Goal: Information Seeking & Learning: Learn about a topic

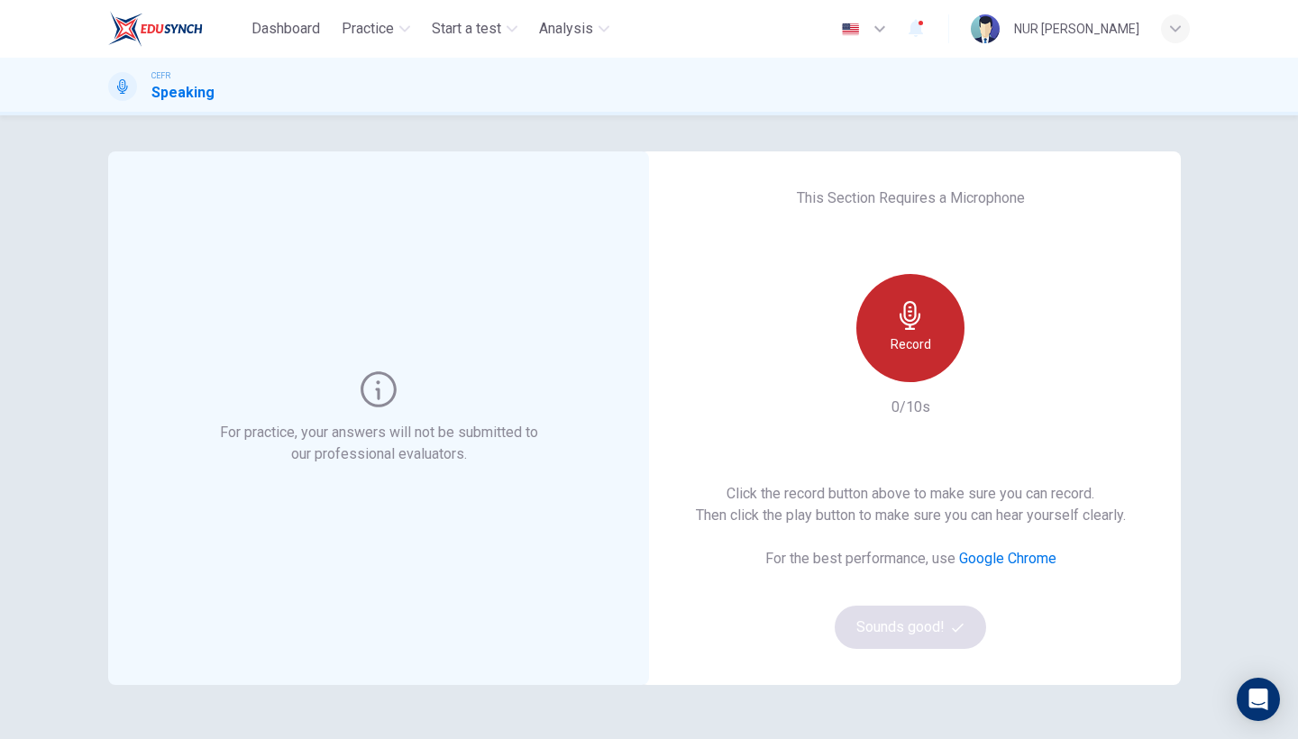
click at [922, 294] on div "Record" at bounding box center [910, 328] width 108 height 108
click at [914, 316] on icon "button" at bounding box center [910, 315] width 21 height 29
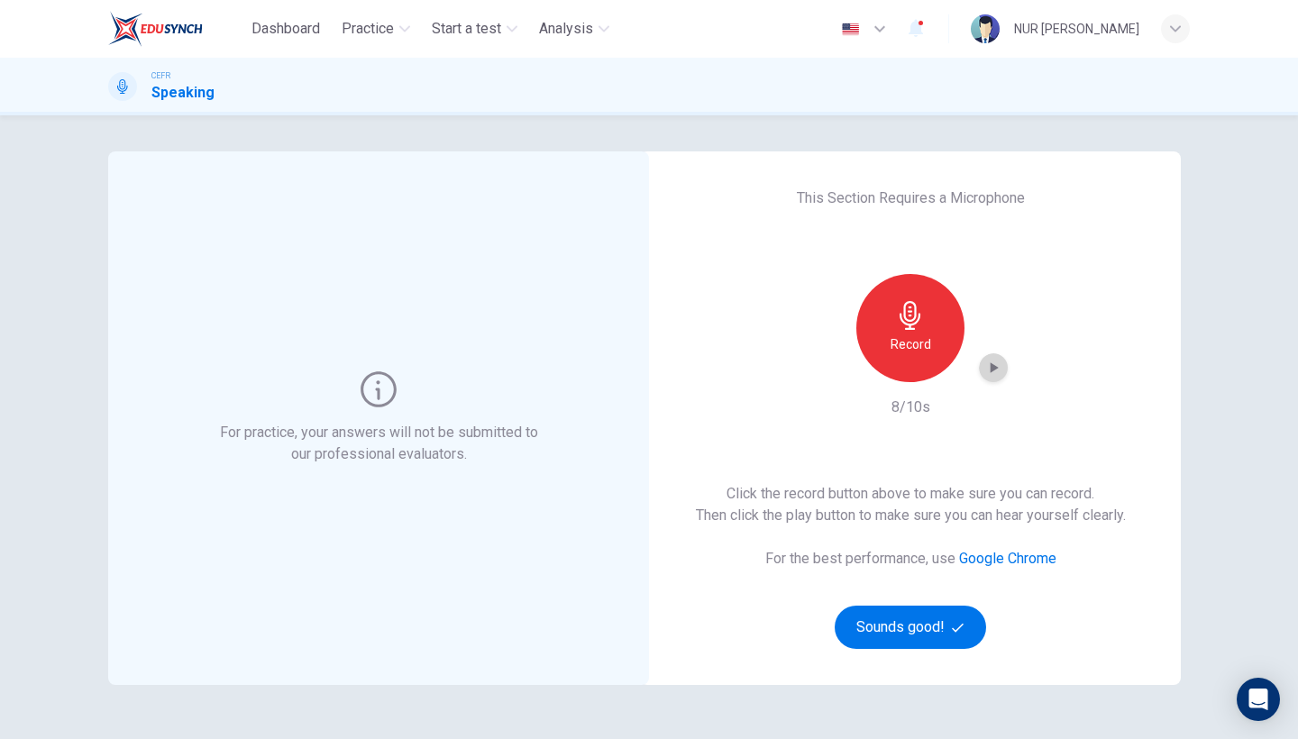
click at [981, 361] on div "button" at bounding box center [993, 367] width 29 height 29
click at [915, 621] on button "Sounds good!" at bounding box center [910, 627] width 151 height 43
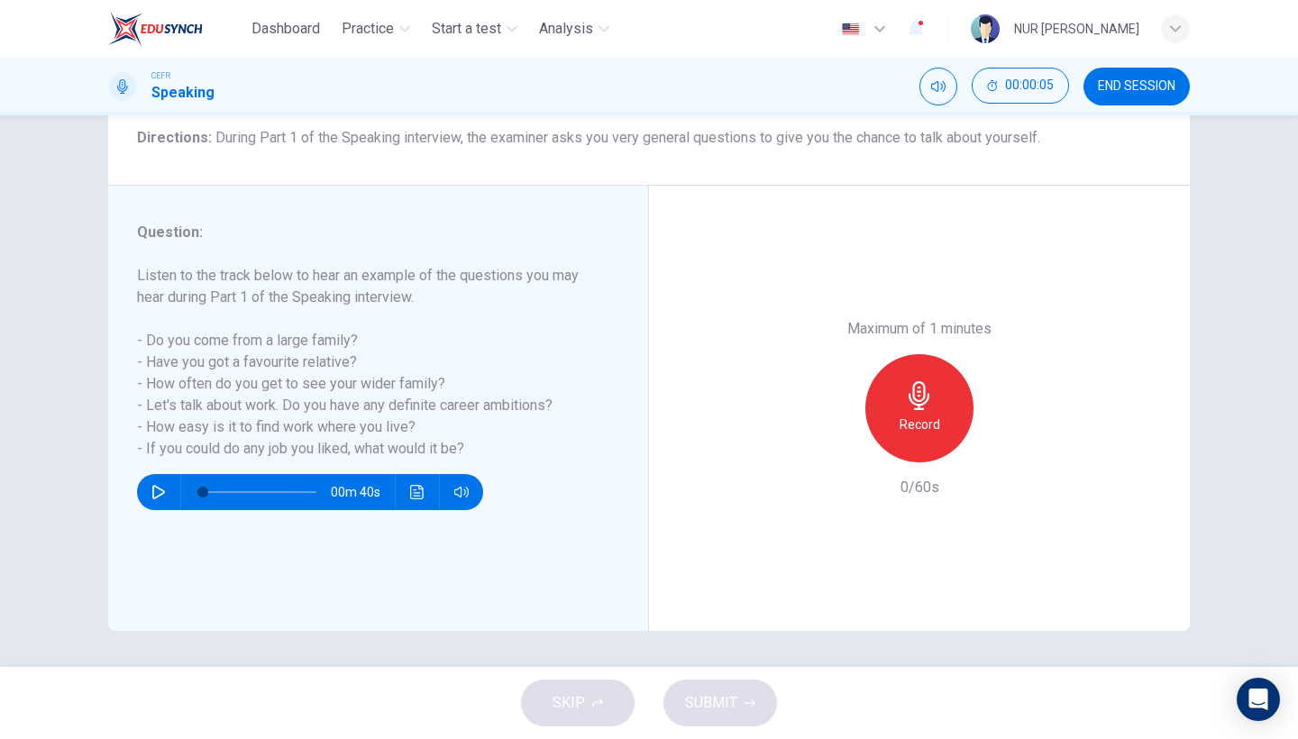
scroll to position [147, 0]
click at [934, 414] on h6 "Record" at bounding box center [920, 425] width 41 height 22
click at [1013, 434] on div "button" at bounding box center [1002, 448] width 29 height 29
click at [842, 440] on icon "button" at bounding box center [837, 448] width 16 height 16
click at [900, 354] on div "Record" at bounding box center [919, 408] width 108 height 108
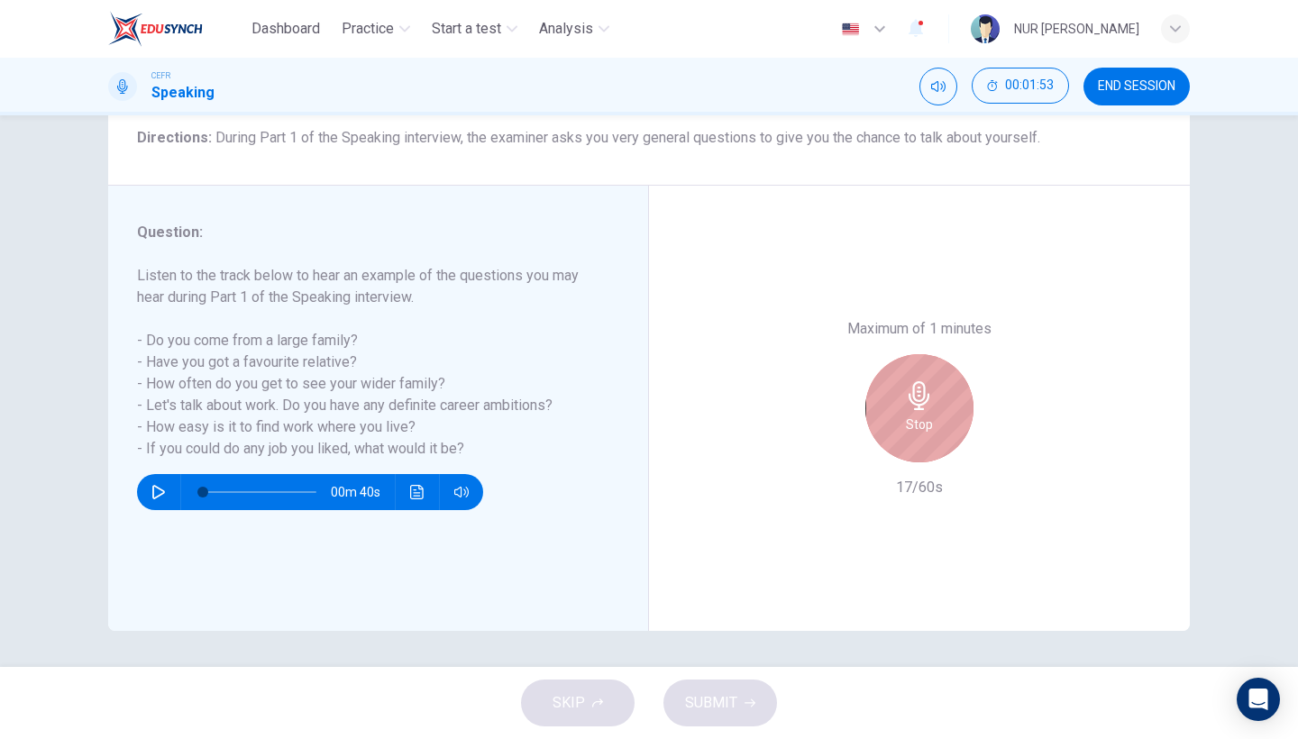
click at [900, 354] on div "Stop" at bounding box center [919, 408] width 108 height 108
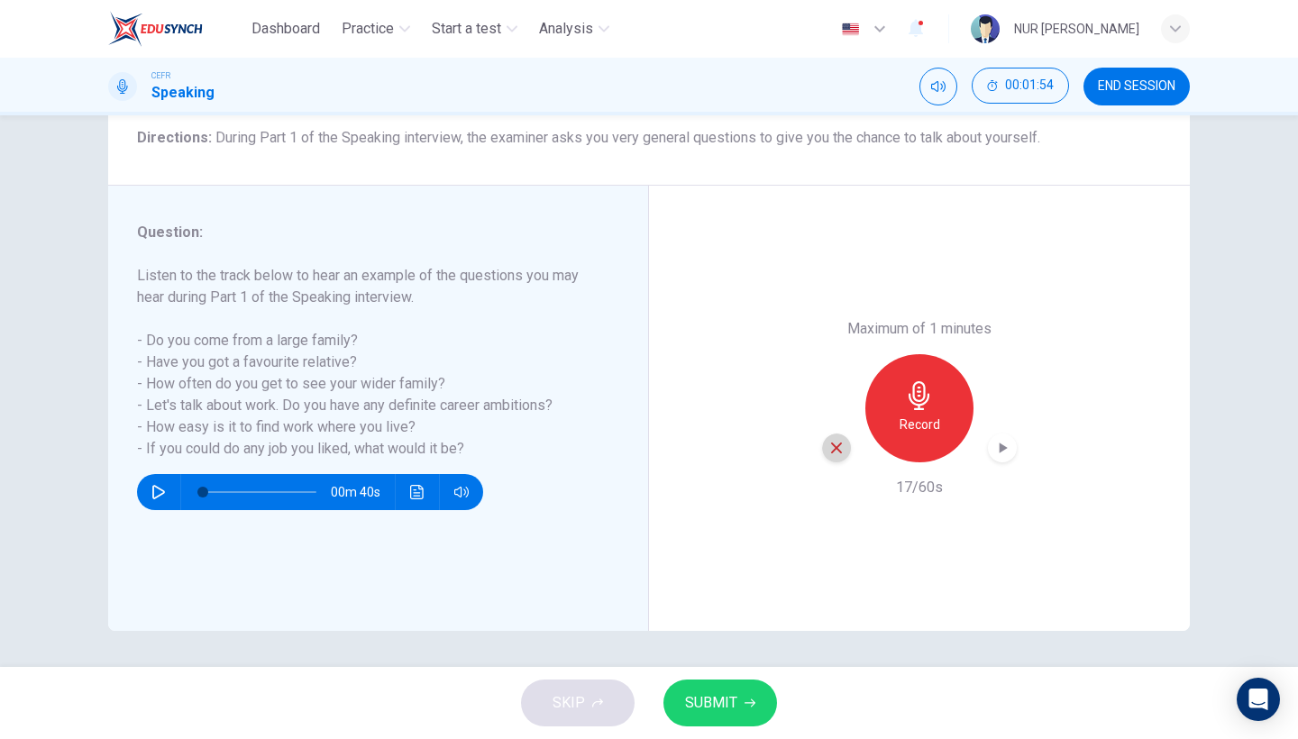
click at [832, 434] on div "button" at bounding box center [836, 448] width 29 height 29
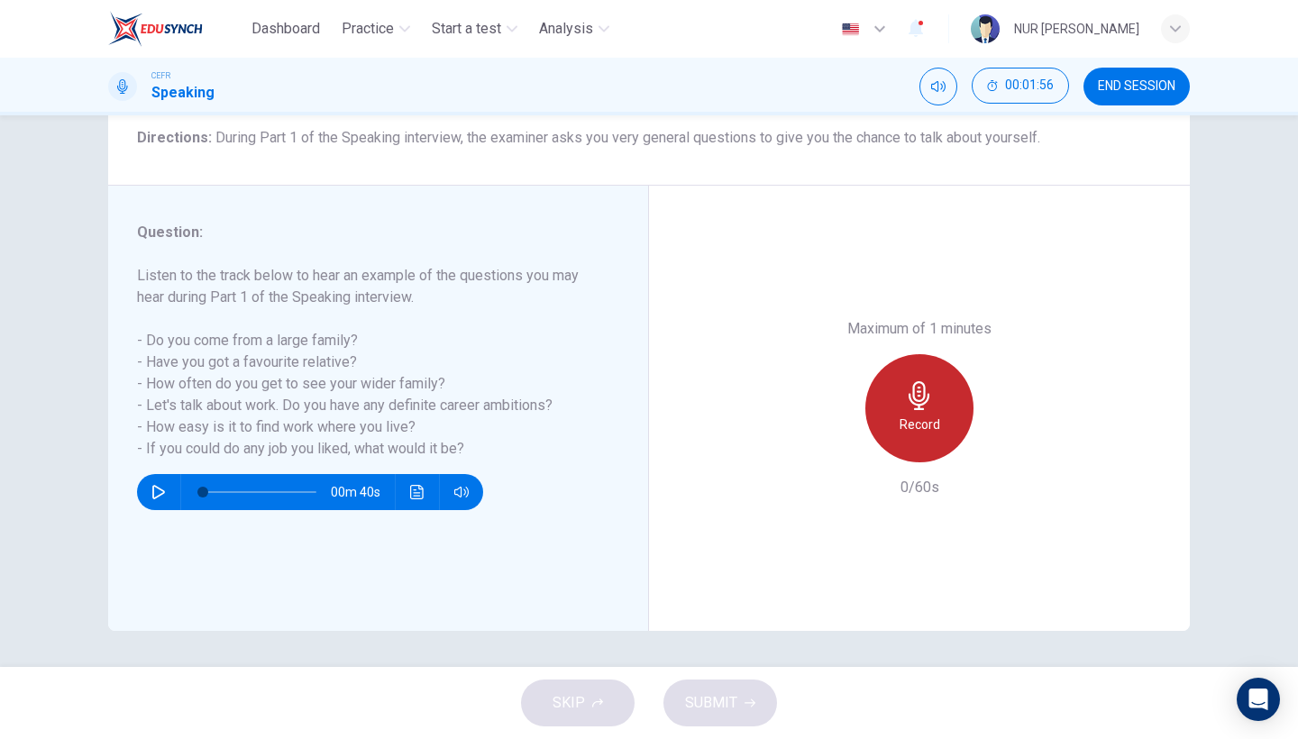
click at [906, 414] on h6 "Record" at bounding box center [920, 425] width 41 height 22
click at [906, 414] on h6 "Stop" at bounding box center [919, 425] width 27 height 22
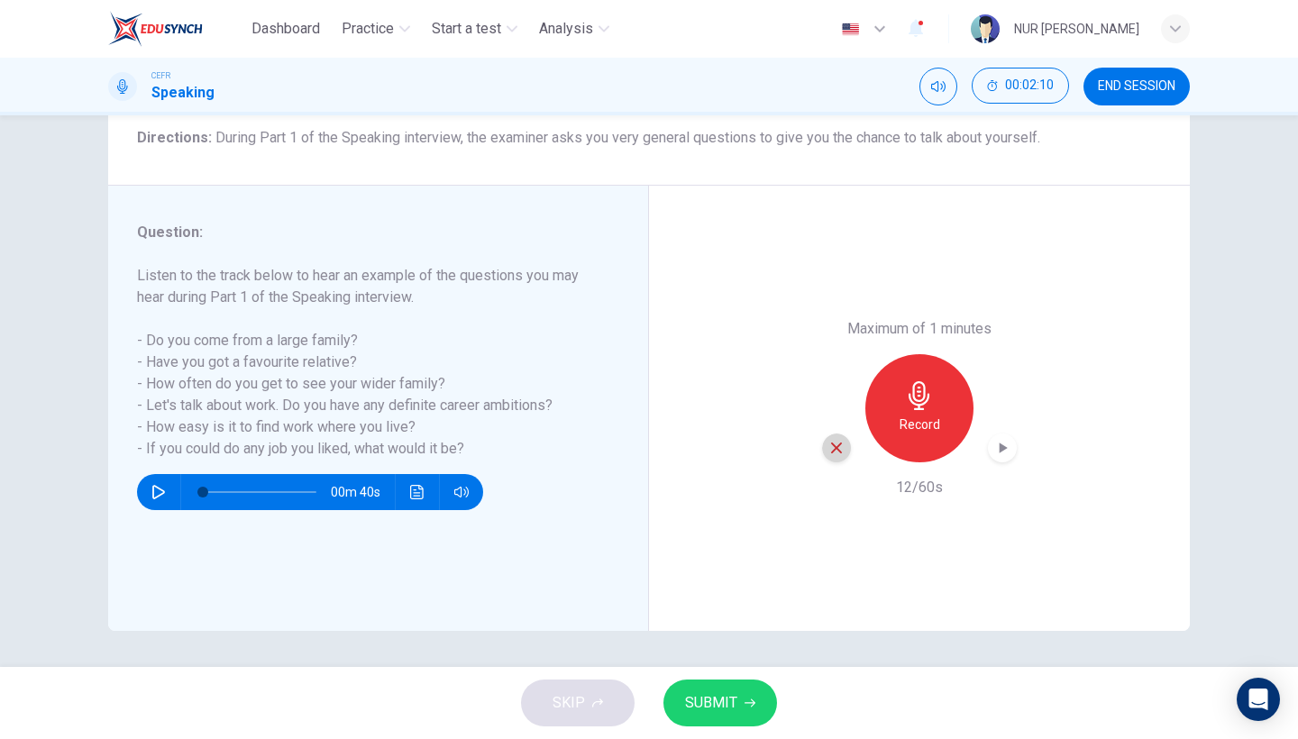
click at [830, 440] on icon "button" at bounding box center [837, 448] width 16 height 16
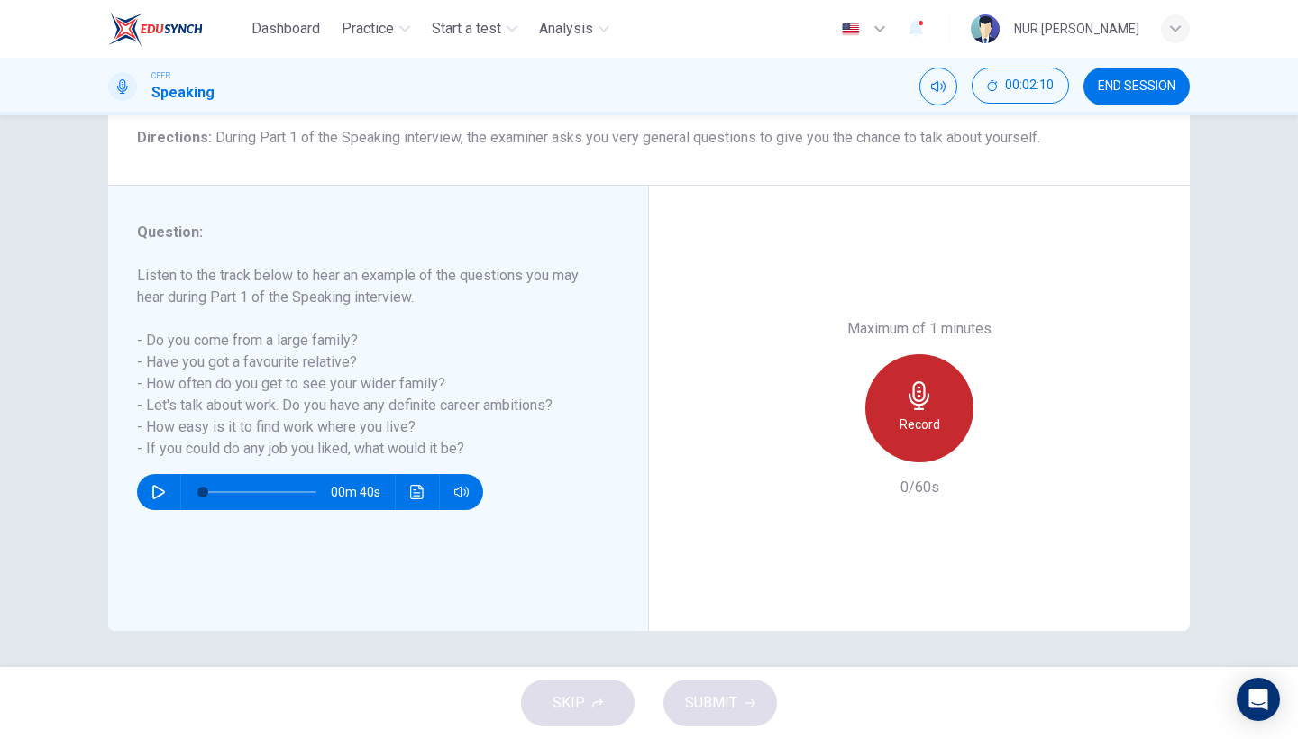
click at [902, 414] on h6 "Record" at bounding box center [920, 425] width 41 height 22
click at [902, 354] on div "Stop" at bounding box center [919, 408] width 108 height 108
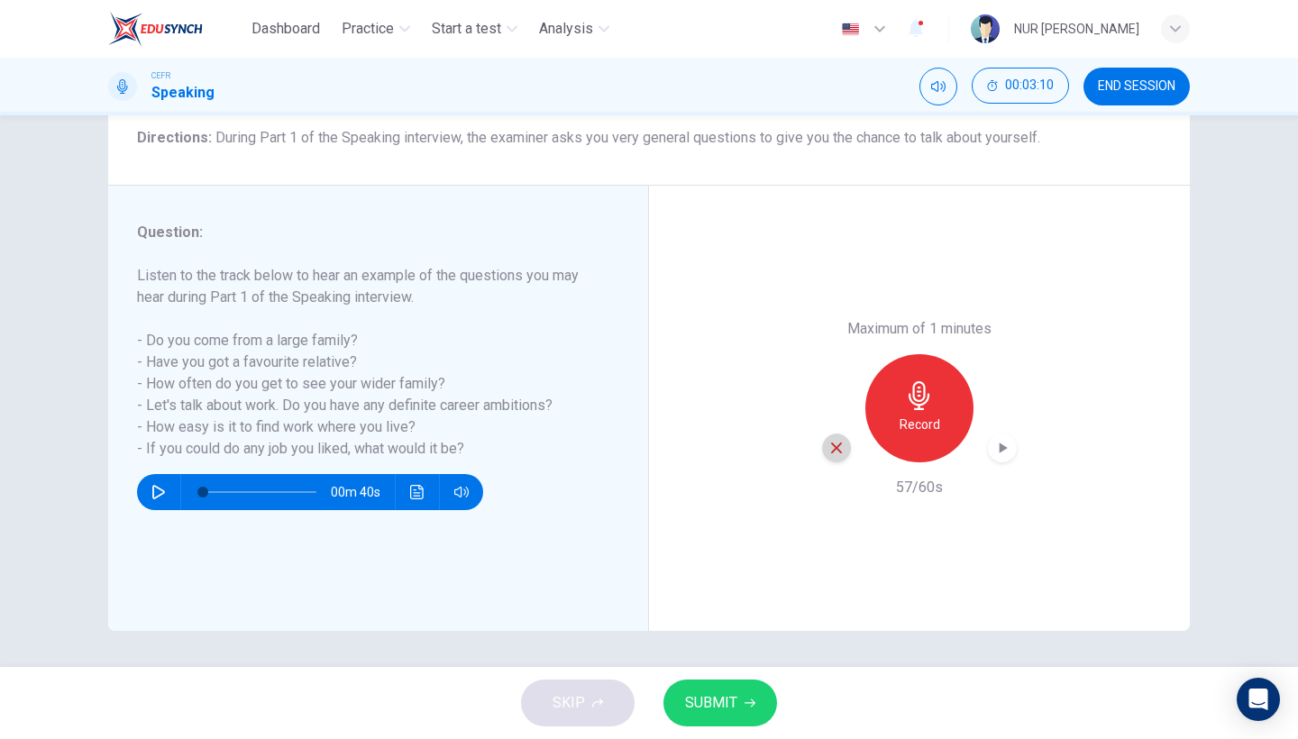
click at [830, 440] on icon "button" at bounding box center [837, 448] width 16 height 16
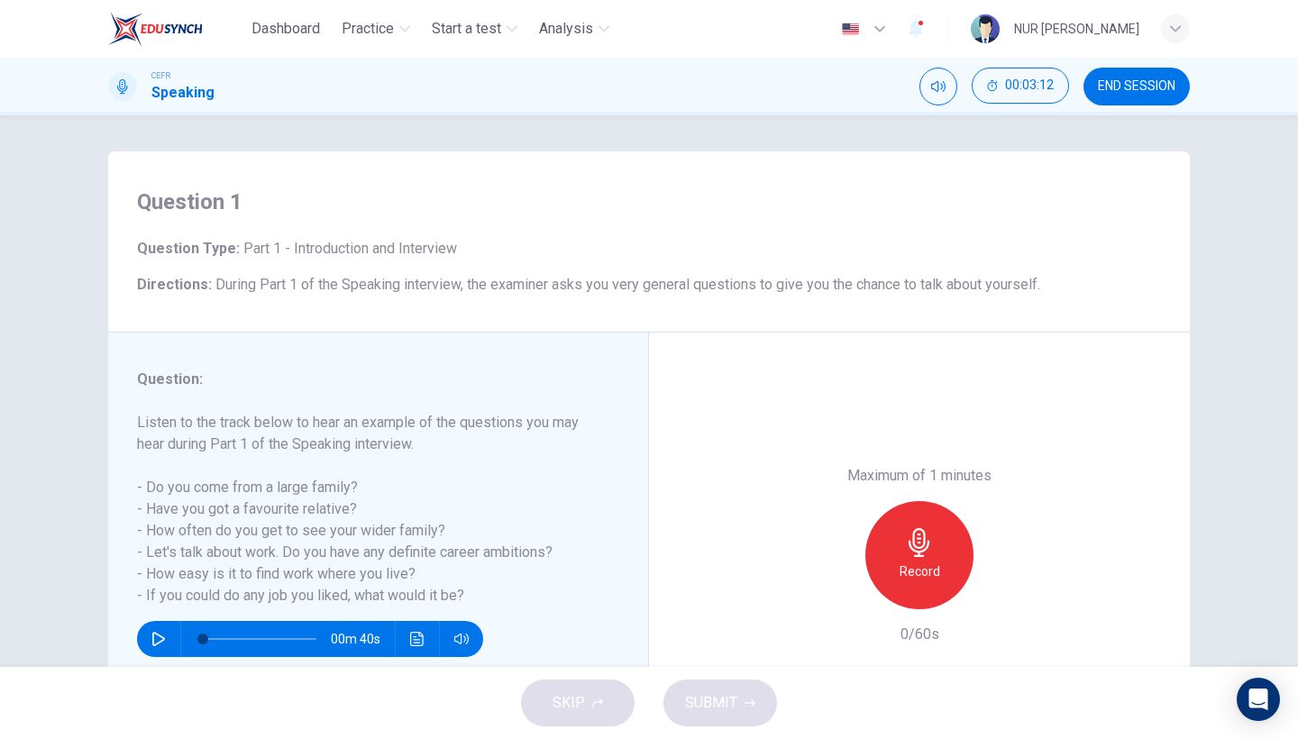
scroll to position [0, 0]
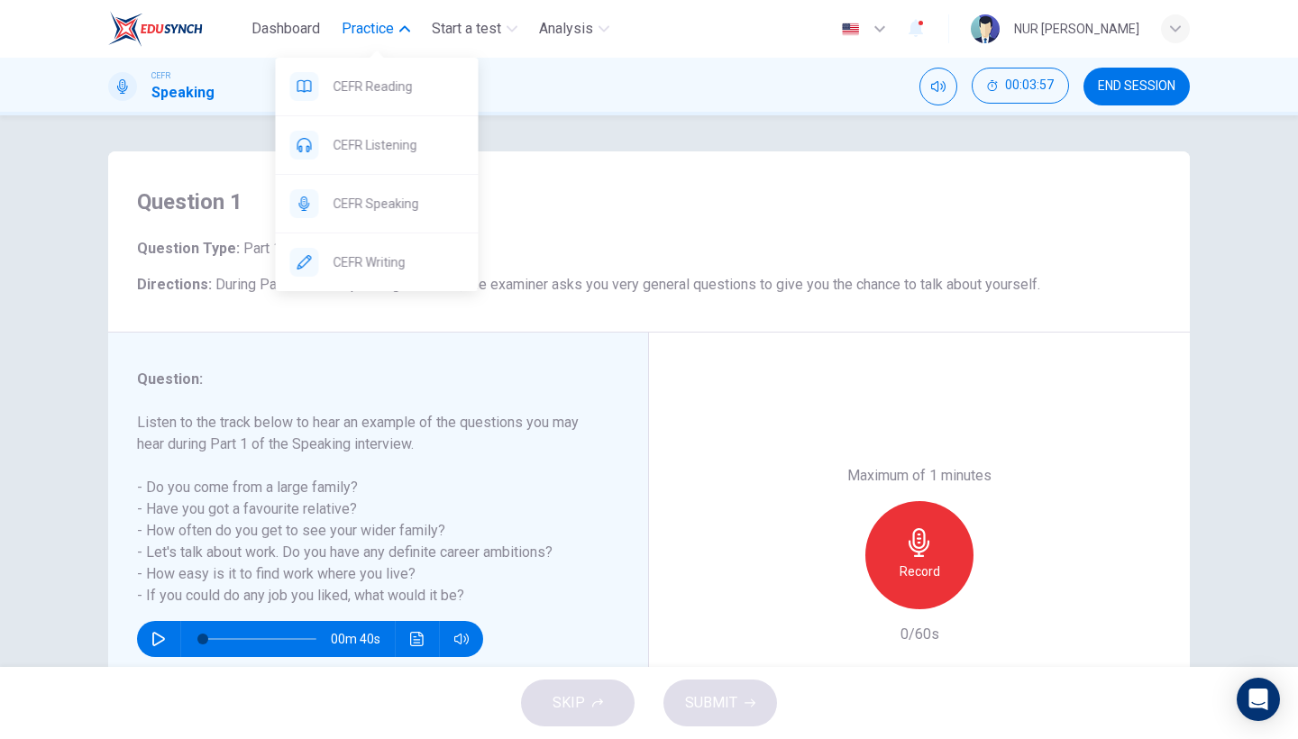
click at [391, 27] on span "Practice" at bounding box center [368, 29] width 52 height 22
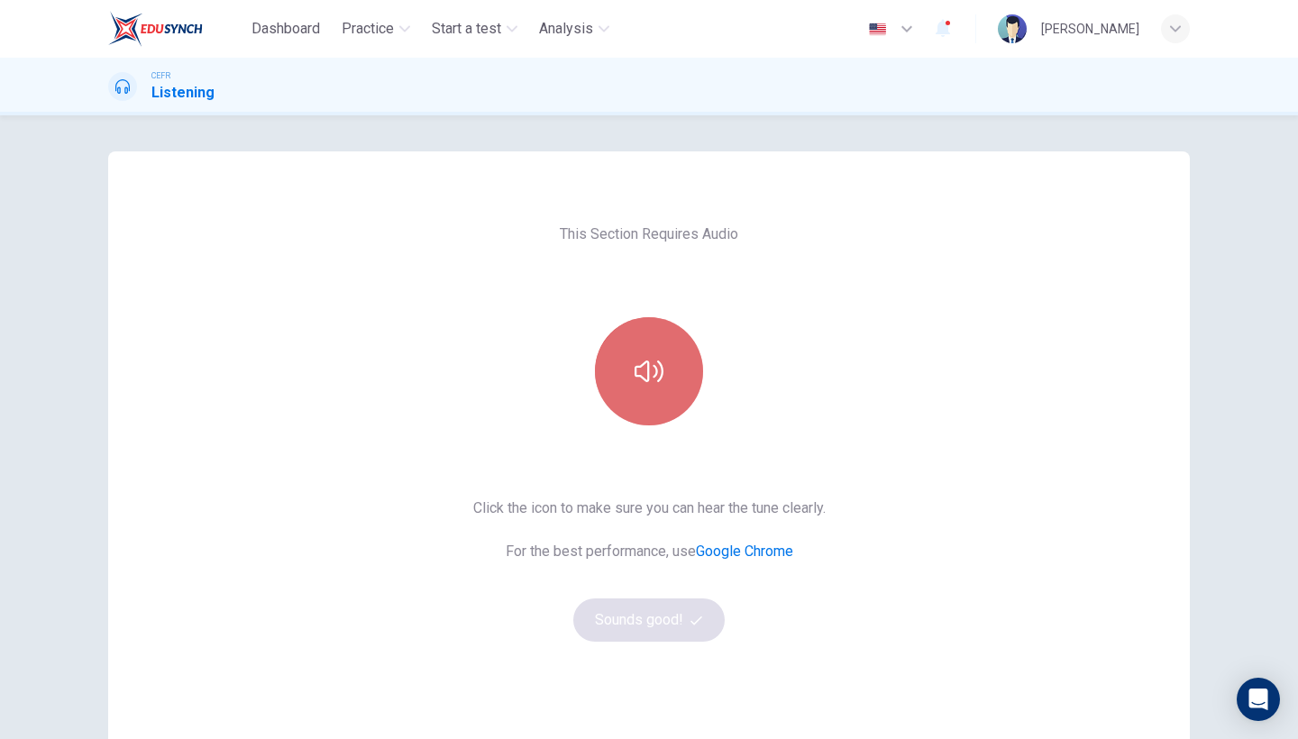
click at [662, 348] on button "button" at bounding box center [649, 371] width 108 height 108
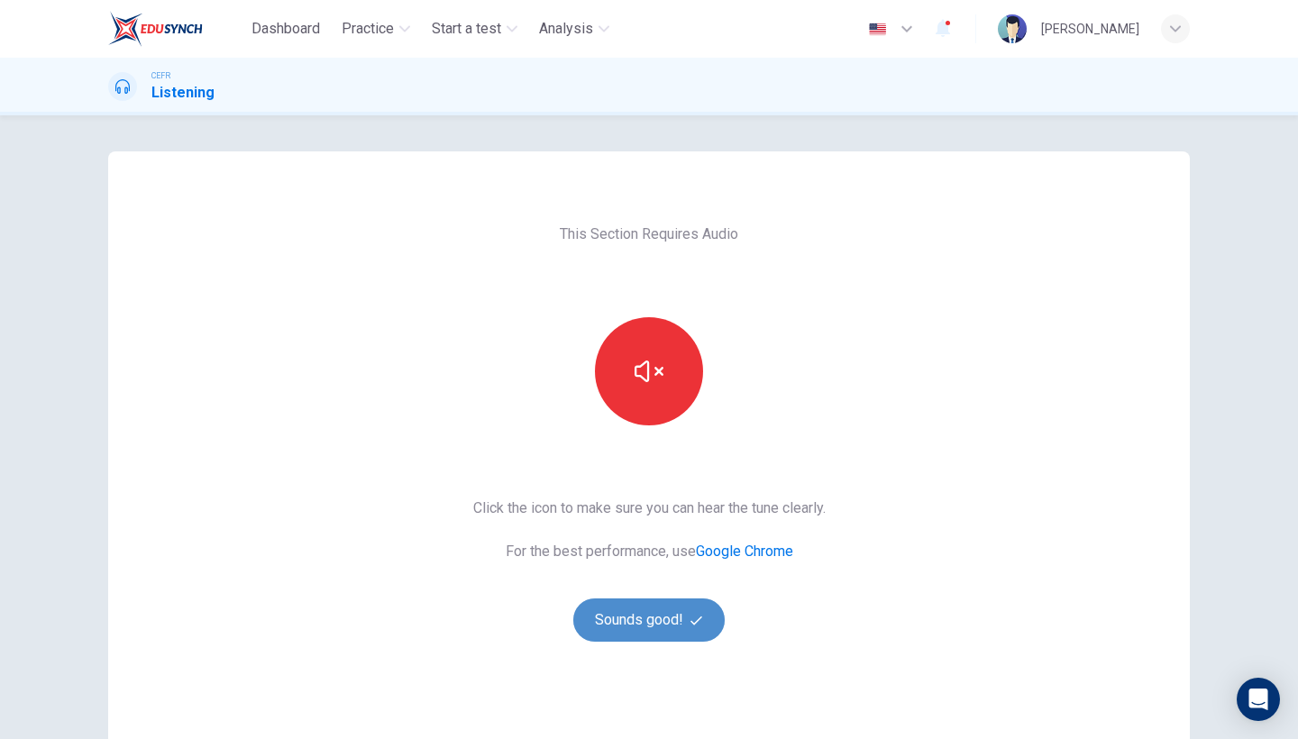
click at [658, 615] on button "Sounds good!" at bounding box center [648, 620] width 151 height 43
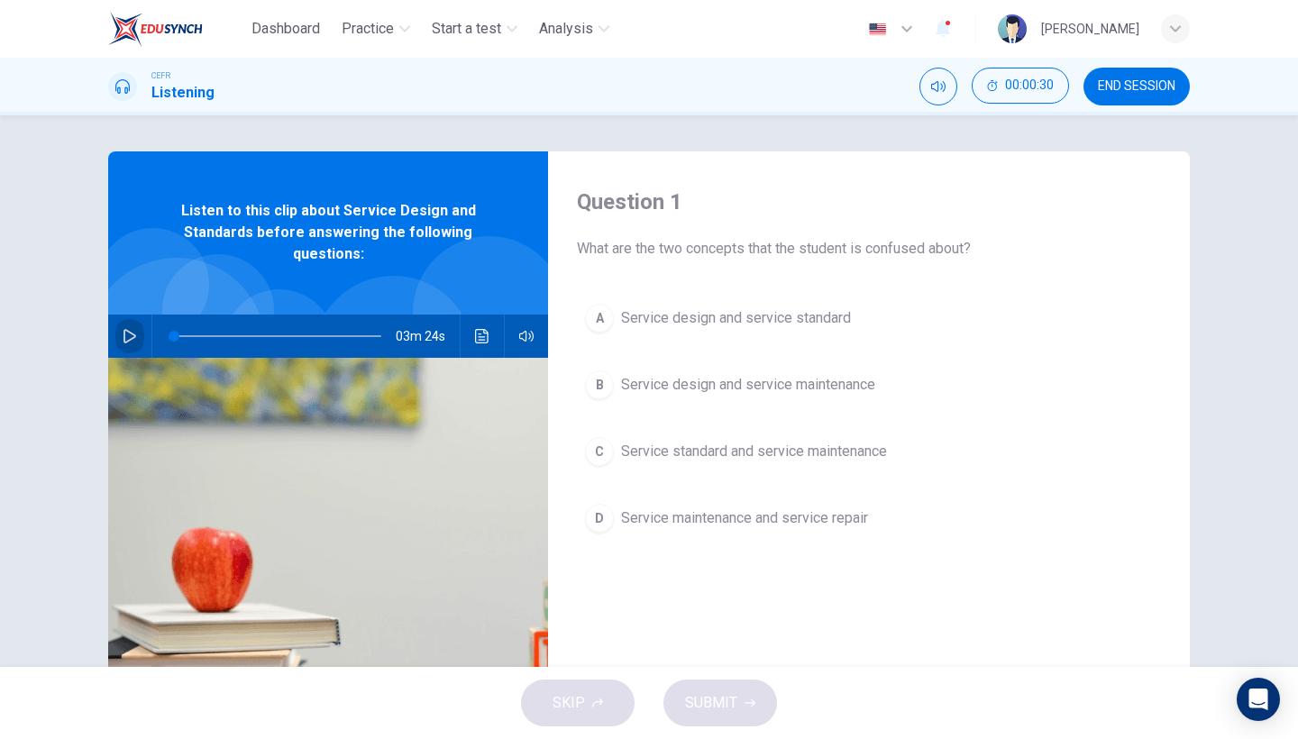
click at [132, 329] on icon "button" at bounding box center [130, 336] width 14 height 14
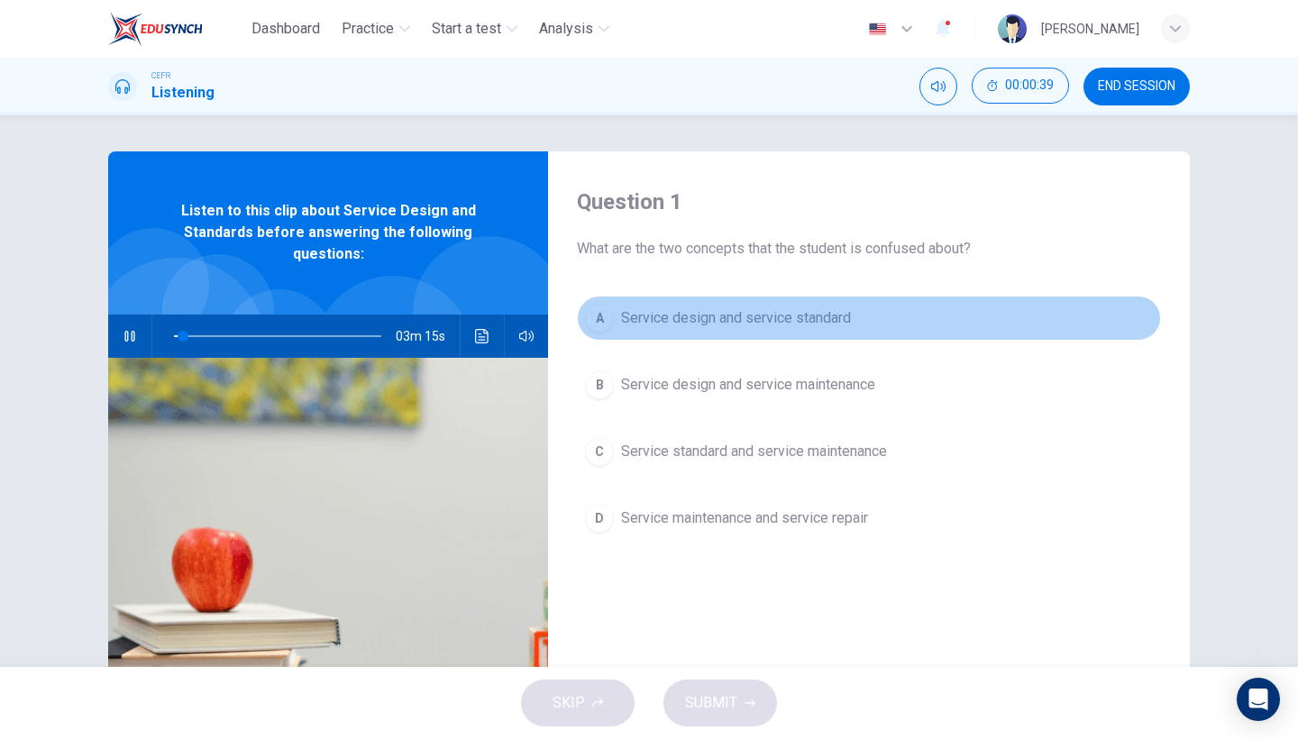
click at [607, 319] on div "A" at bounding box center [599, 318] width 29 height 29
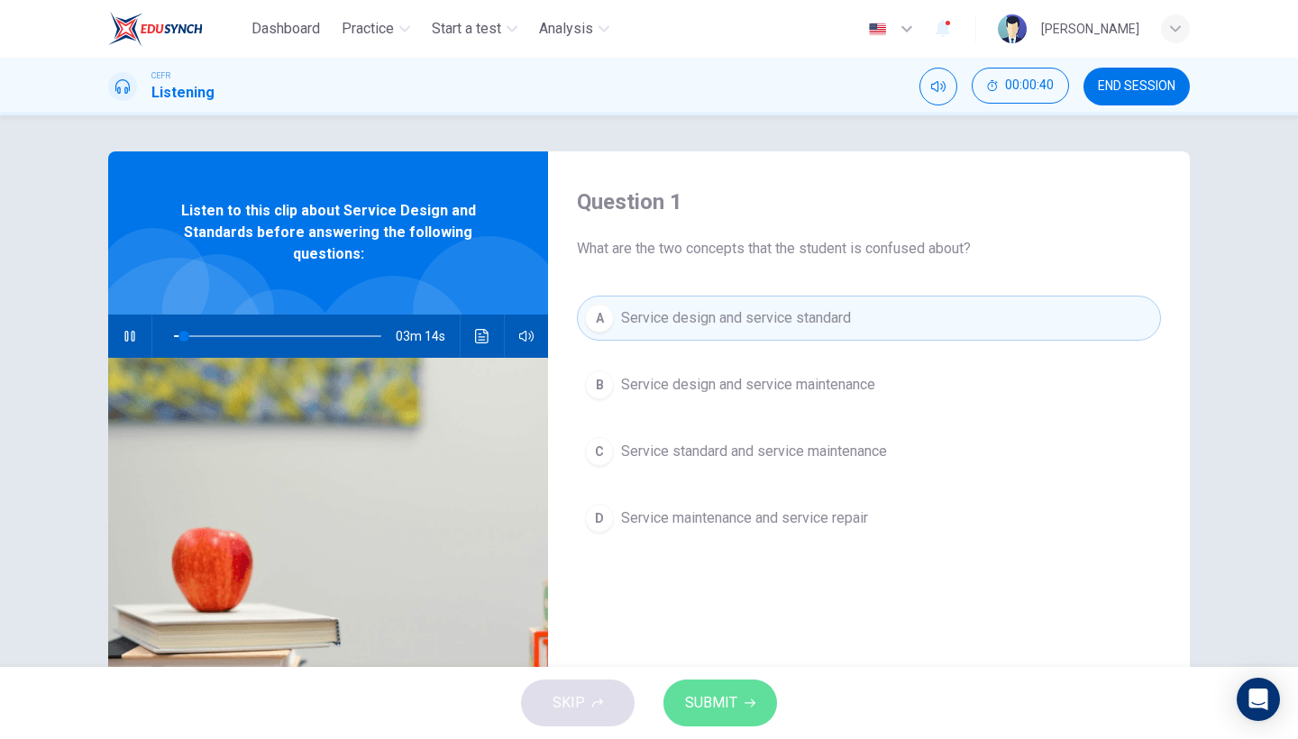
click at [722, 697] on span "SUBMIT" at bounding box center [711, 703] width 52 height 25
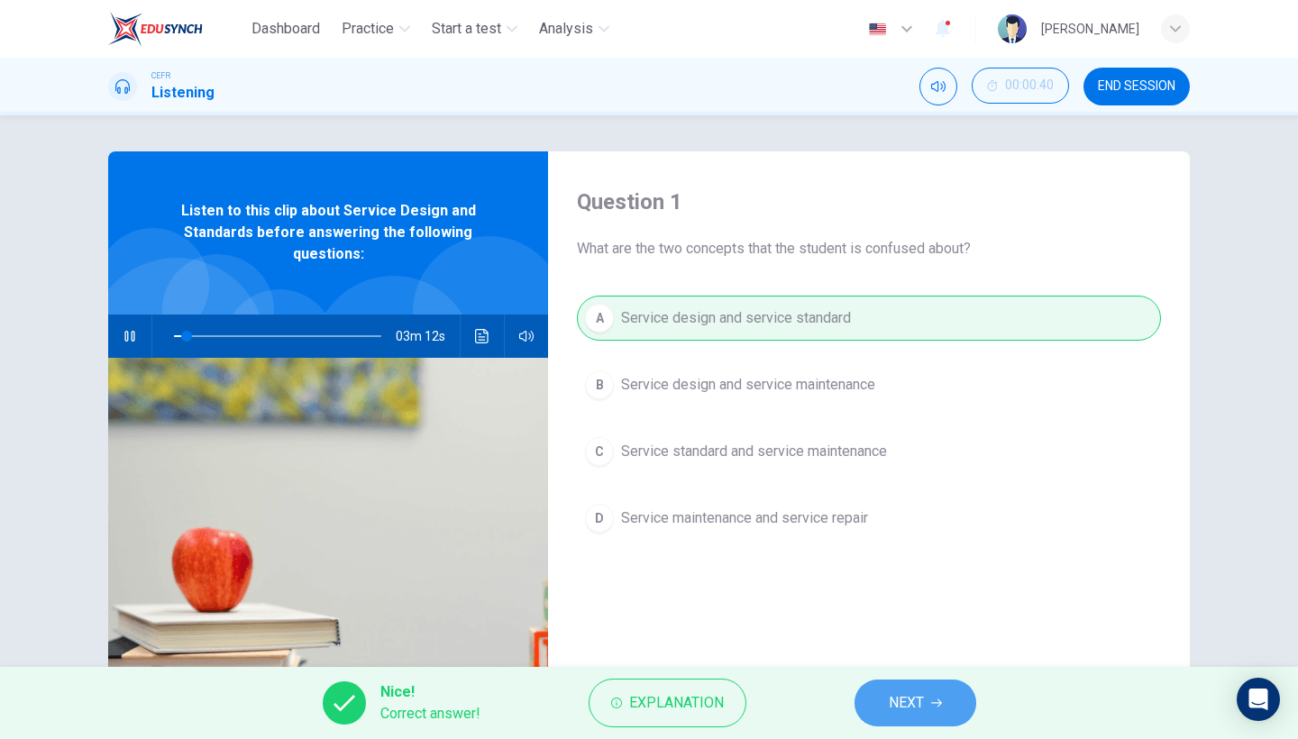
click at [938, 724] on button "NEXT" at bounding box center [916, 703] width 122 height 47
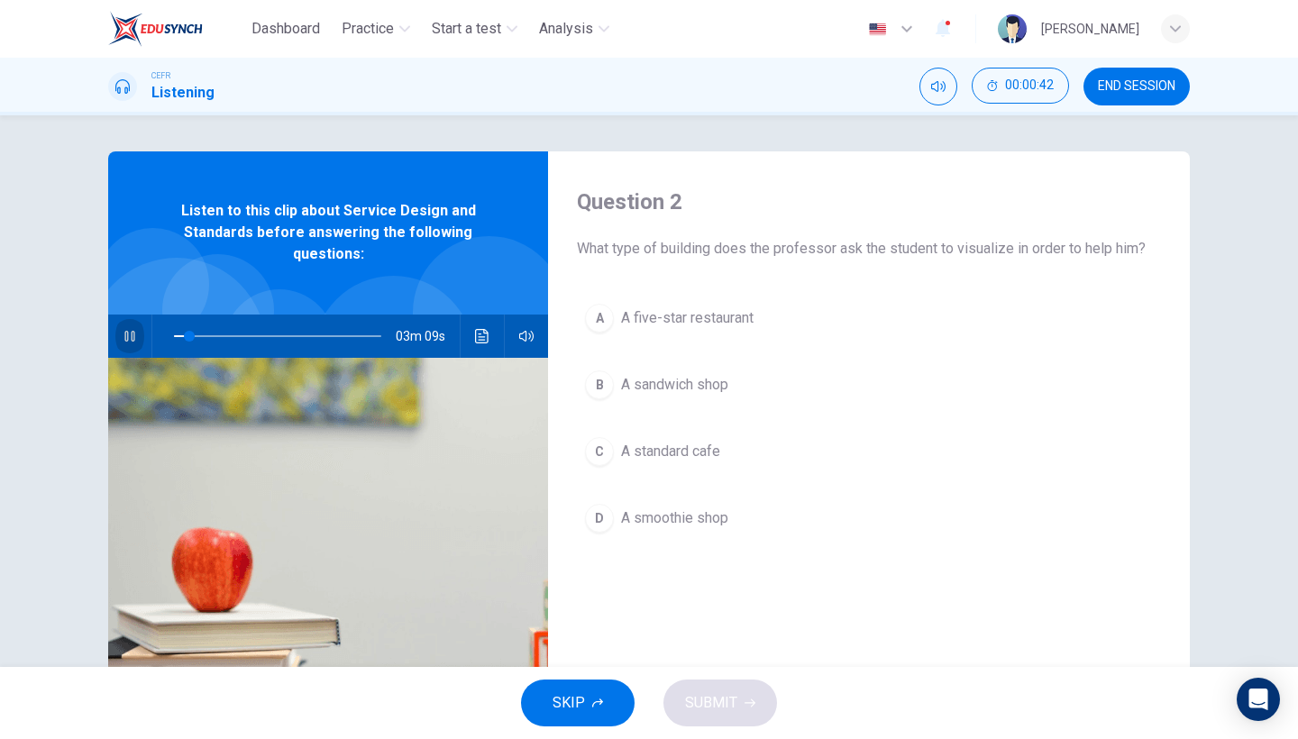
click at [118, 341] on button "button" at bounding box center [129, 336] width 29 height 43
click at [133, 336] on icon "button" at bounding box center [130, 336] width 13 height 14
click at [629, 462] on button "C A standard cafe" at bounding box center [869, 451] width 584 height 45
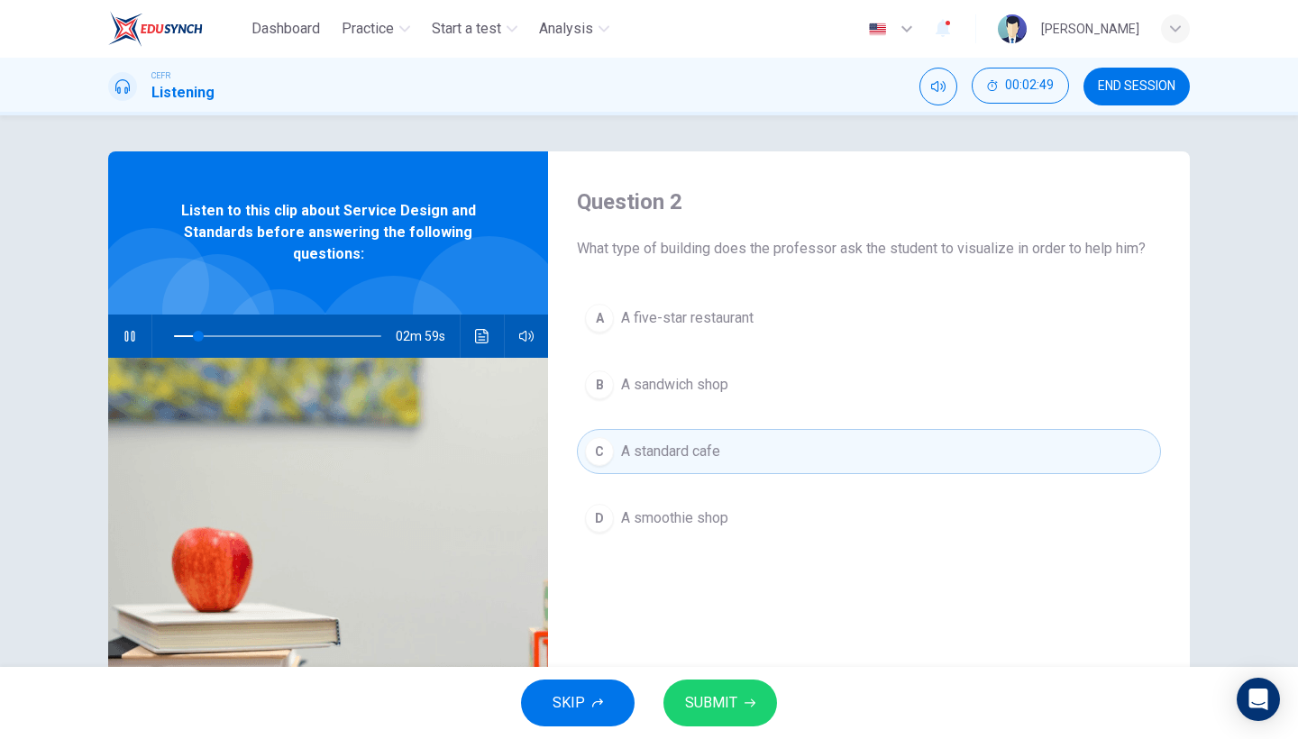
click at [730, 692] on span "SUBMIT" at bounding box center [711, 703] width 52 height 25
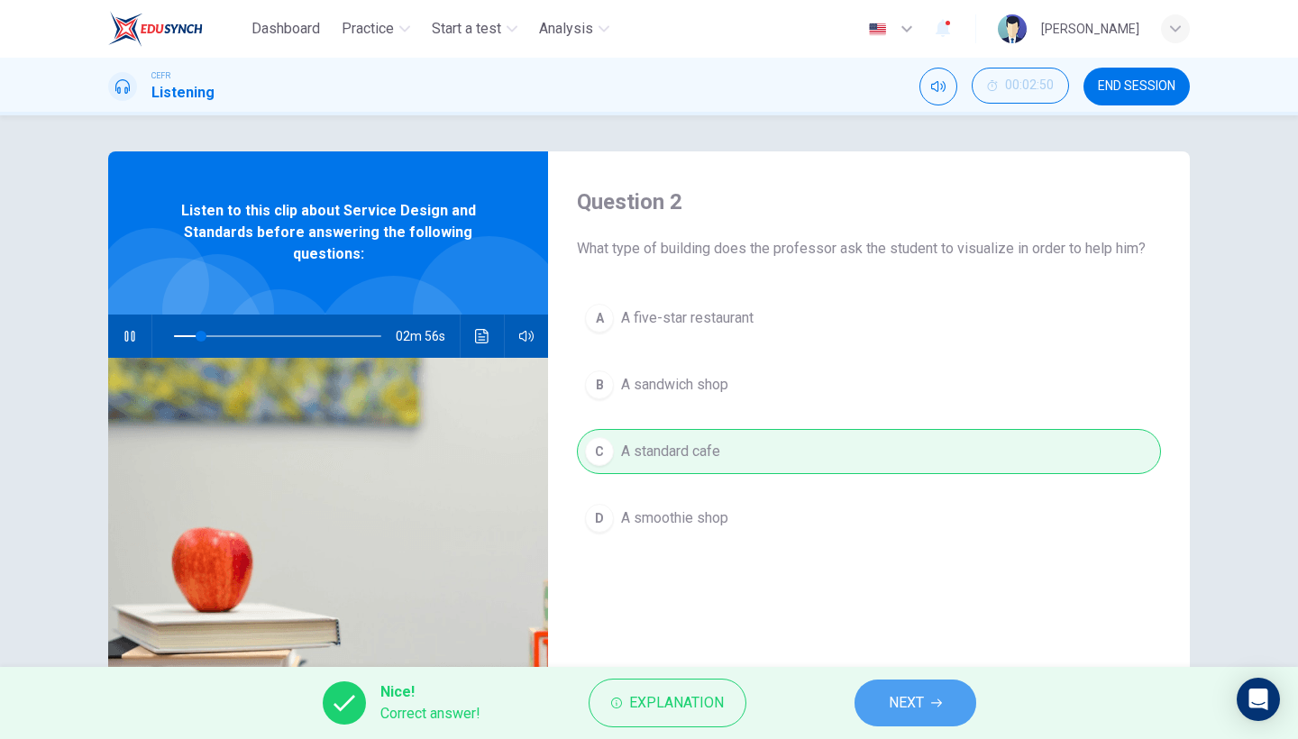
click at [862, 701] on button "NEXT" at bounding box center [916, 703] width 122 height 47
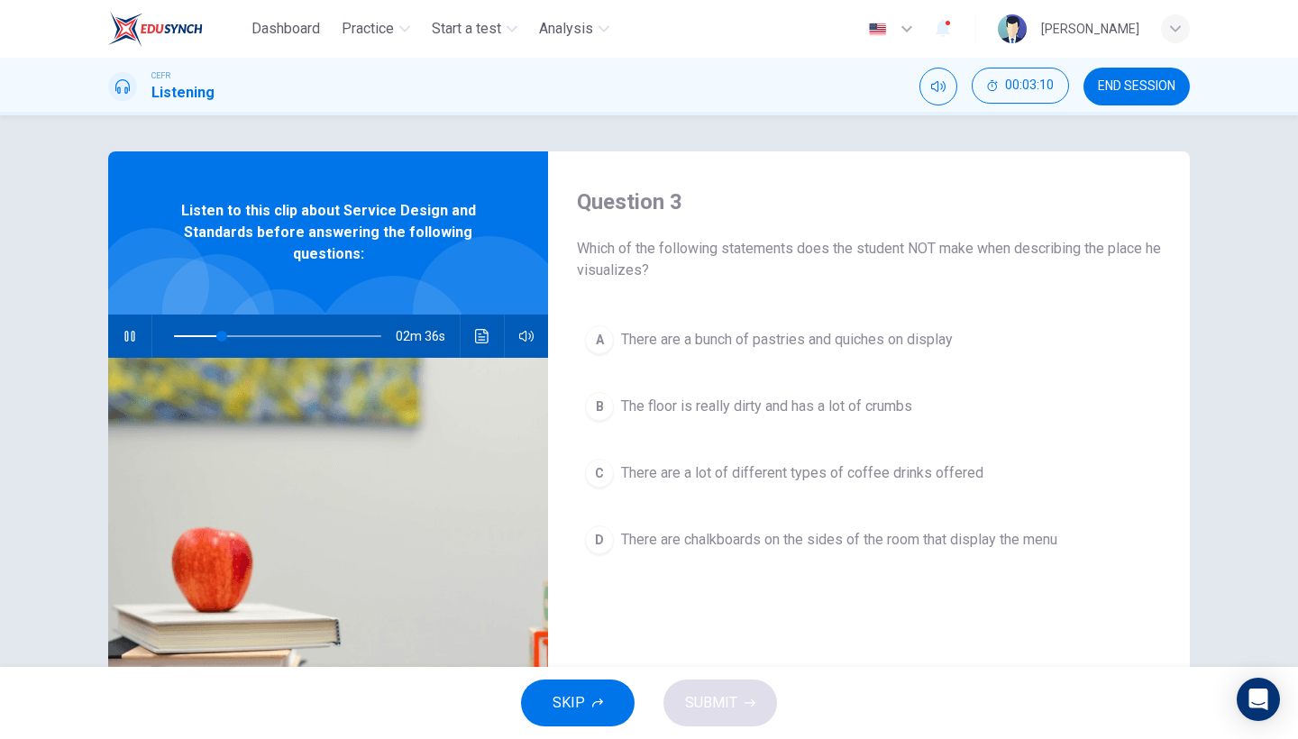
click at [765, 415] on span "The floor is really dirty and has a lot of crumbs" at bounding box center [766, 407] width 291 height 22
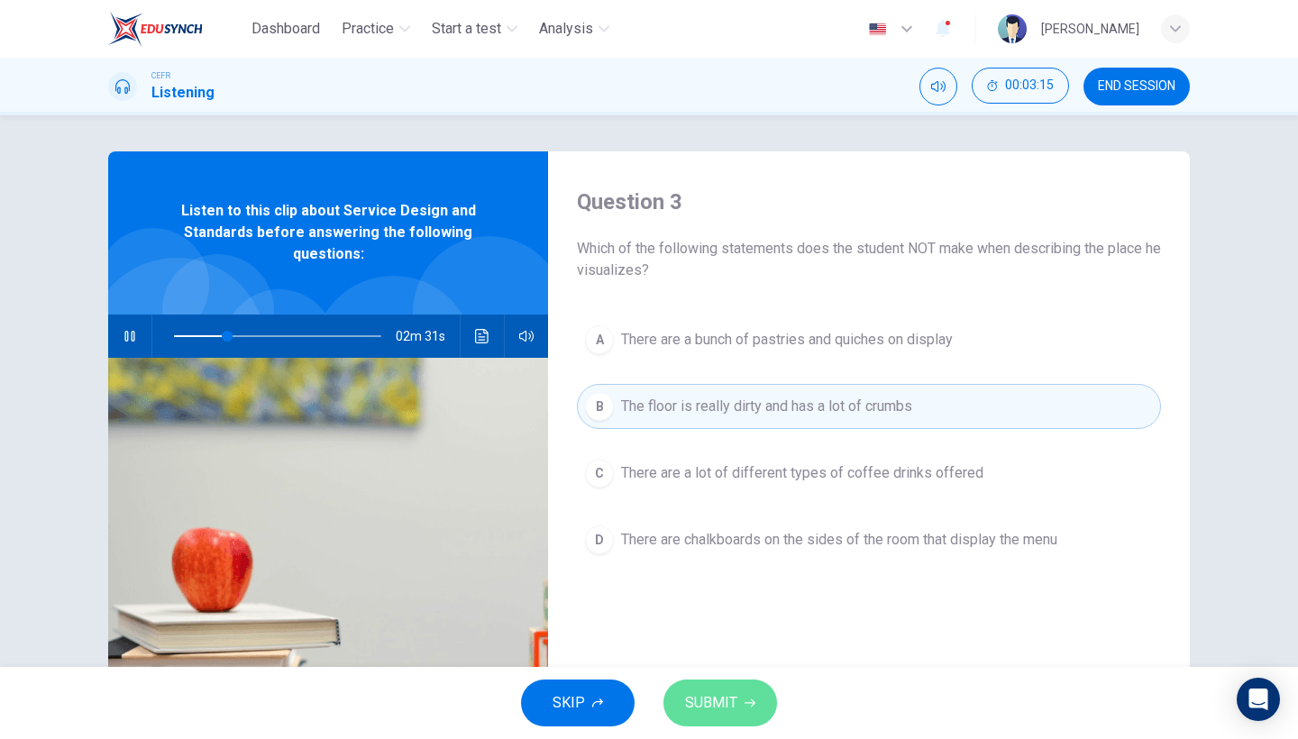
click at [732, 719] on button "SUBMIT" at bounding box center [721, 703] width 114 height 47
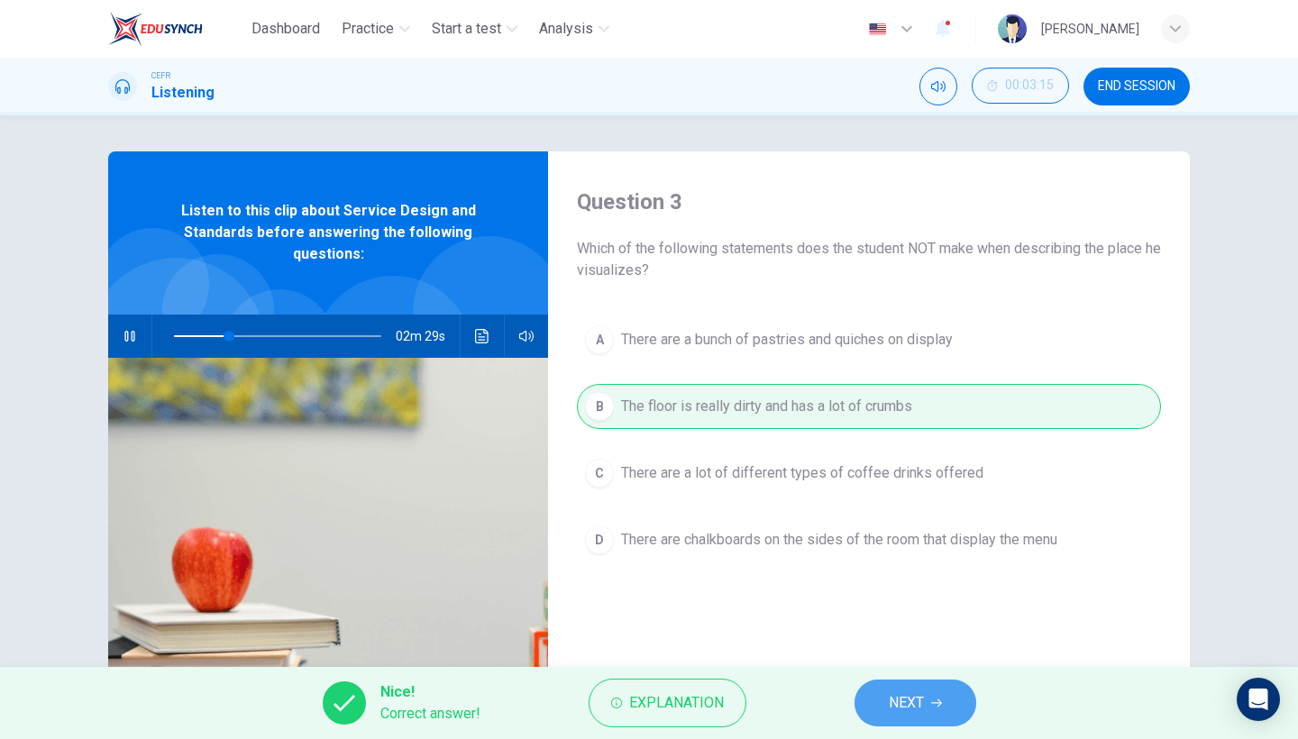
click at [907, 714] on span "NEXT" at bounding box center [906, 703] width 35 height 25
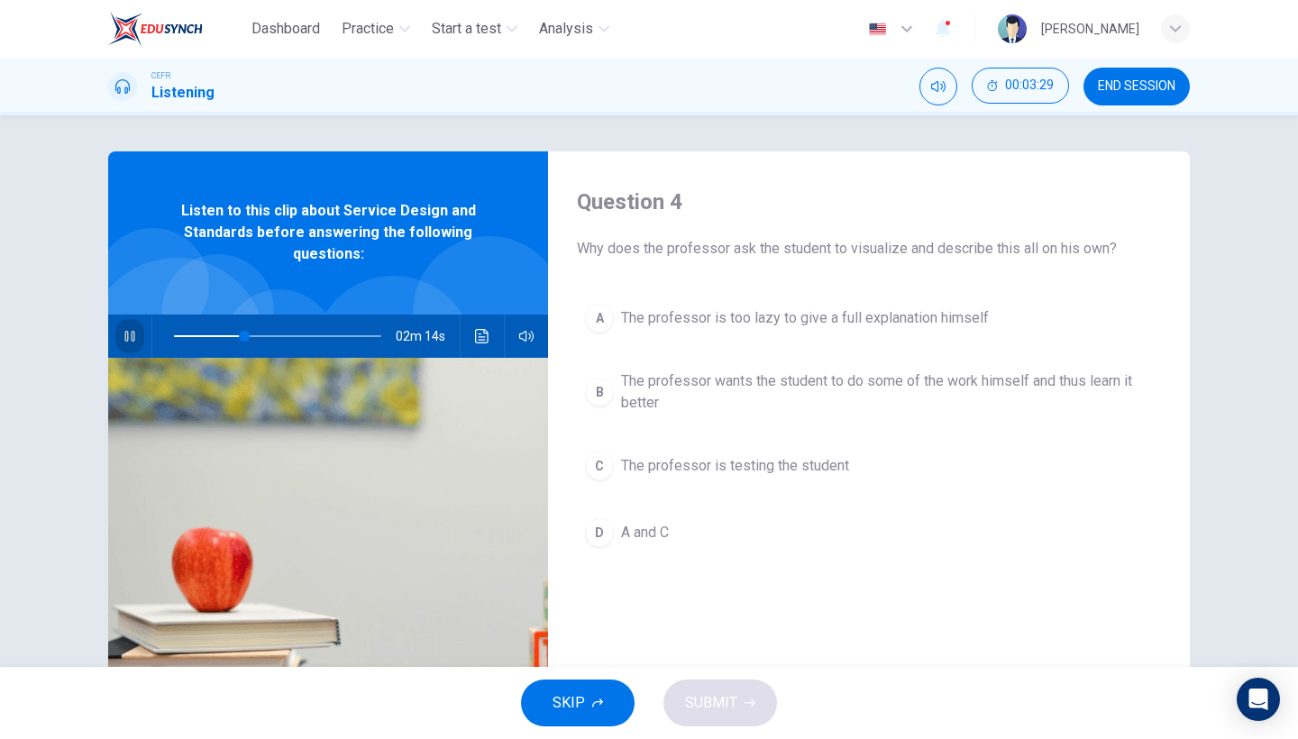
click at [133, 345] on button "button" at bounding box center [129, 336] width 29 height 43
click at [239, 335] on span at bounding box center [244, 336] width 11 height 11
click at [216, 335] on span at bounding box center [217, 336] width 11 height 11
click at [154, 327] on div at bounding box center [273, 336] width 243 height 43
click at [139, 331] on button "button" at bounding box center [129, 336] width 29 height 43
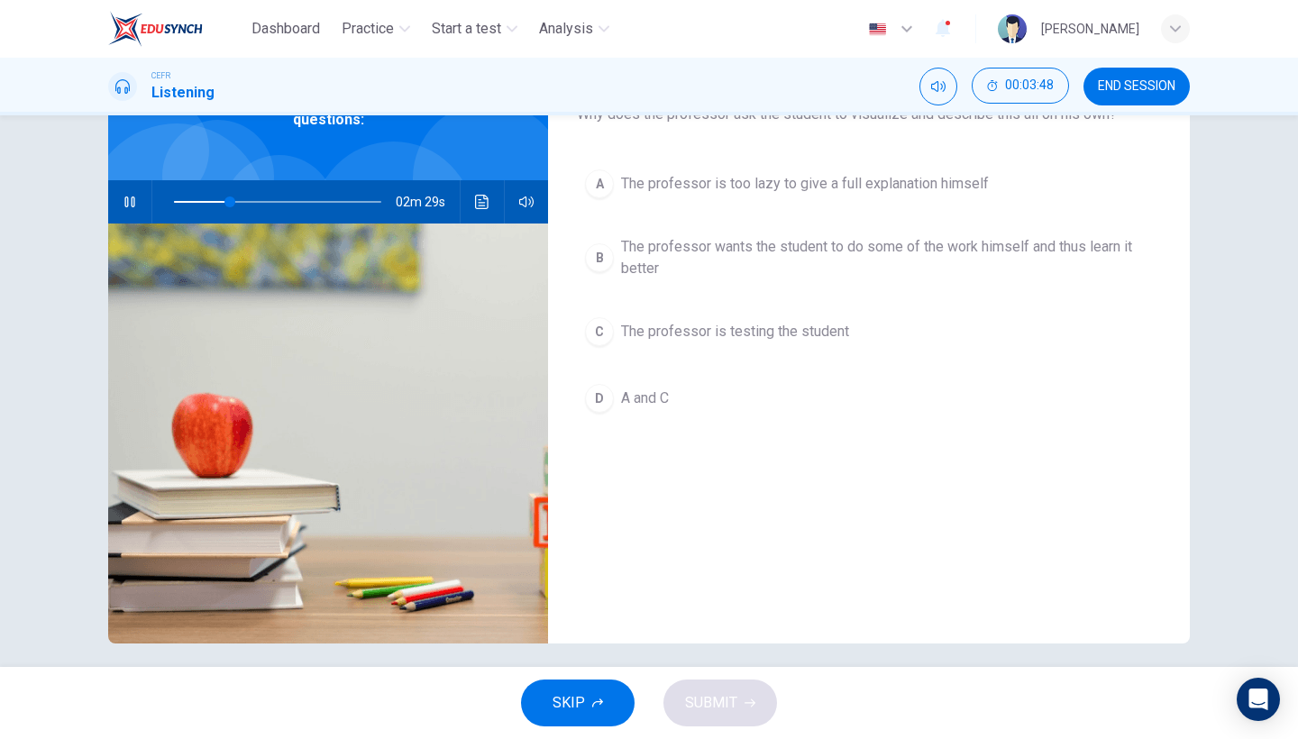
scroll to position [147, 0]
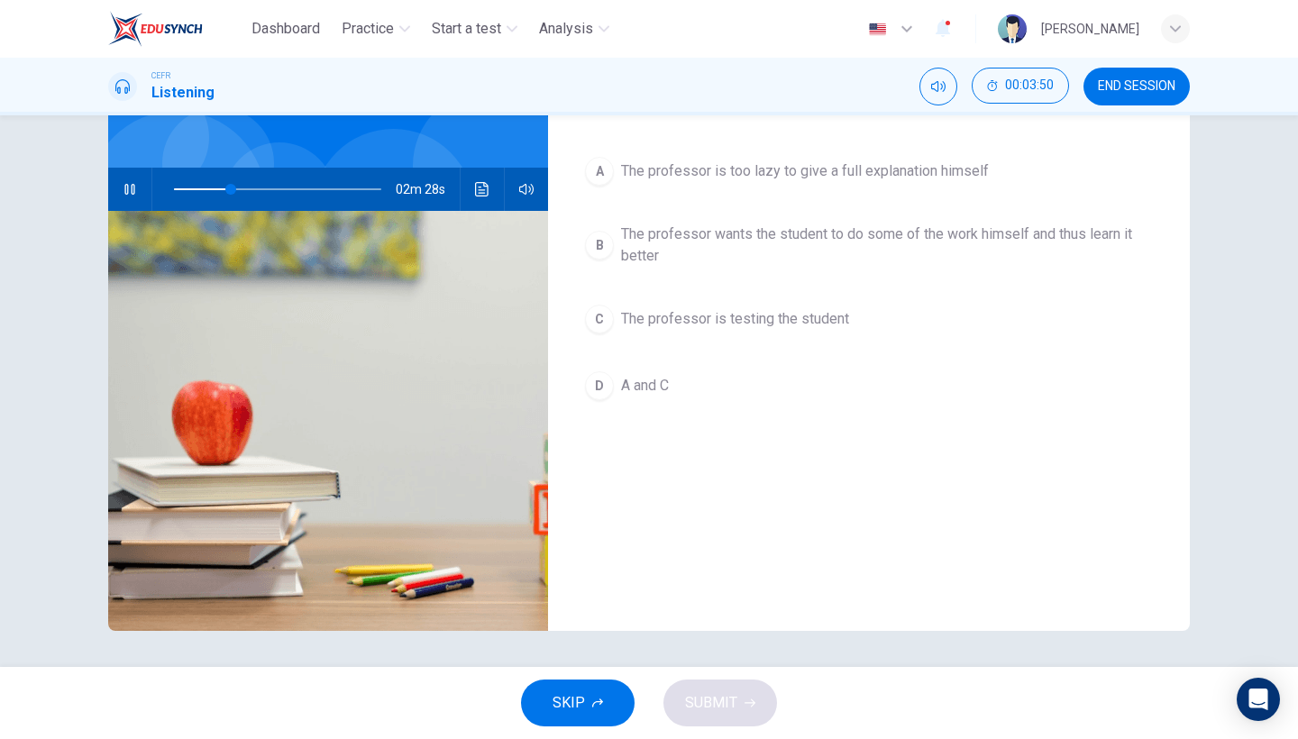
click at [132, 213] on img at bounding box center [328, 421] width 440 height 420
click at [132, 207] on button "button" at bounding box center [129, 189] width 29 height 43
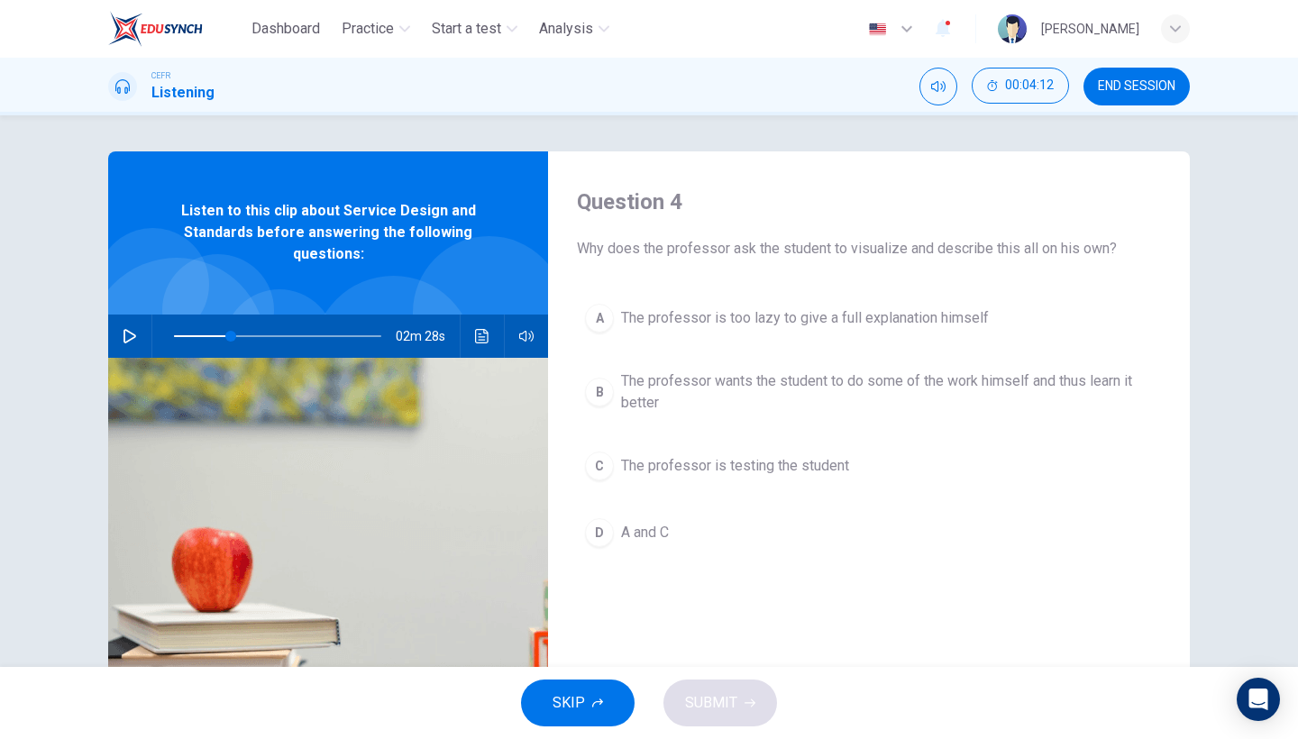
scroll to position [0, 0]
click at [124, 330] on icon "button" at bounding box center [130, 336] width 13 height 14
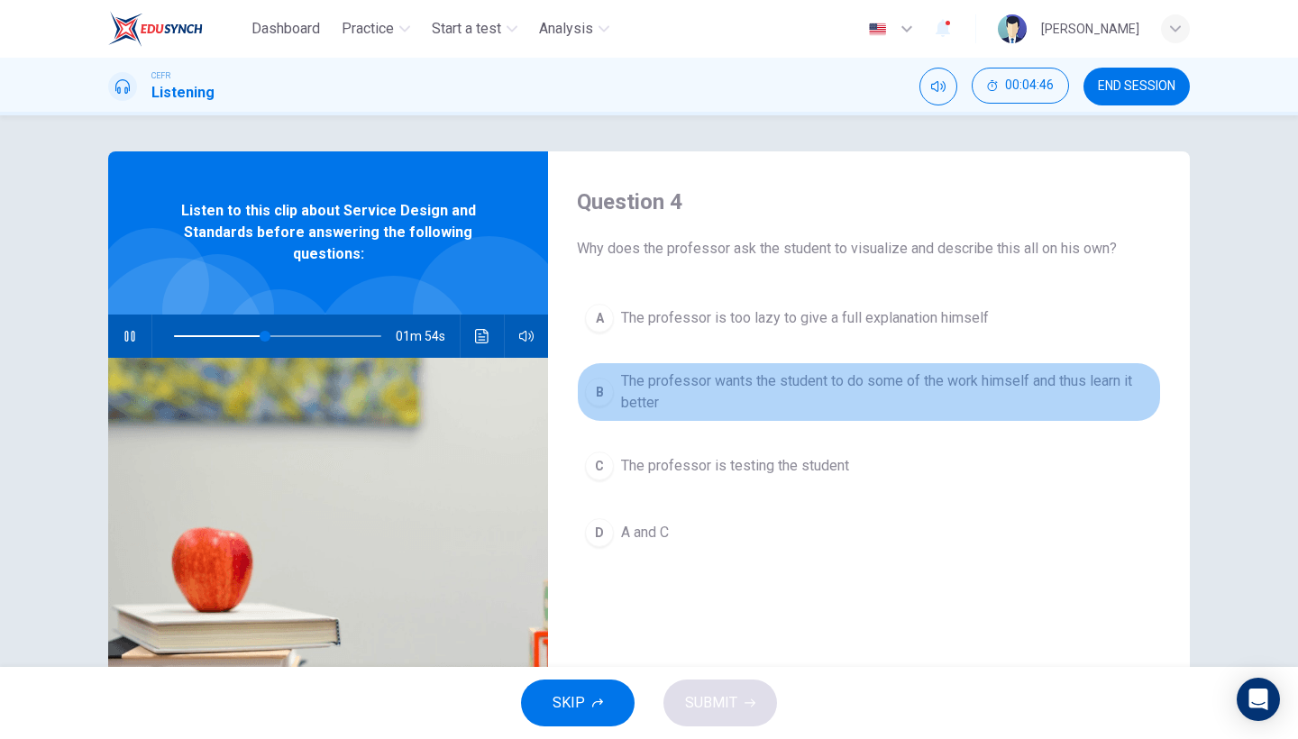
click at [603, 394] on div "B" at bounding box center [599, 392] width 29 height 29
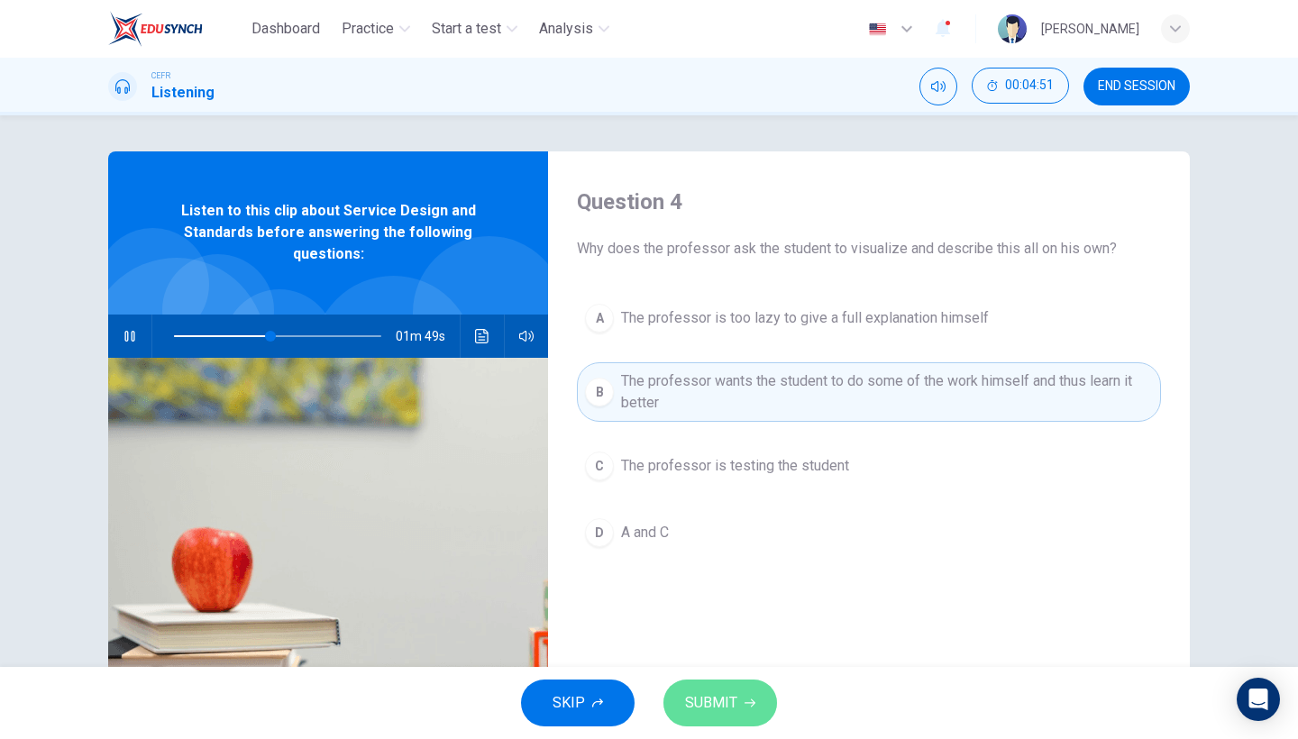
click at [716, 706] on span "SUBMIT" at bounding box center [711, 703] width 52 height 25
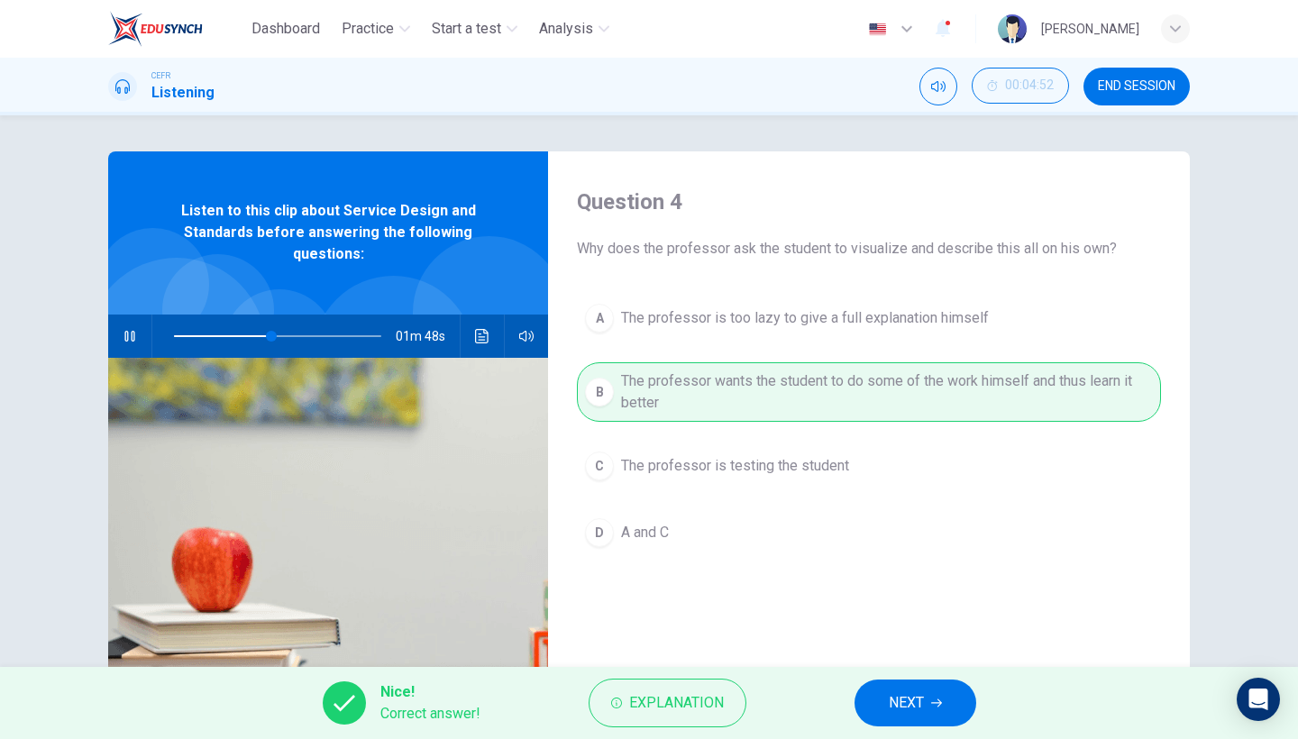
type input "47"
click at [920, 707] on span "NEXT" at bounding box center [906, 703] width 35 height 25
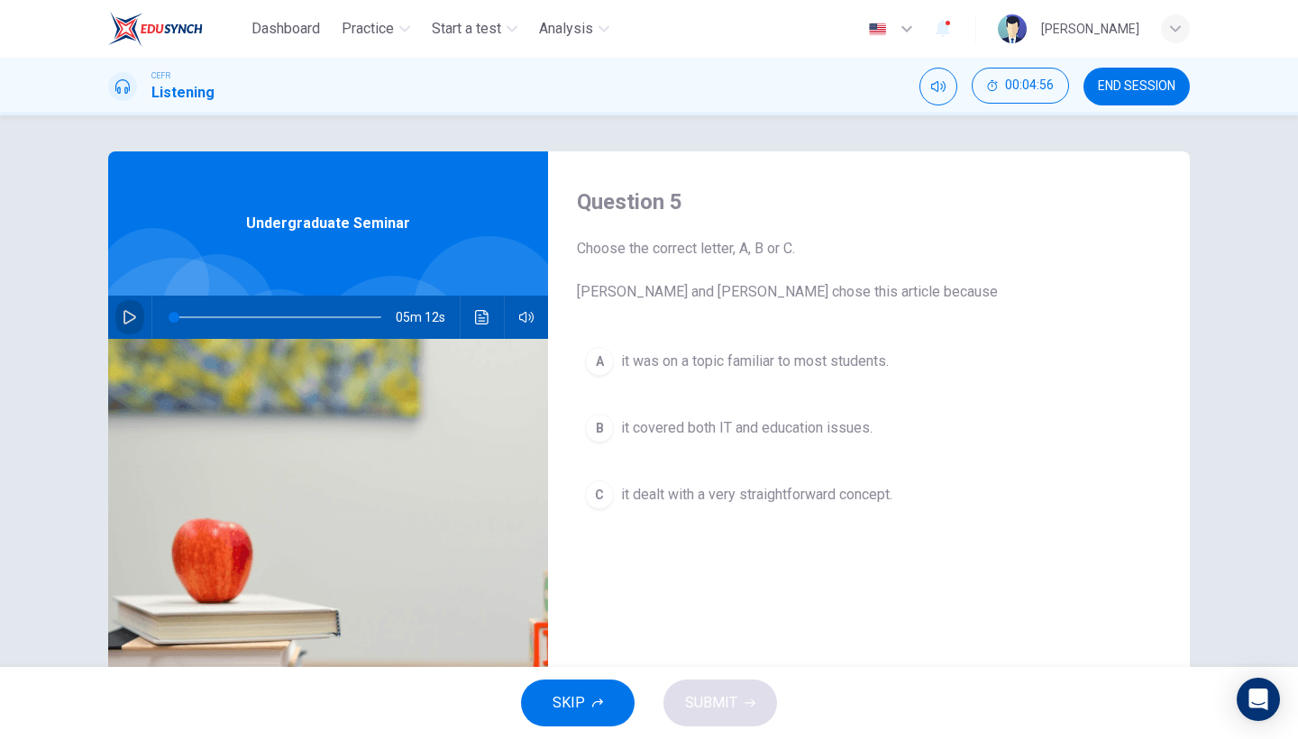
click at [138, 313] on button "button" at bounding box center [129, 317] width 29 height 43
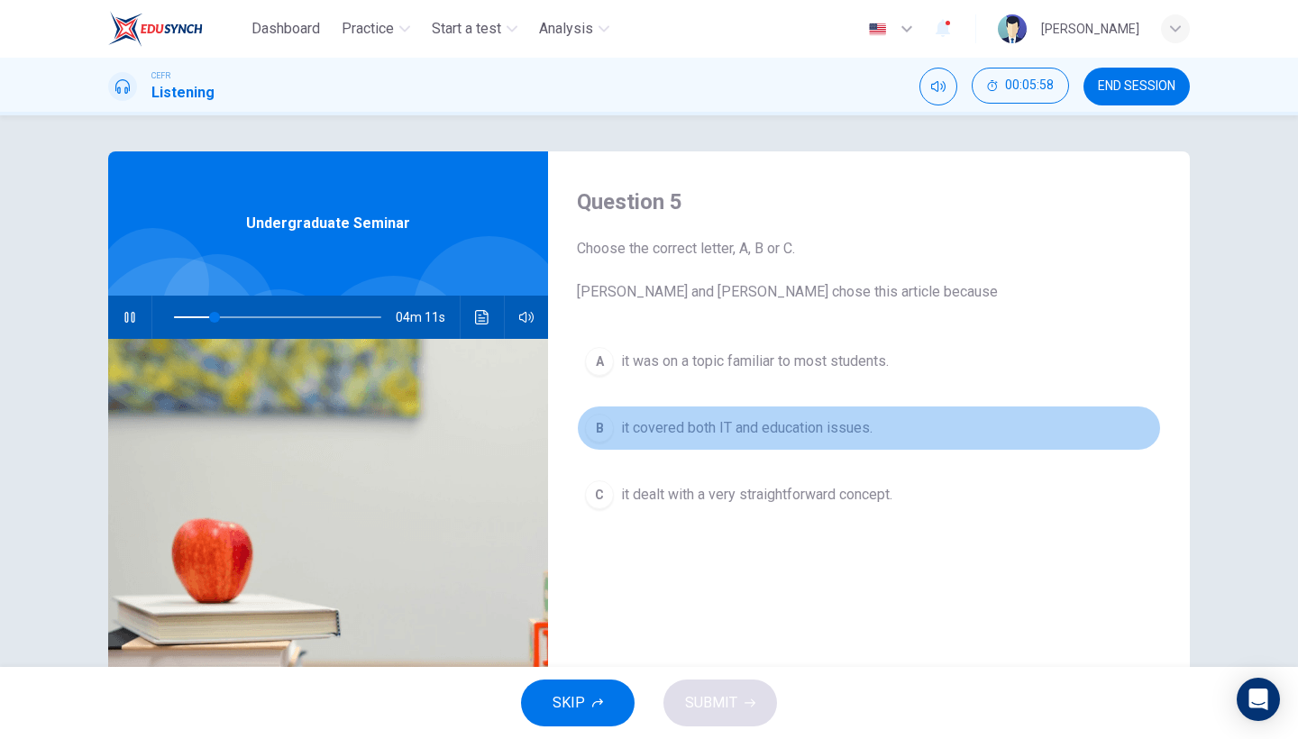
click at [629, 435] on span "it covered both IT and education issues." at bounding box center [747, 428] width 252 height 22
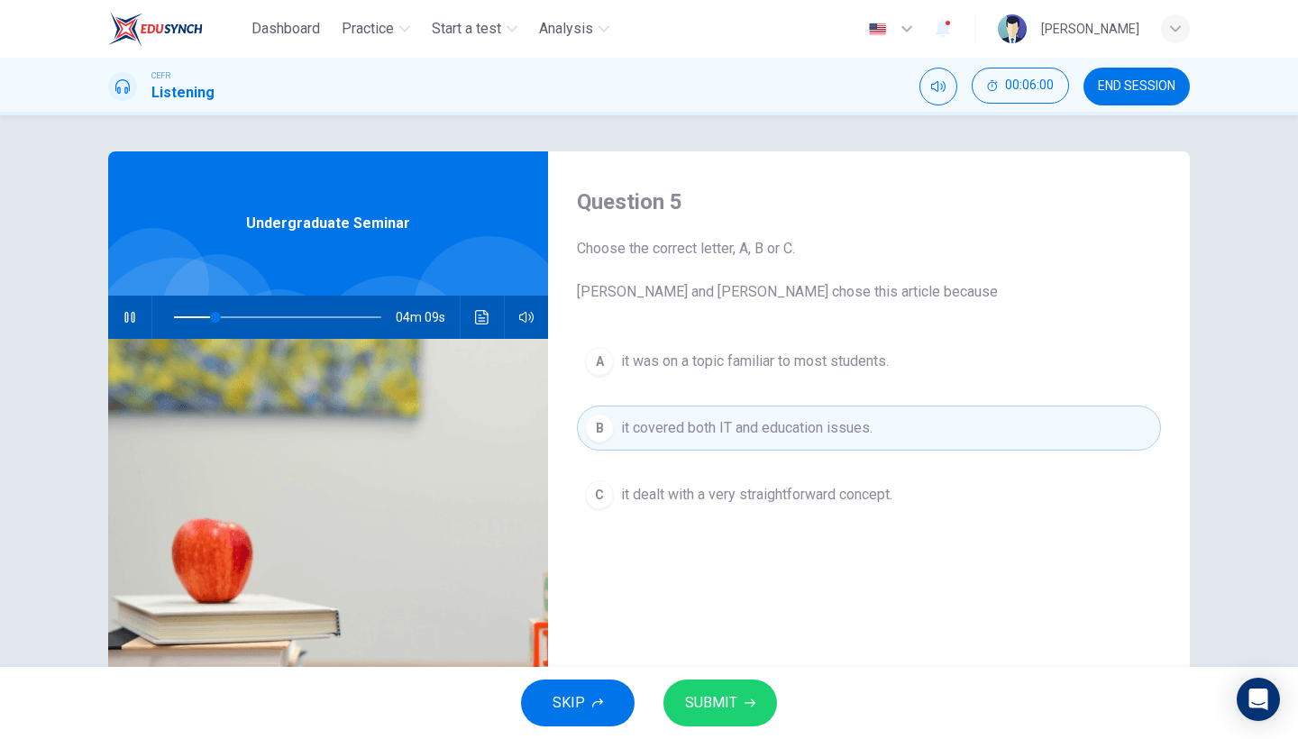
click at [701, 719] on button "SUBMIT" at bounding box center [721, 703] width 114 height 47
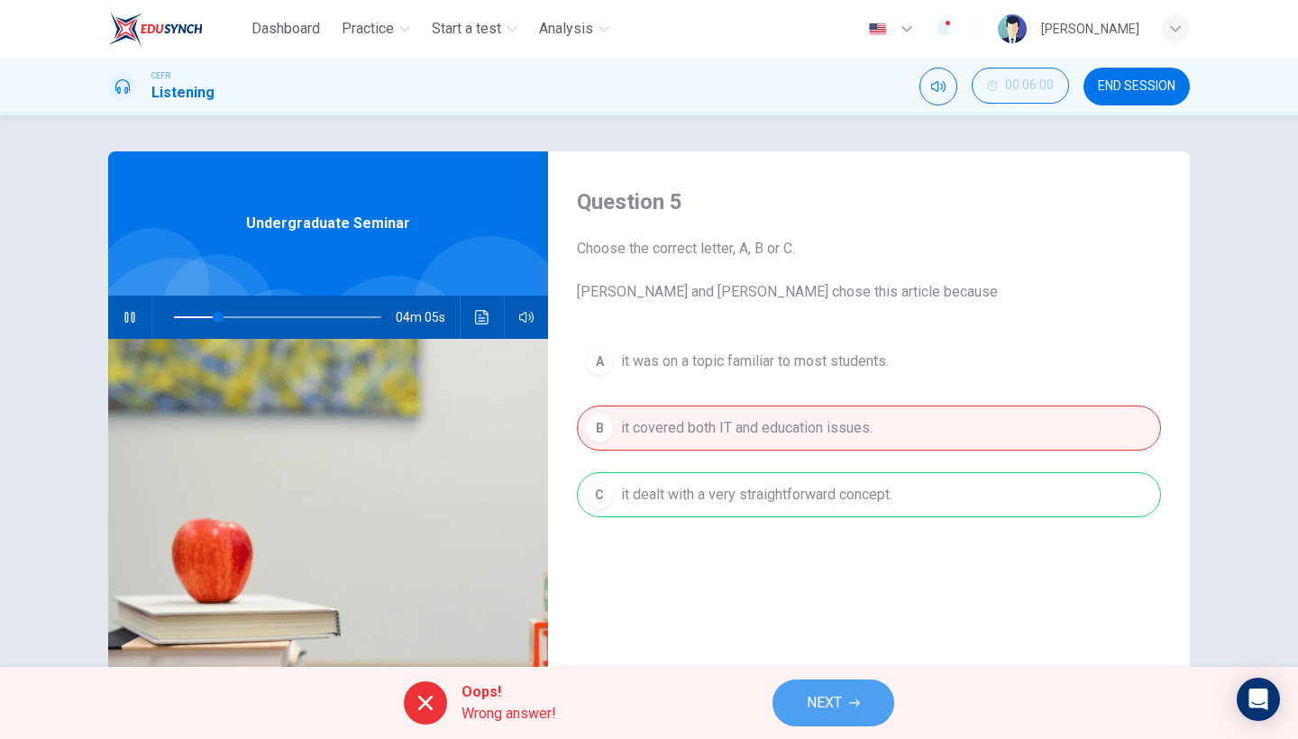
click at [845, 712] on button "NEXT" at bounding box center [834, 703] width 122 height 47
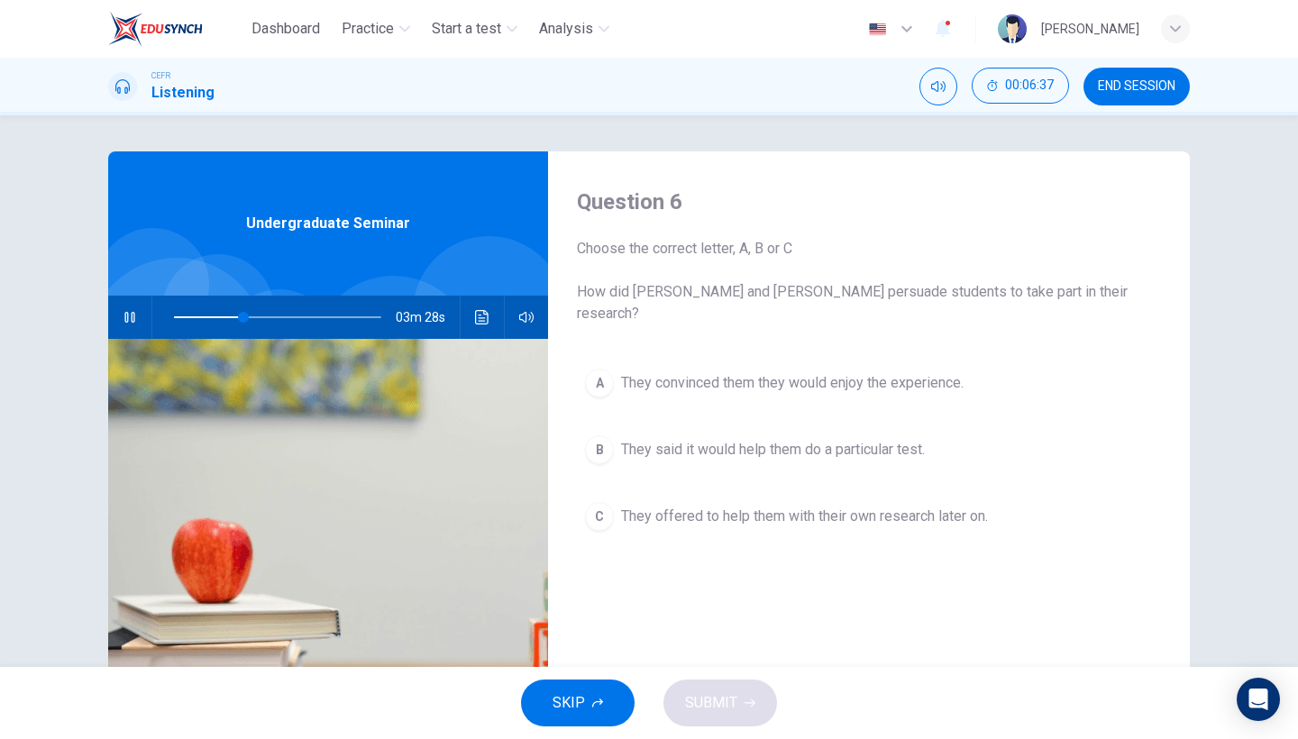
click at [747, 439] on span "They said it would help them do a particular test." at bounding box center [773, 450] width 304 height 22
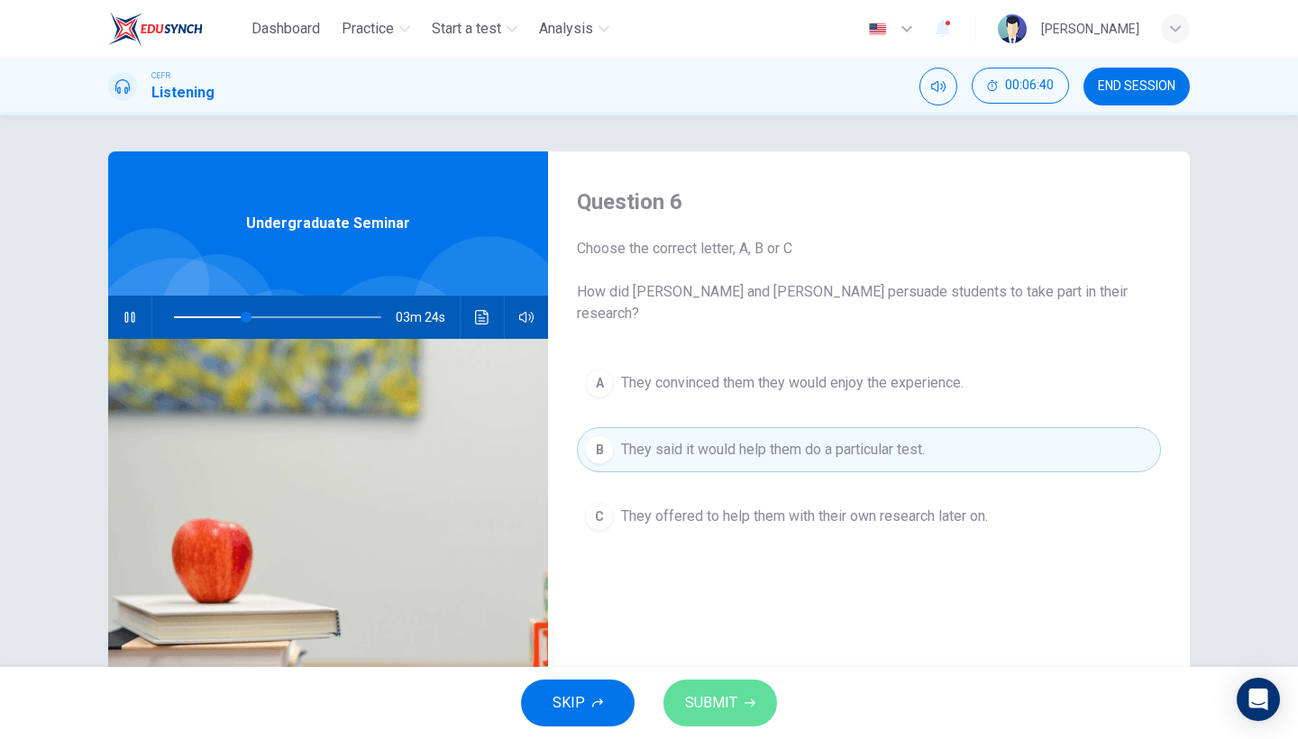
click at [741, 706] on button "SUBMIT" at bounding box center [721, 703] width 114 height 47
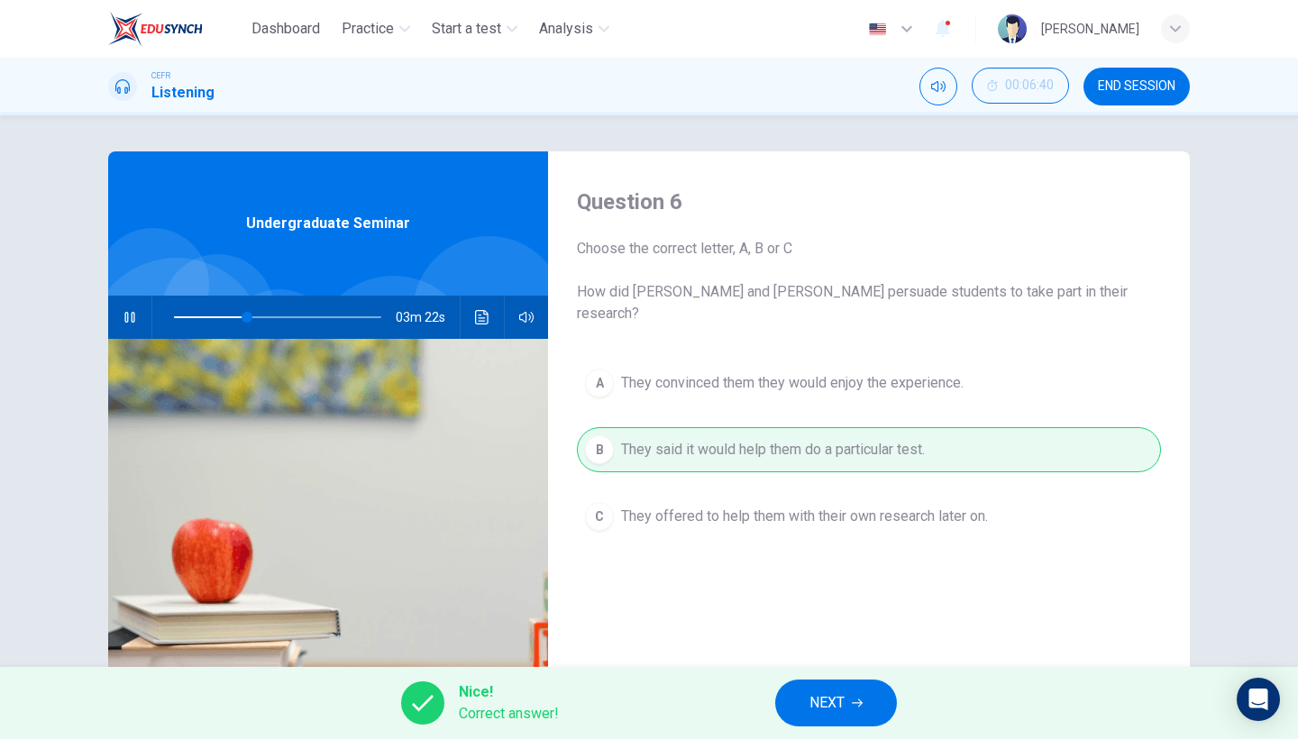
click at [890, 724] on div "Nice! Correct answer! NEXT" at bounding box center [649, 703] width 1298 height 72
click at [876, 723] on button "NEXT" at bounding box center [836, 703] width 122 height 47
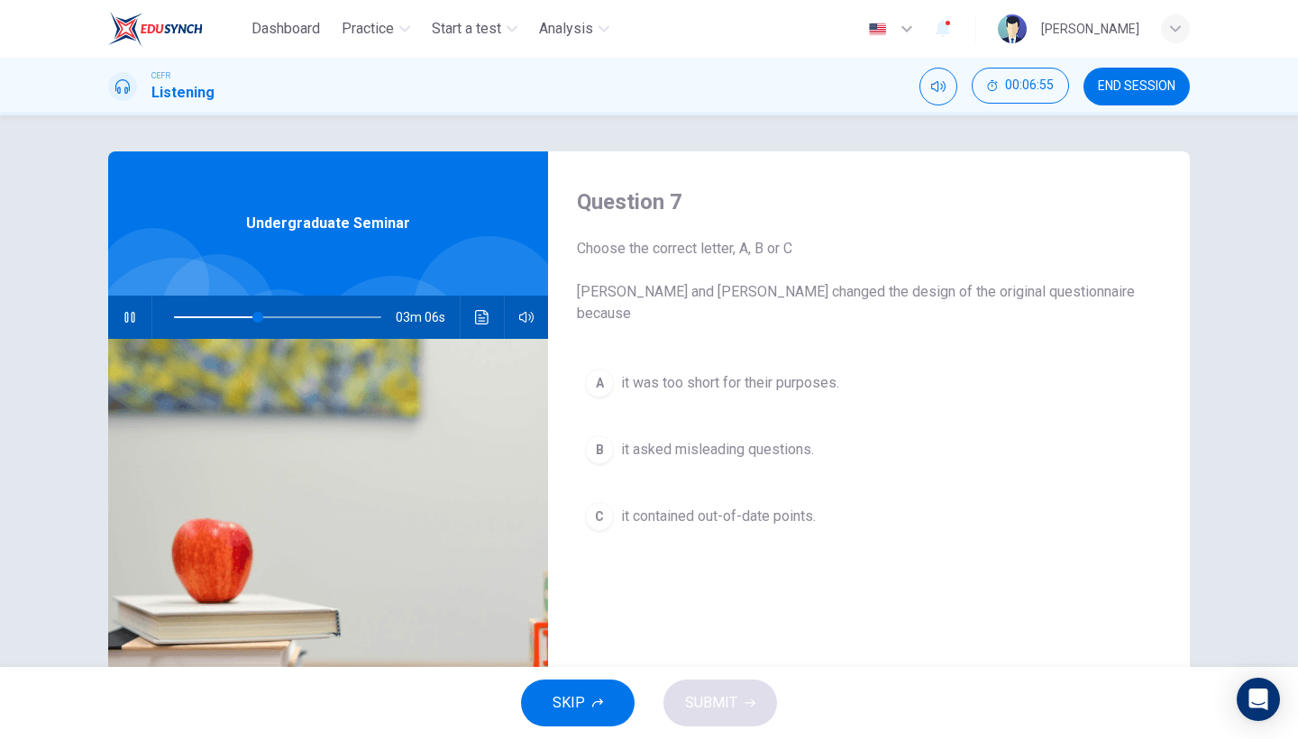
click at [706, 506] on span "it contained out-of-date points." at bounding box center [718, 517] width 195 height 22
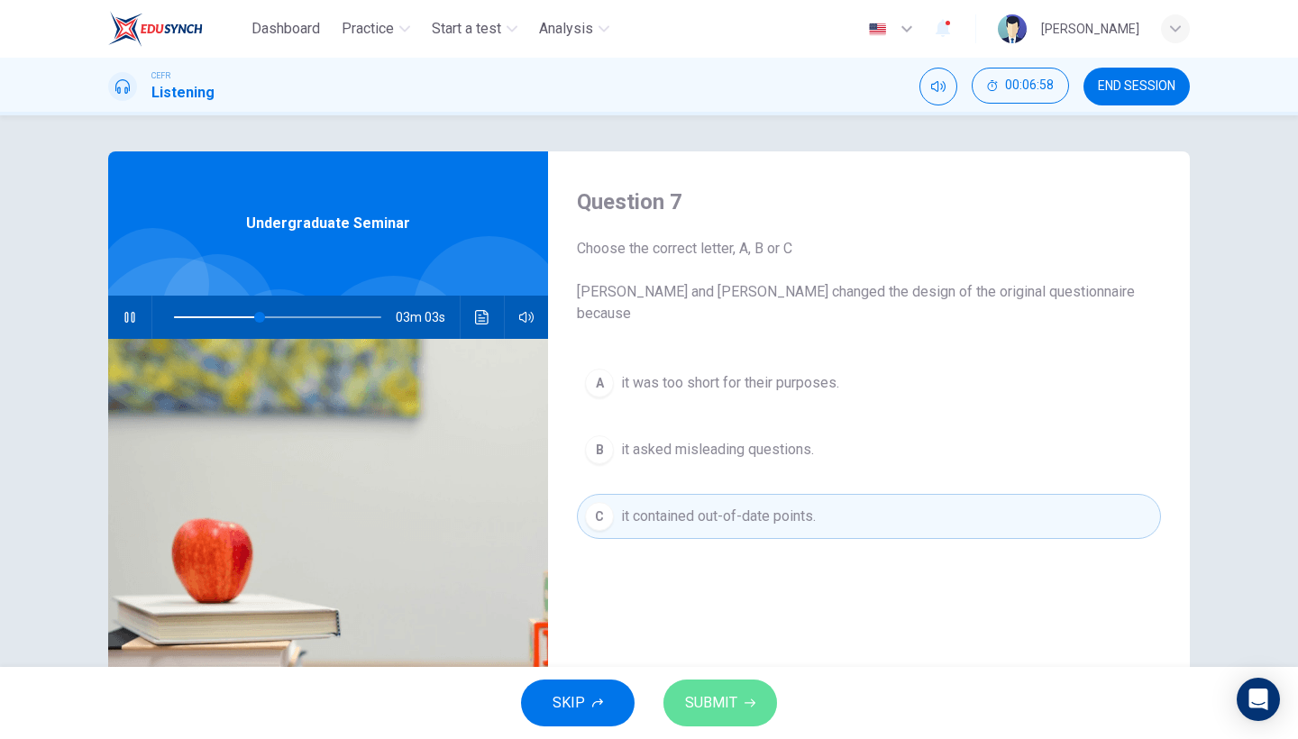
click at [755, 705] on button "SUBMIT" at bounding box center [721, 703] width 114 height 47
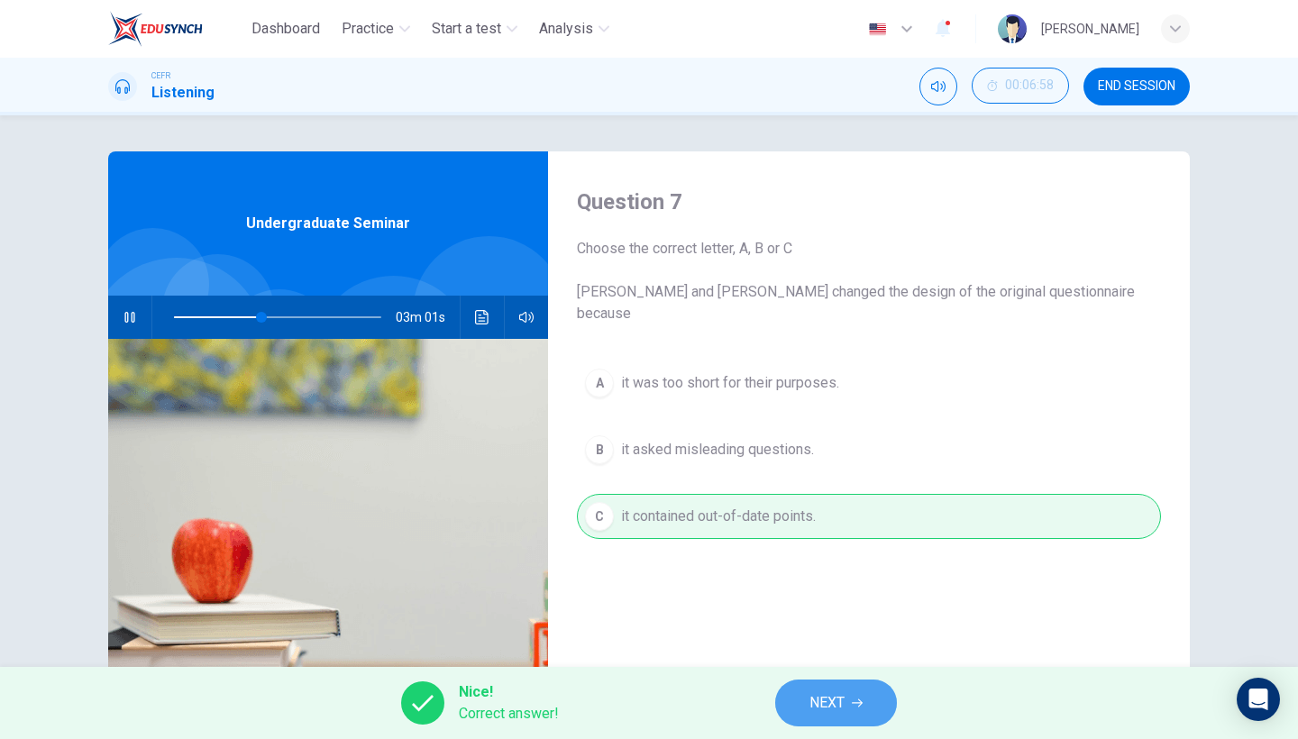
click at [820, 719] on button "NEXT" at bounding box center [836, 703] width 122 height 47
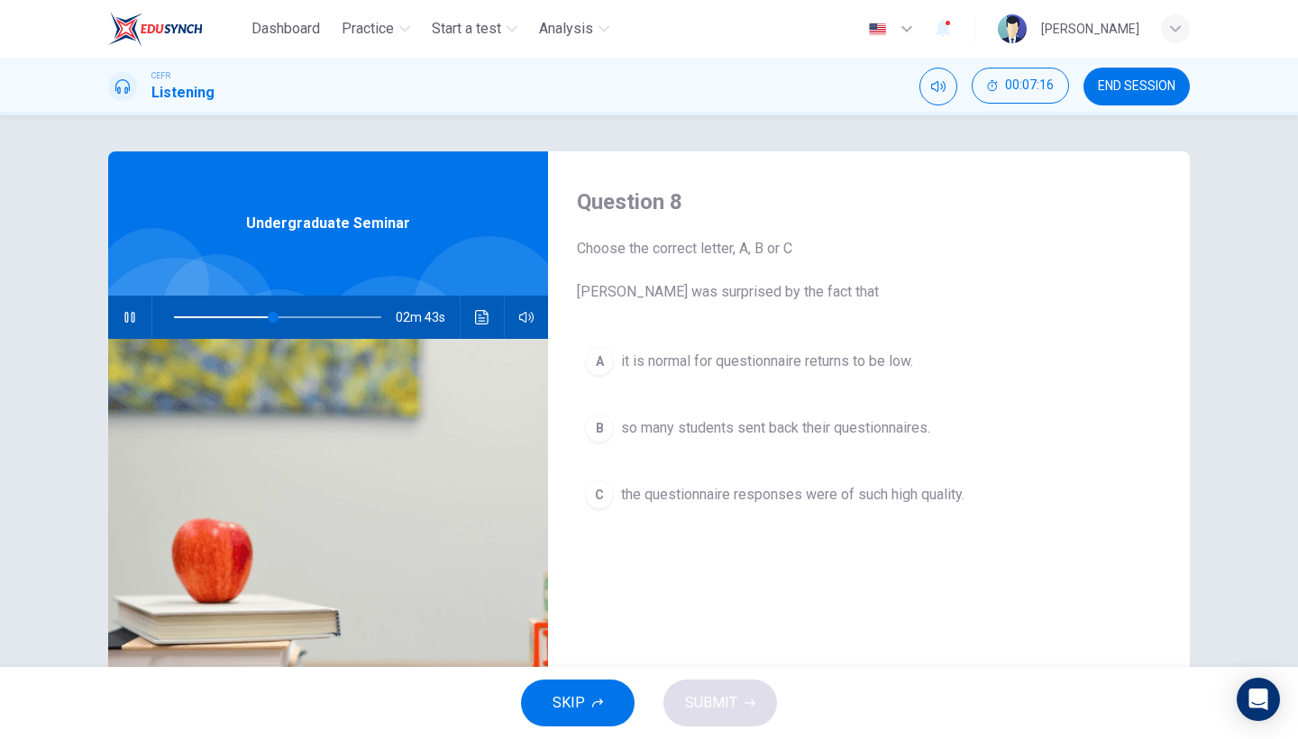
click at [140, 320] on button "button" at bounding box center [129, 317] width 29 height 43
click at [140, 319] on button "button" at bounding box center [129, 317] width 29 height 43
click at [269, 315] on span at bounding box center [274, 317] width 11 height 11
click at [128, 318] on icon "button" at bounding box center [130, 317] width 14 height 14
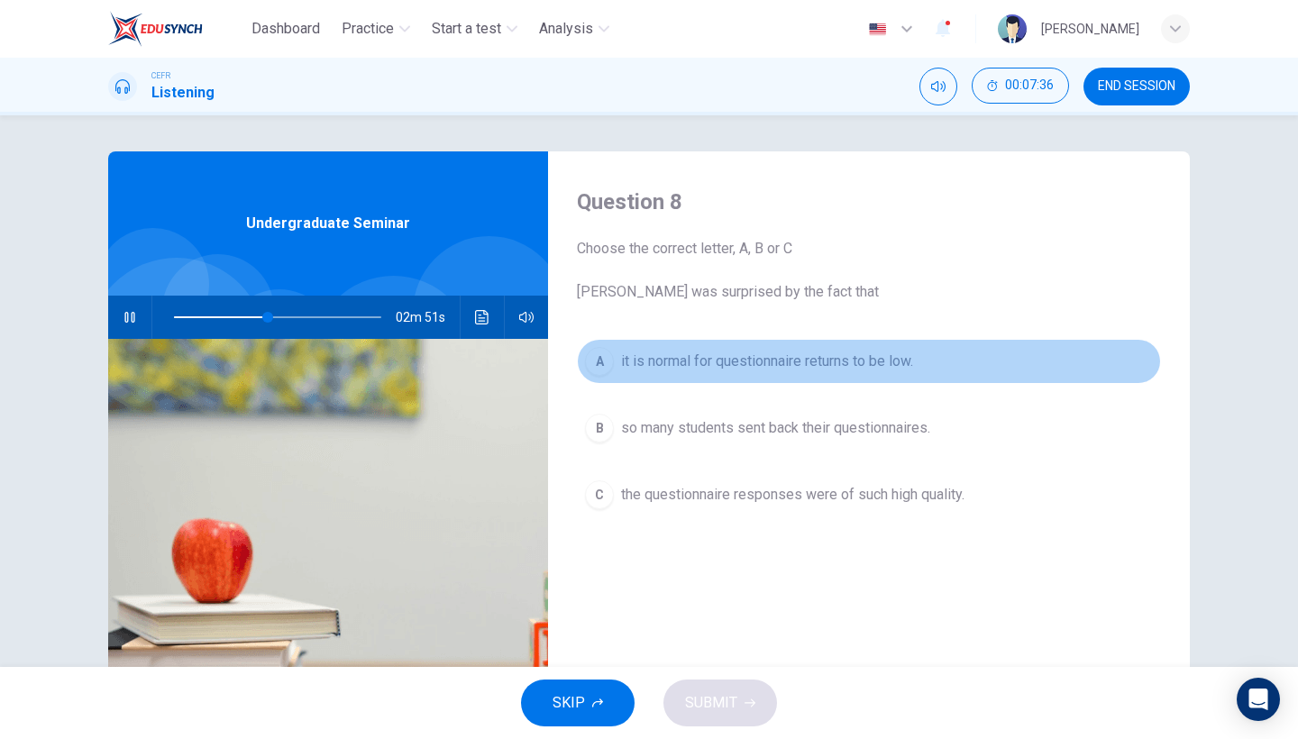
click at [629, 365] on span "it is normal for questionnaire returns to be low." at bounding box center [767, 362] width 292 height 22
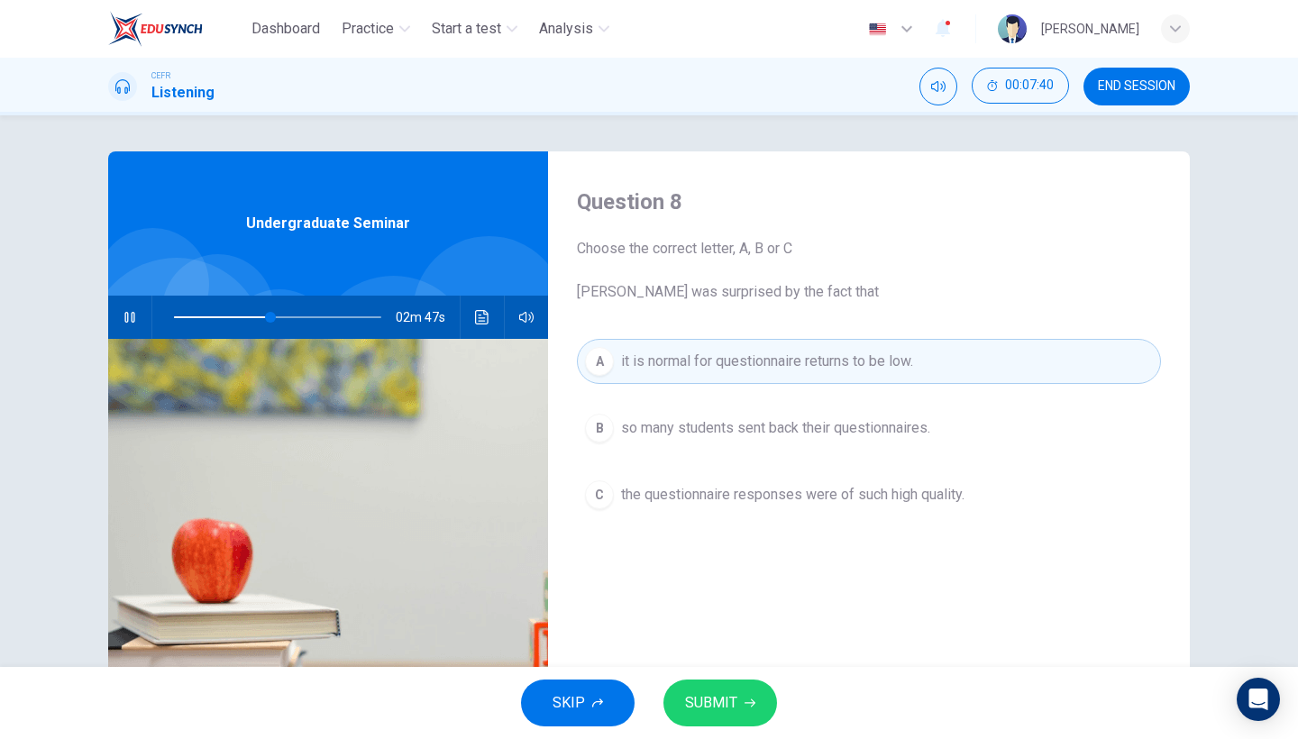
click at [689, 698] on span "SUBMIT" at bounding box center [711, 703] width 52 height 25
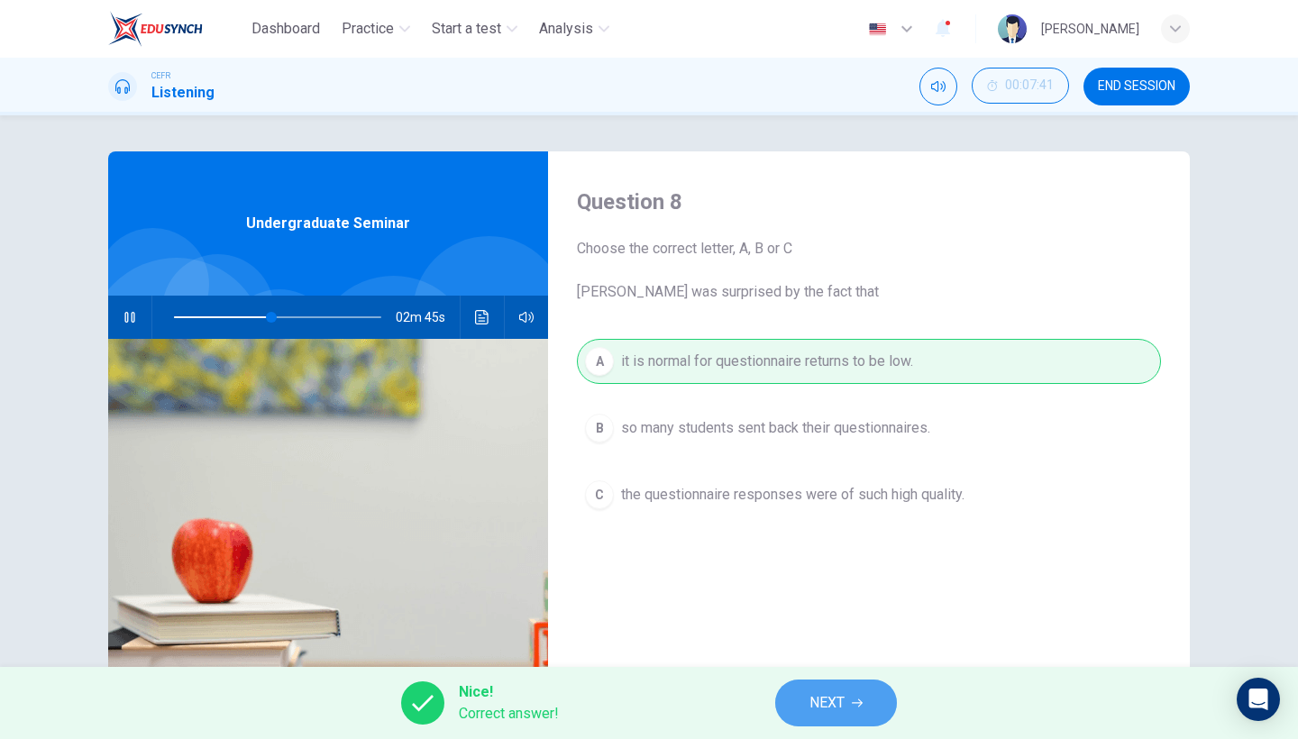
click at [810, 700] on span "NEXT" at bounding box center [827, 703] width 35 height 25
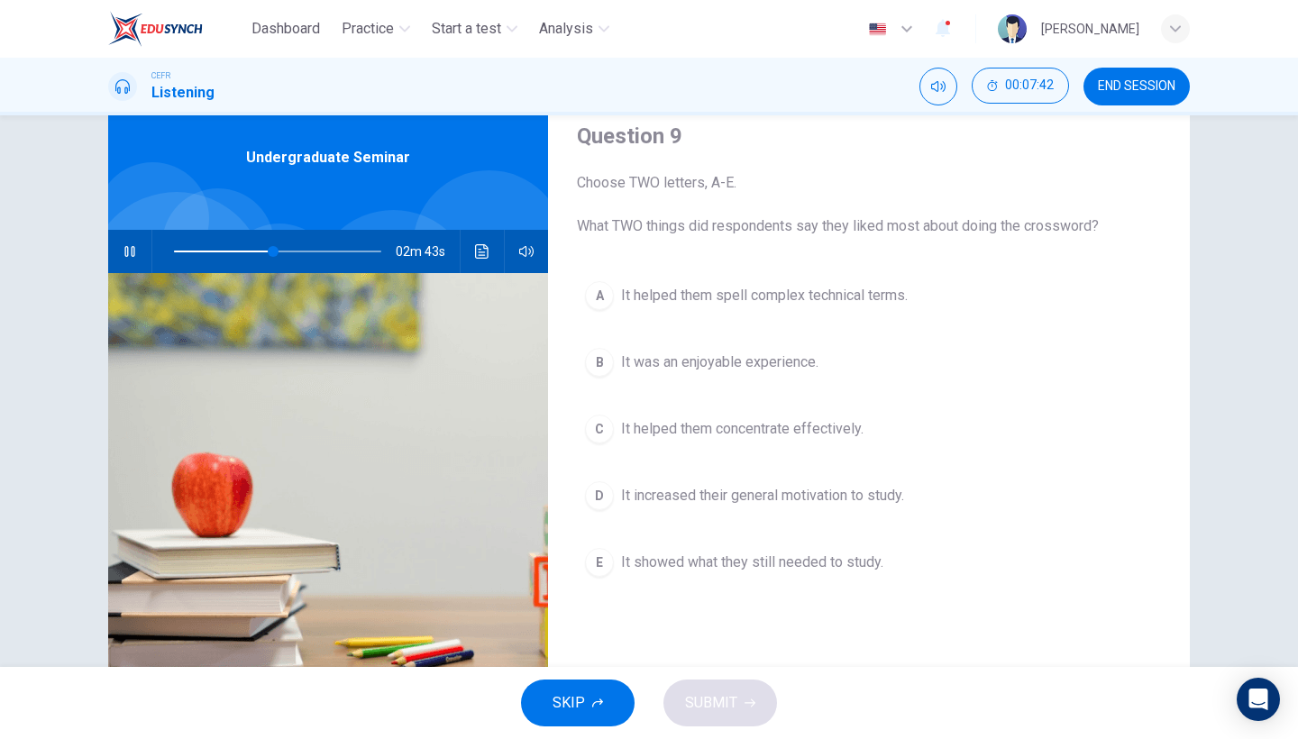
scroll to position [81, 0]
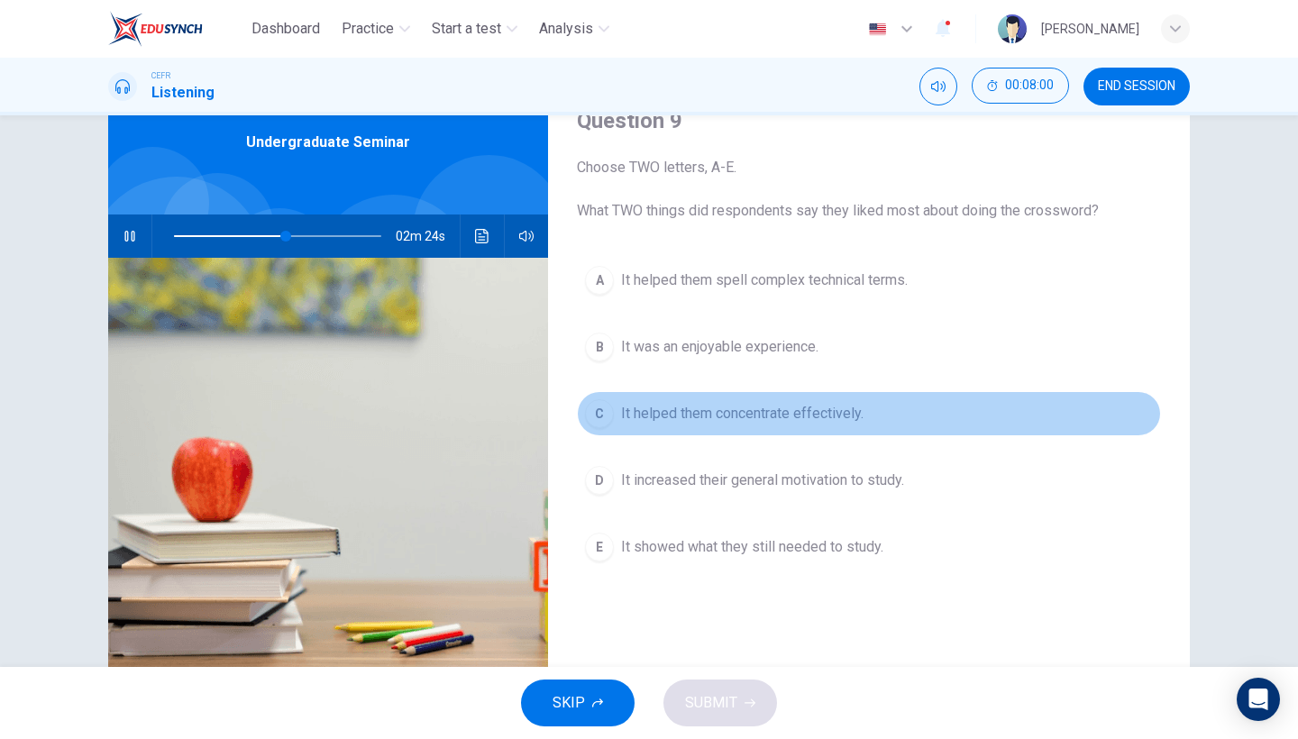
click at [753, 424] on span "It helped them concentrate effectively." at bounding box center [742, 414] width 243 height 22
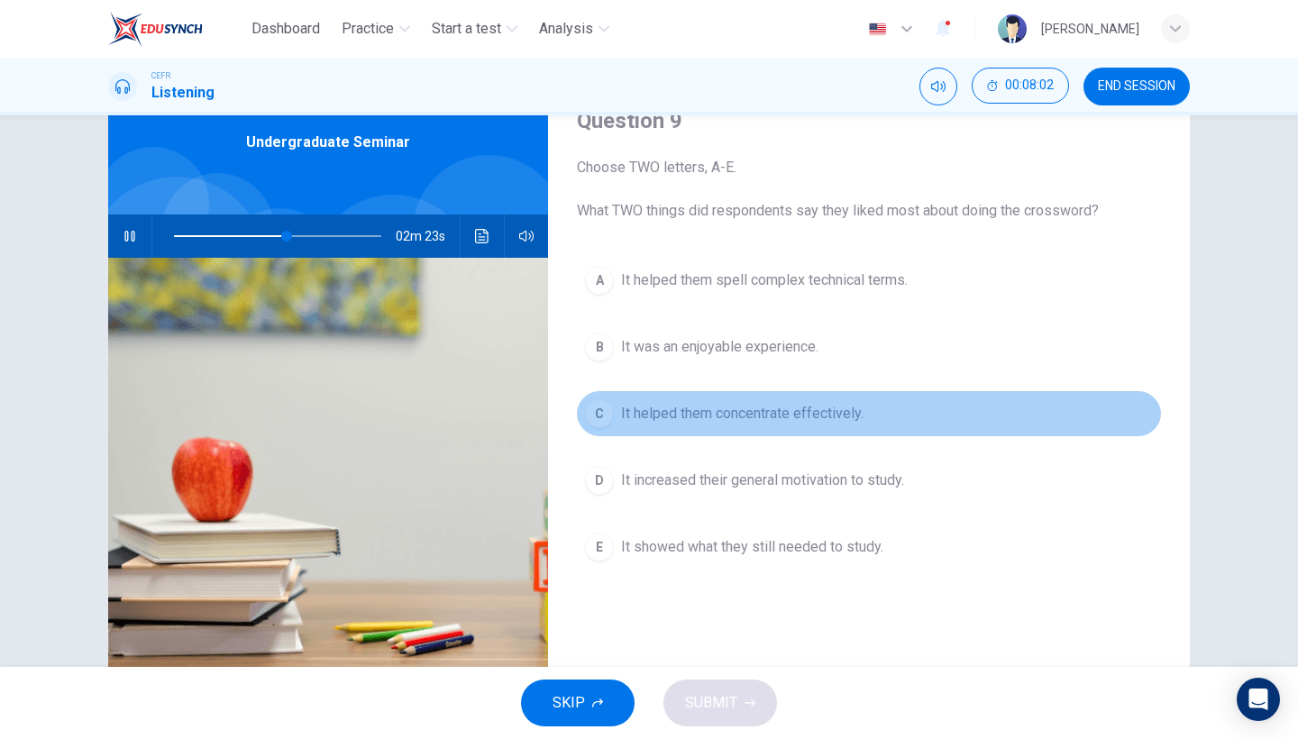
click at [779, 417] on span "It helped them concentrate effectively." at bounding box center [742, 414] width 243 height 22
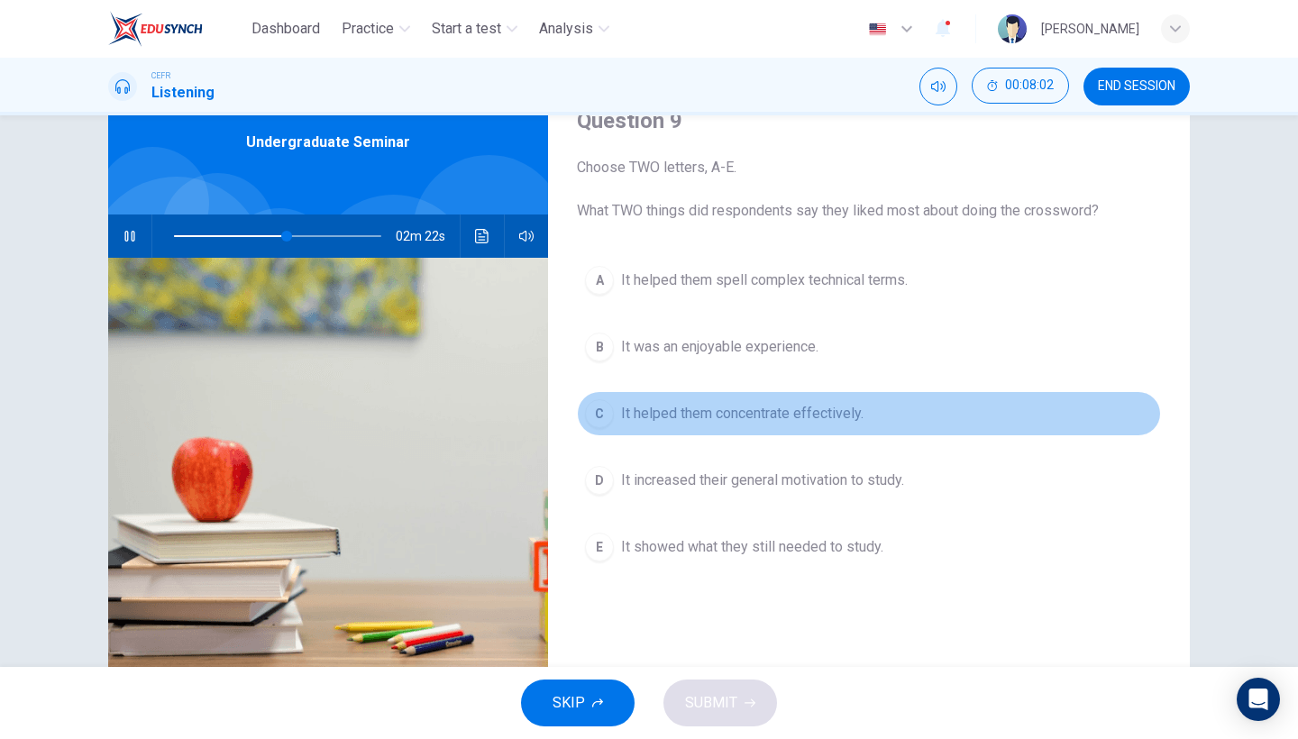
click at [780, 418] on span "It helped them concentrate effectively." at bounding box center [742, 414] width 243 height 22
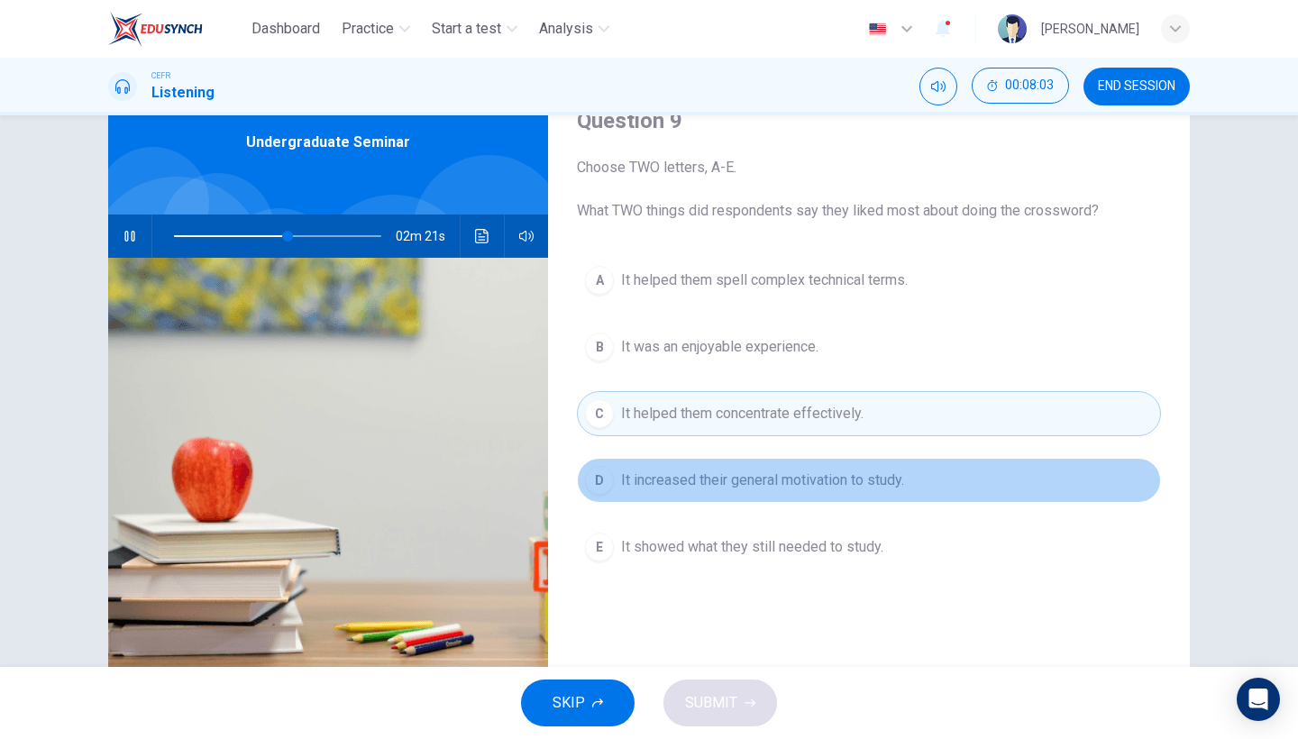
click at [757, 497] on button "D It increased their general motivation to study." at bounding box center [869, 480] width 584 height 45
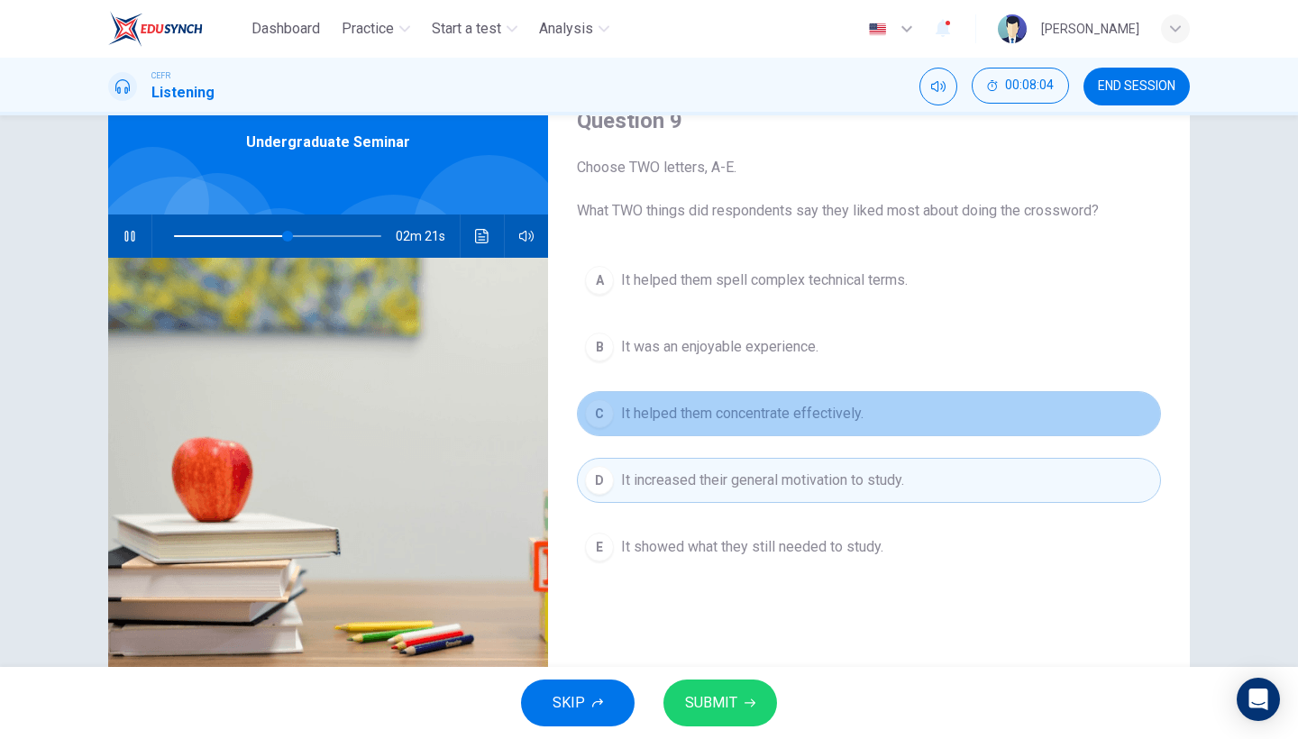
click at [794, 428] on button "C It helped them concentrate effectively." at bounding box center [869, 413] width 584 height 45
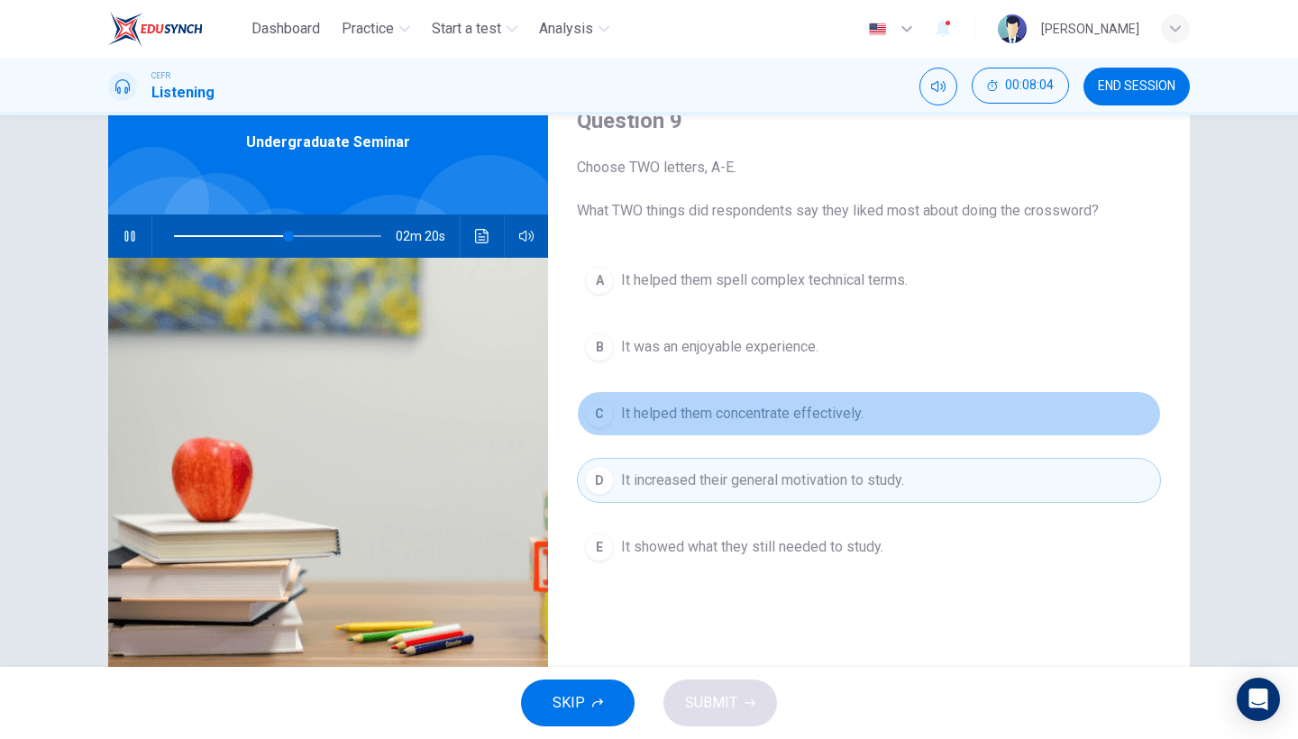
click at [790, 424] on span "It helped them concentrate effectively." at bounding box center [742, 414] width 243 height 22
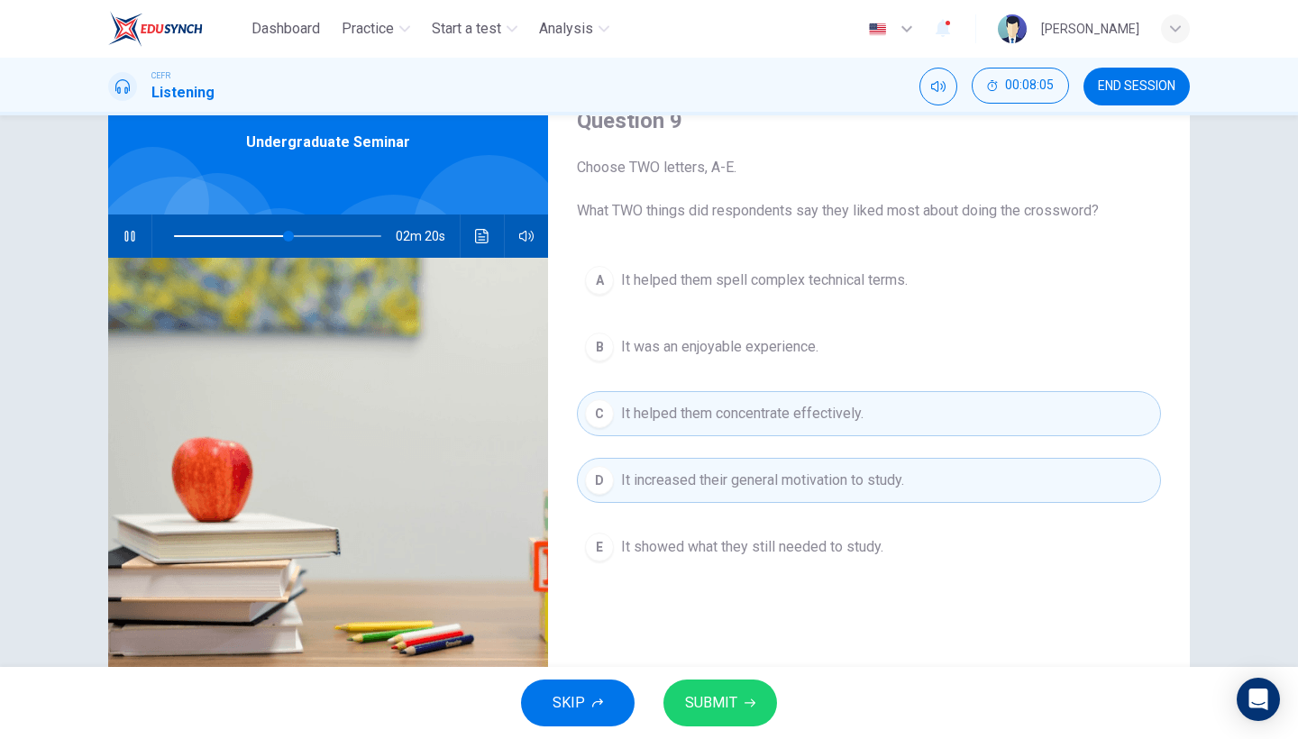
click at [790, 465] on button "D It increased their general motivation to study." at bounding box center [869, 480] width 584 height 45
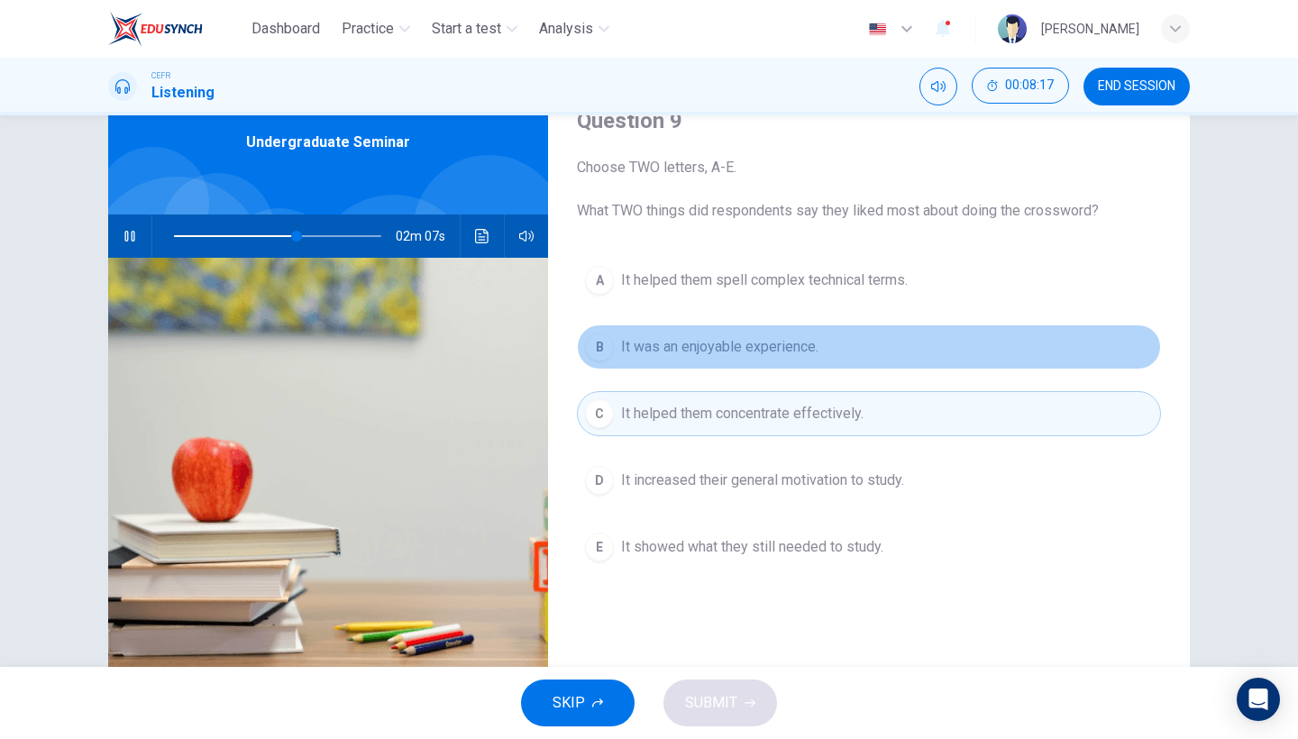
click at [776, 347] on span "It was an enjoyable experience." at bounding box center [719, 347] width 197 height 22
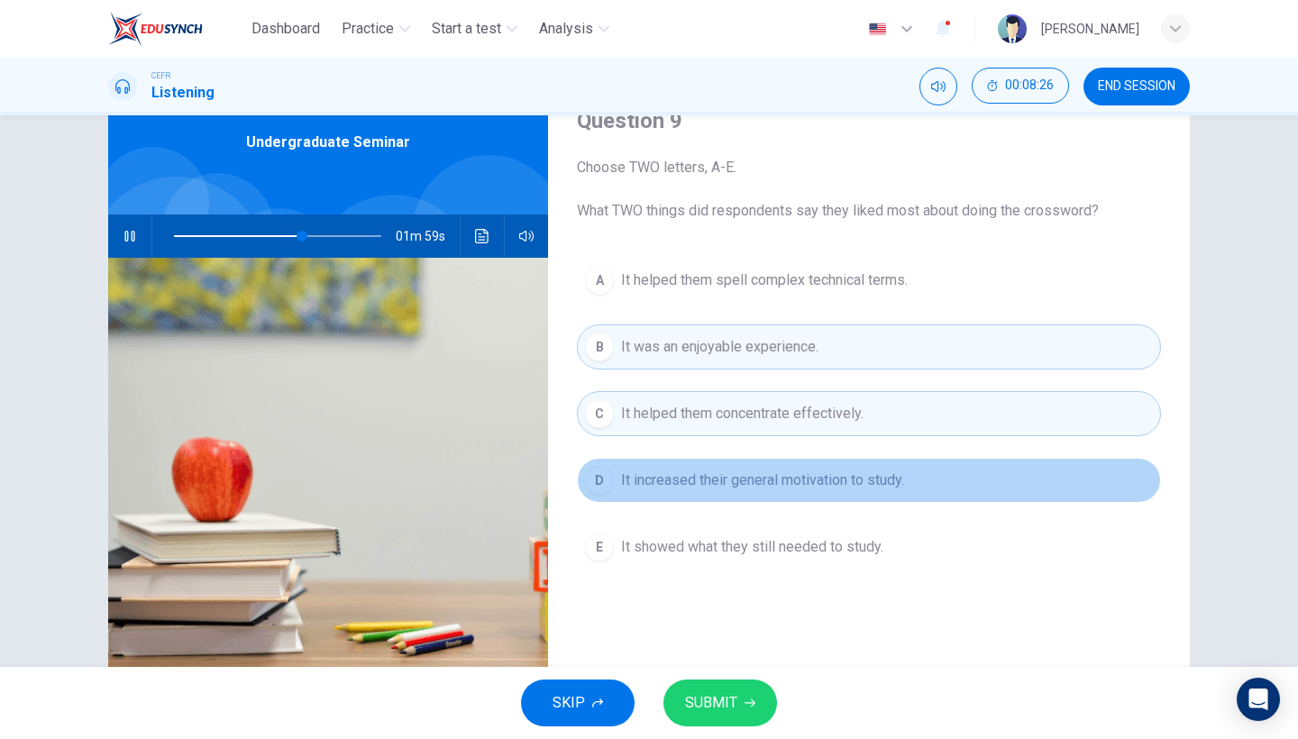
click at [781, 471] on span "It increased their general motivation to study." at bounding box center [762, 481] width 283 height 22
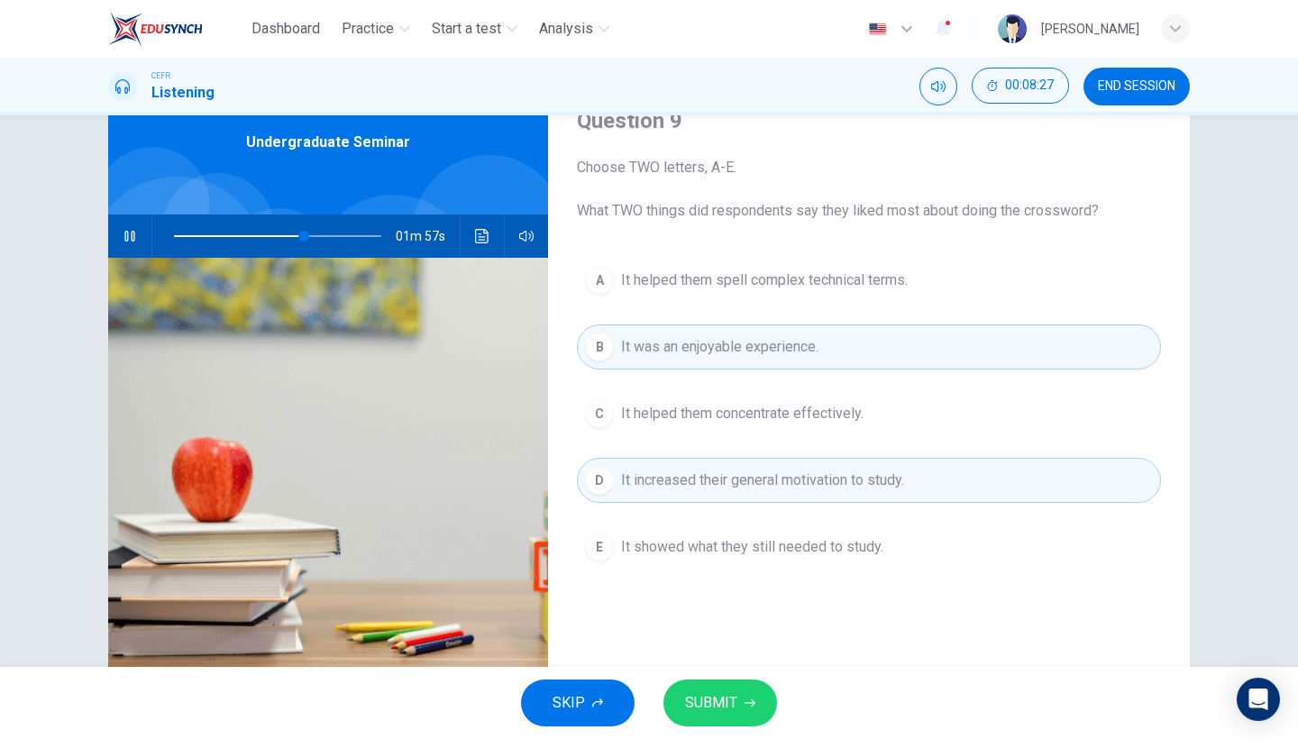
click at [771, 403] on span "It helped them concentrate effectively." at bounding box center [742, 414] width 243 height 22
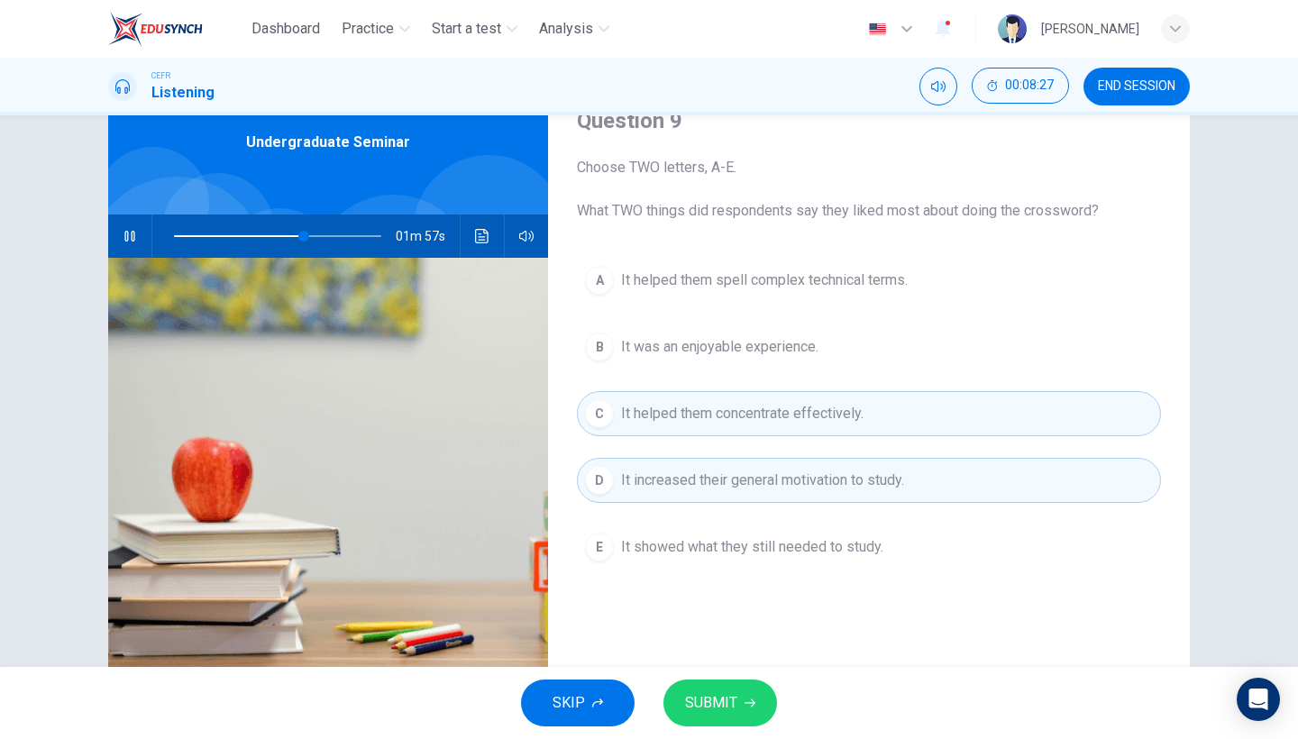
click at [783, 332] on button "B It was an enjoyable experience." at bounding box center [869, 347] width 584 height 45
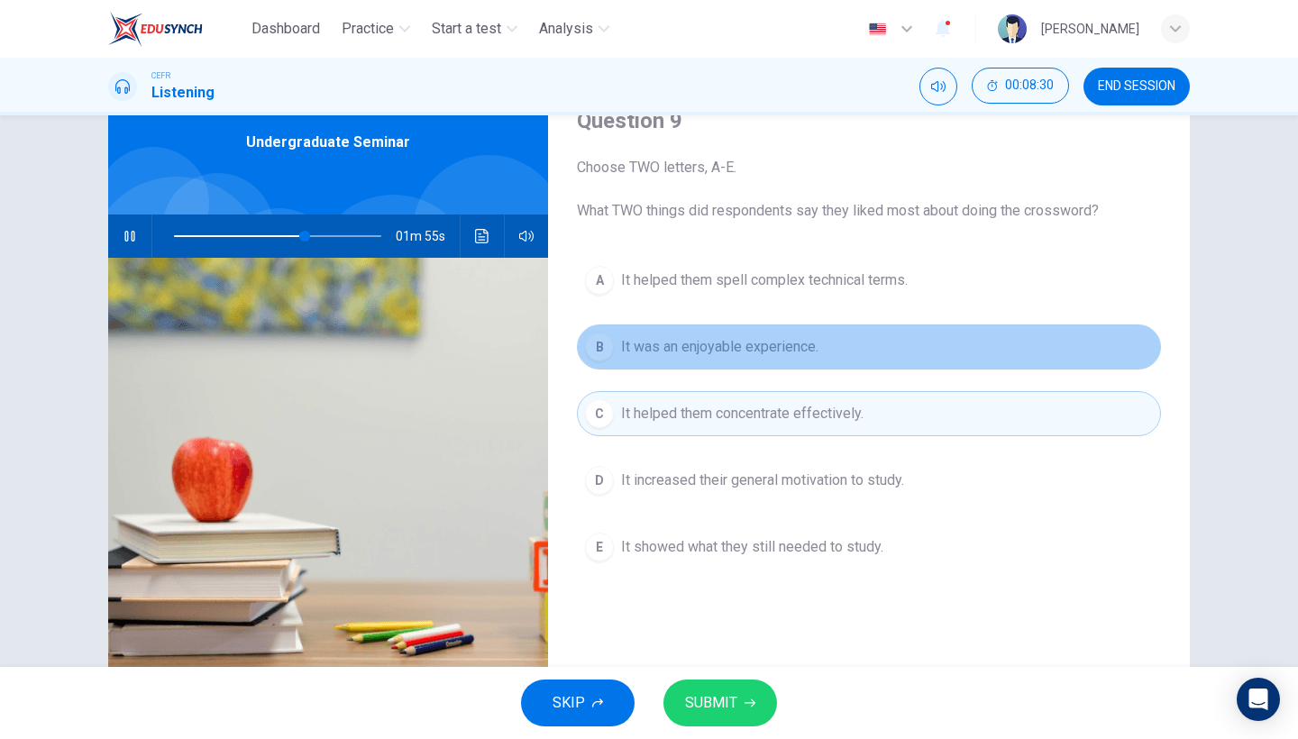
click at [755, 335] on button "B It was an enjoyable experience." at bounding box center [869, 347] width 584 height 45
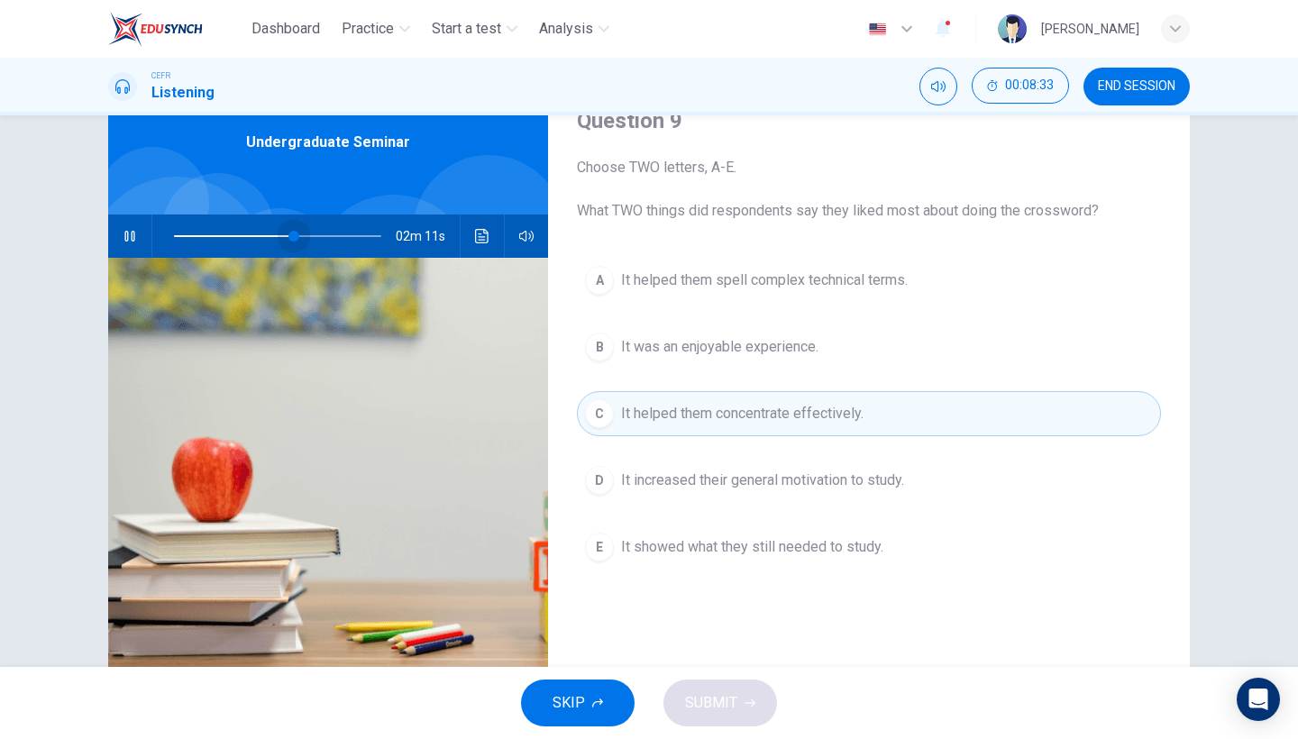
click at [292, 239] on span at bounding box center [293, 236] width 11 height 11
click at [283, 233] on span at bounding box center [285, 236] width 11 height 11
click at [148, 229] on div "02m 23s" at bounding box center [328, 236] width 440 height 43
click at [130, 233] on icon "button" at bounding box center [129, 236] width 10 height 11
click at [130, 233] on icon "button" at bounding box center [130, 236] width 14 height 14
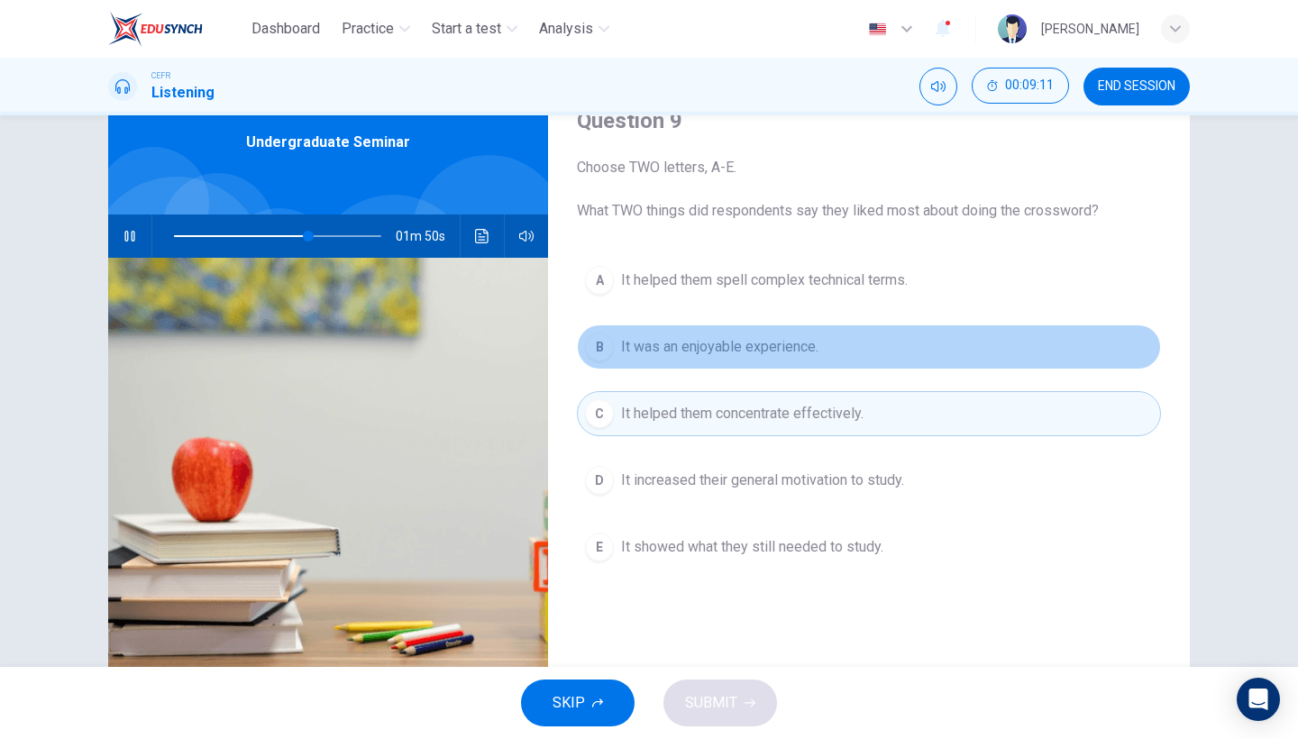
click at [783, 355] on span "It was an enjoyable experience." at bounding box center [719, 347] width 197 height 22
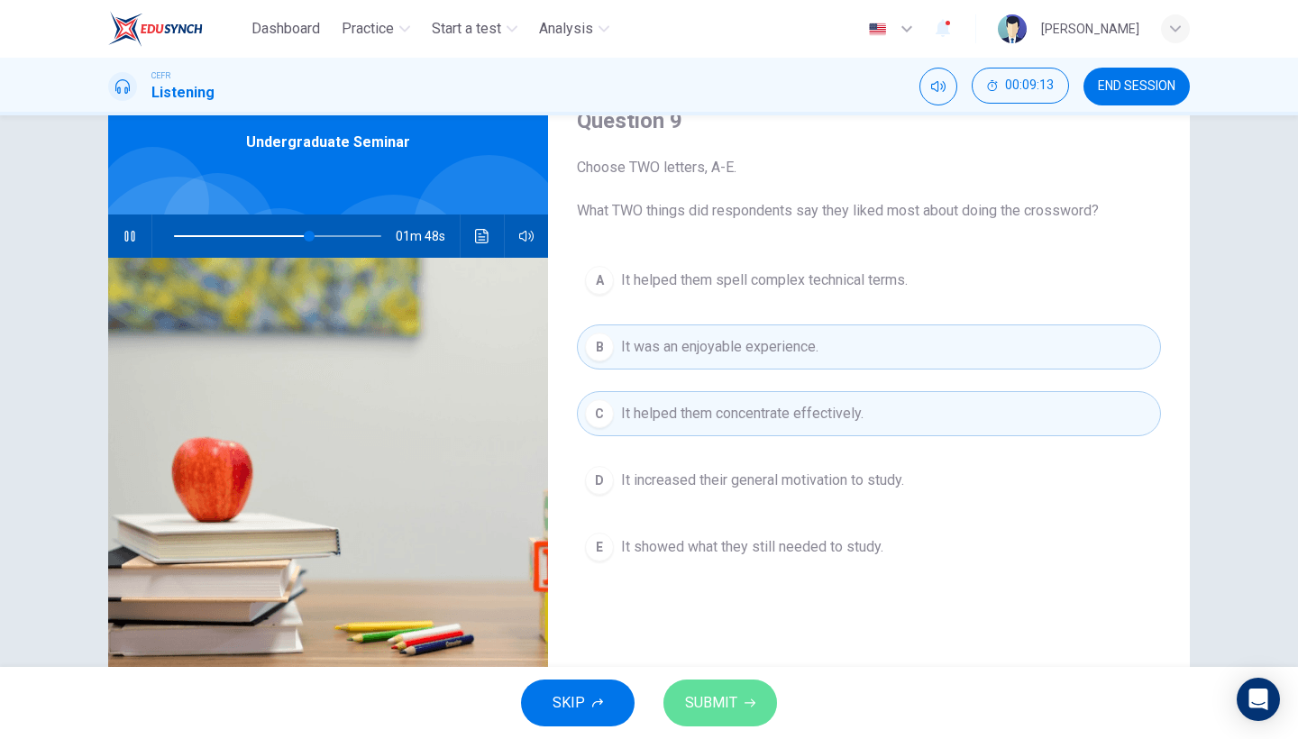
click at [746, 687] on button "SUBMIT" at bounding box center [721, 703] width 114 height 47
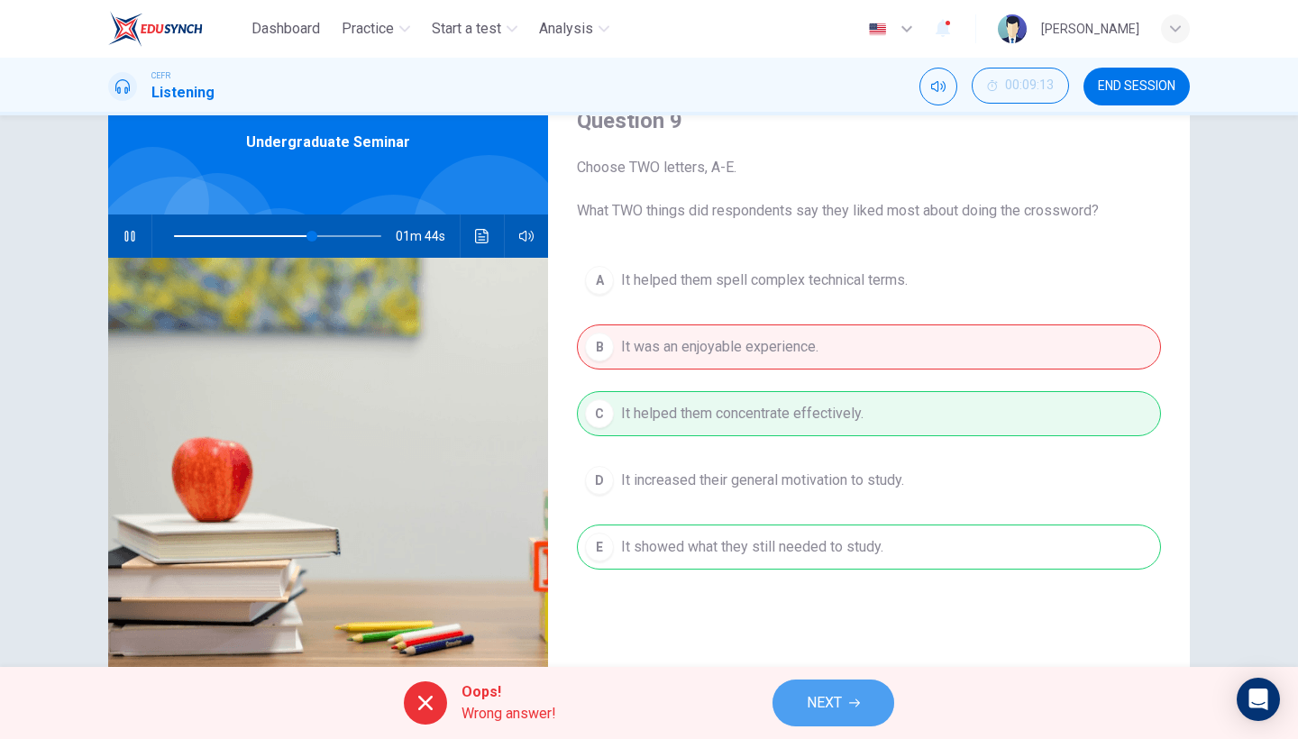
click at [829, 719] on button "NEXT" at bounding box center [834, 703] width 122 height 47
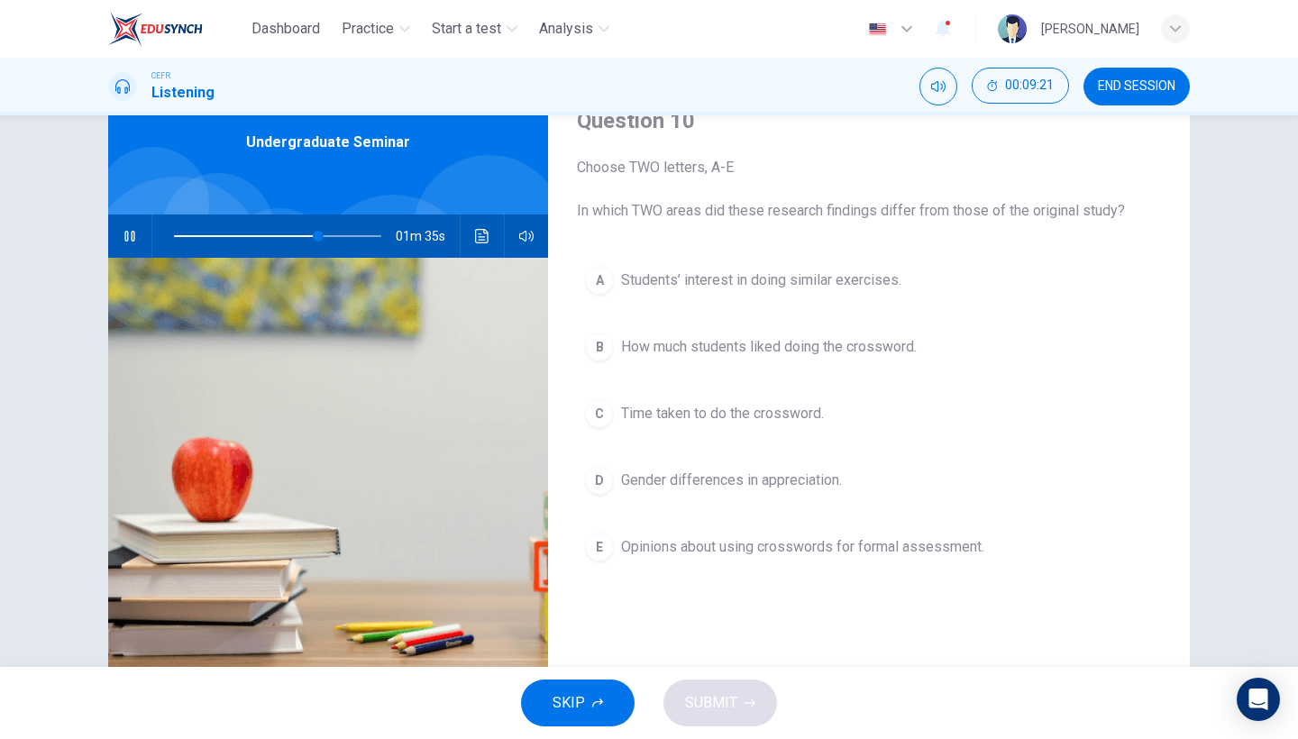
click at [639, 483] on span "Gender differences in appreciation." at bounding box center [731, 481] width 221 height 22
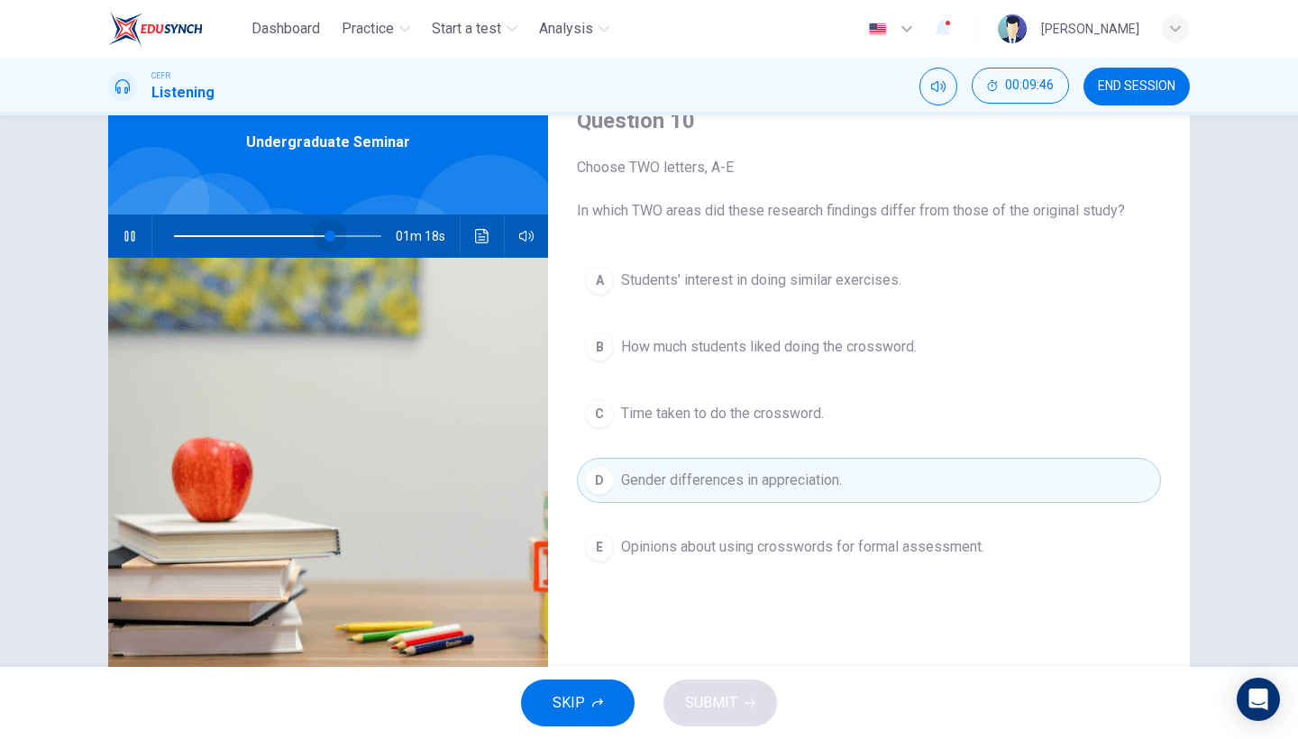
click at [325, 242] on span at bounding box center [330, 236] width 11 height 11
click at [312, 237] on span at bounding box center [312, 236] width 11 height 11
click at [126, 234] on icon "button" at bounding box center [130, 236] width 14 height 14
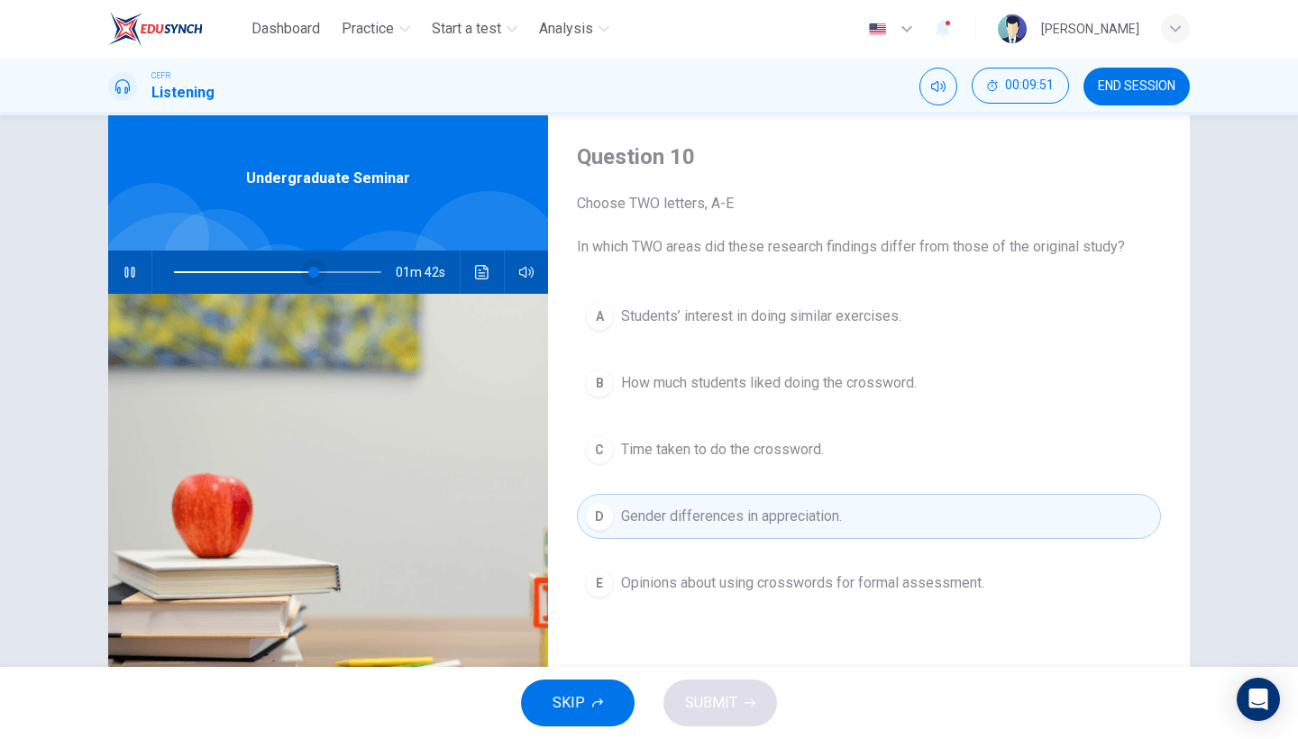
scroll to position [36, 0]
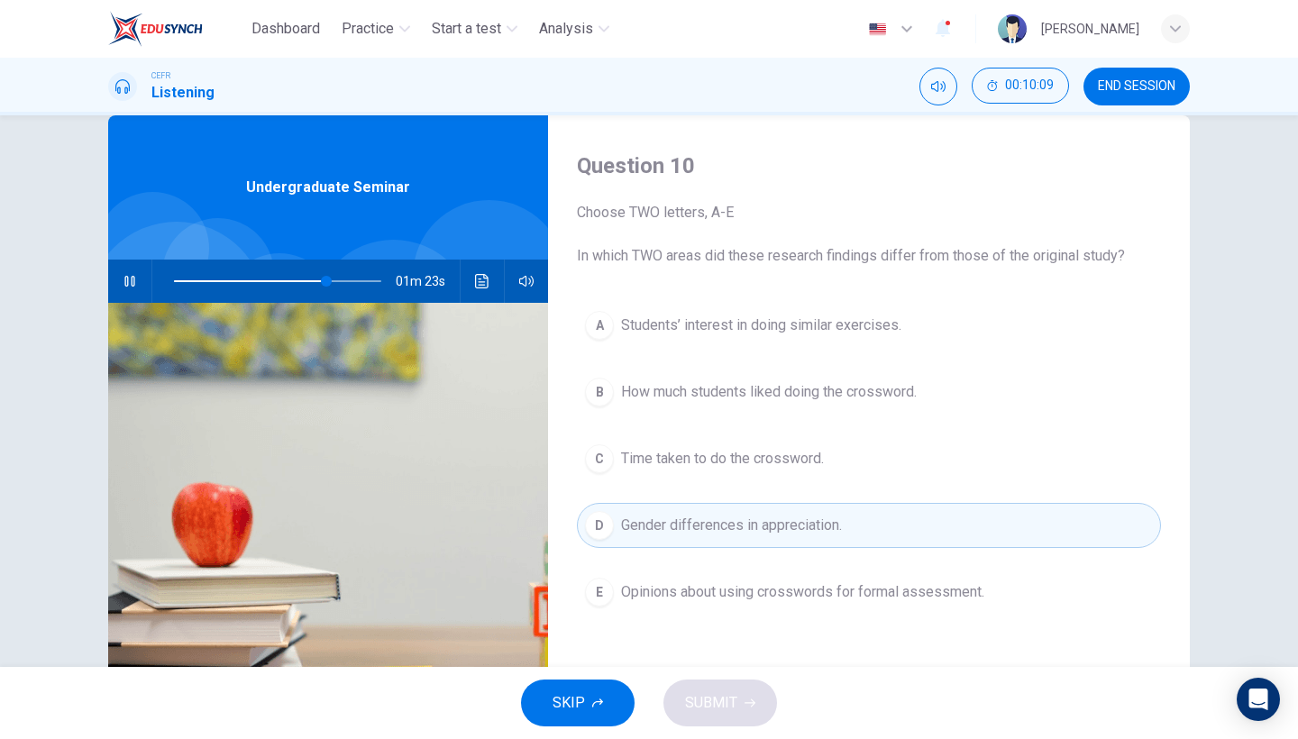
click at [682, 591] on span "Opinions about using crosswords for formal assessment." at bounding box center [802, 593] width 363 height 22
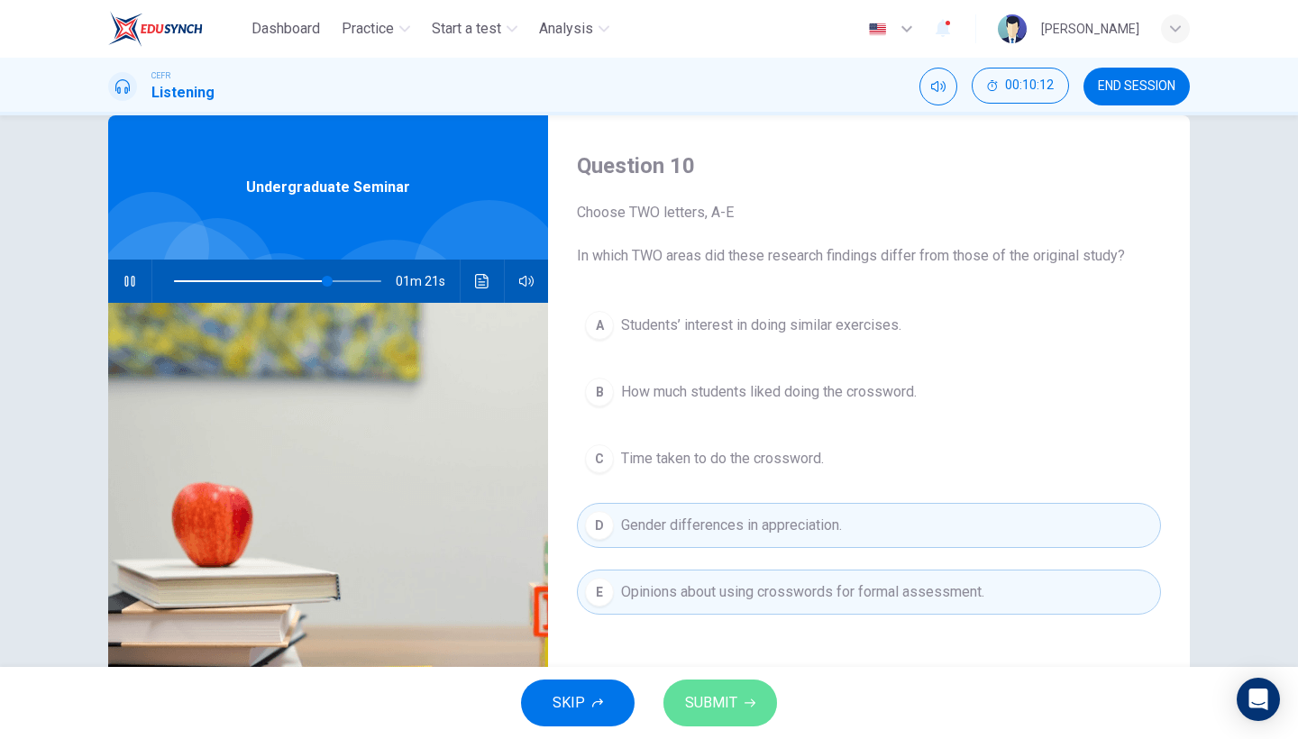
click at [713, 704] on span "SUBMIT" at bounding box center [711, 703] width 52 height 25
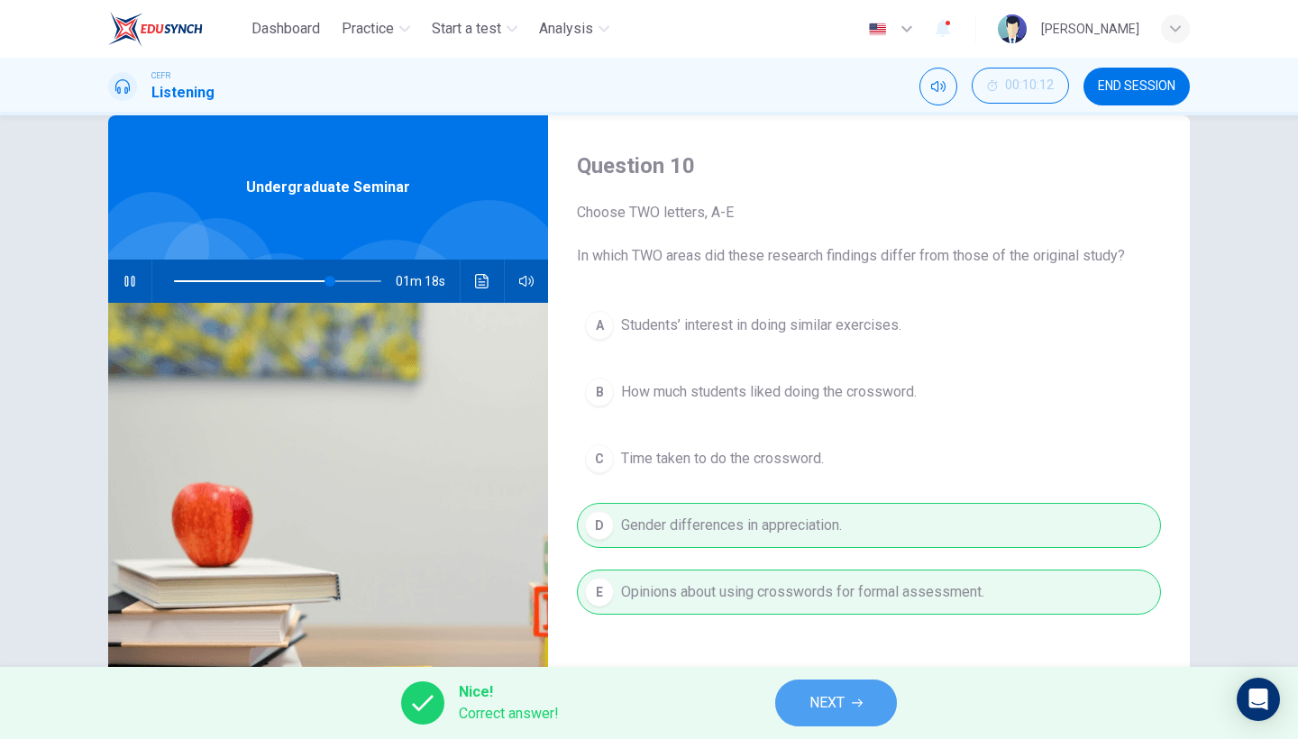
click at [815, 710] on span "NEXT" at bounding box center [827, 703] width 35 height 25
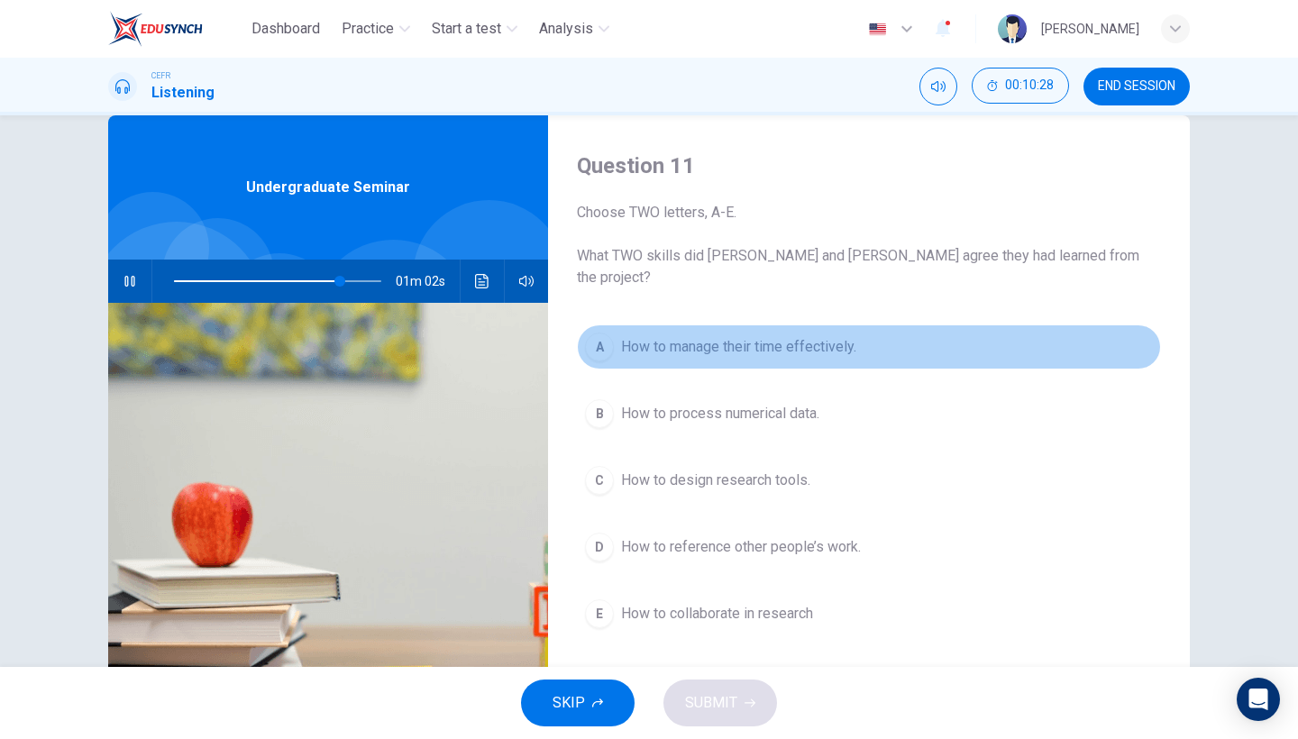
click at [780, 336] on span "How to manage their time effectively." at bounding box center [738, 347] width 235 height 22
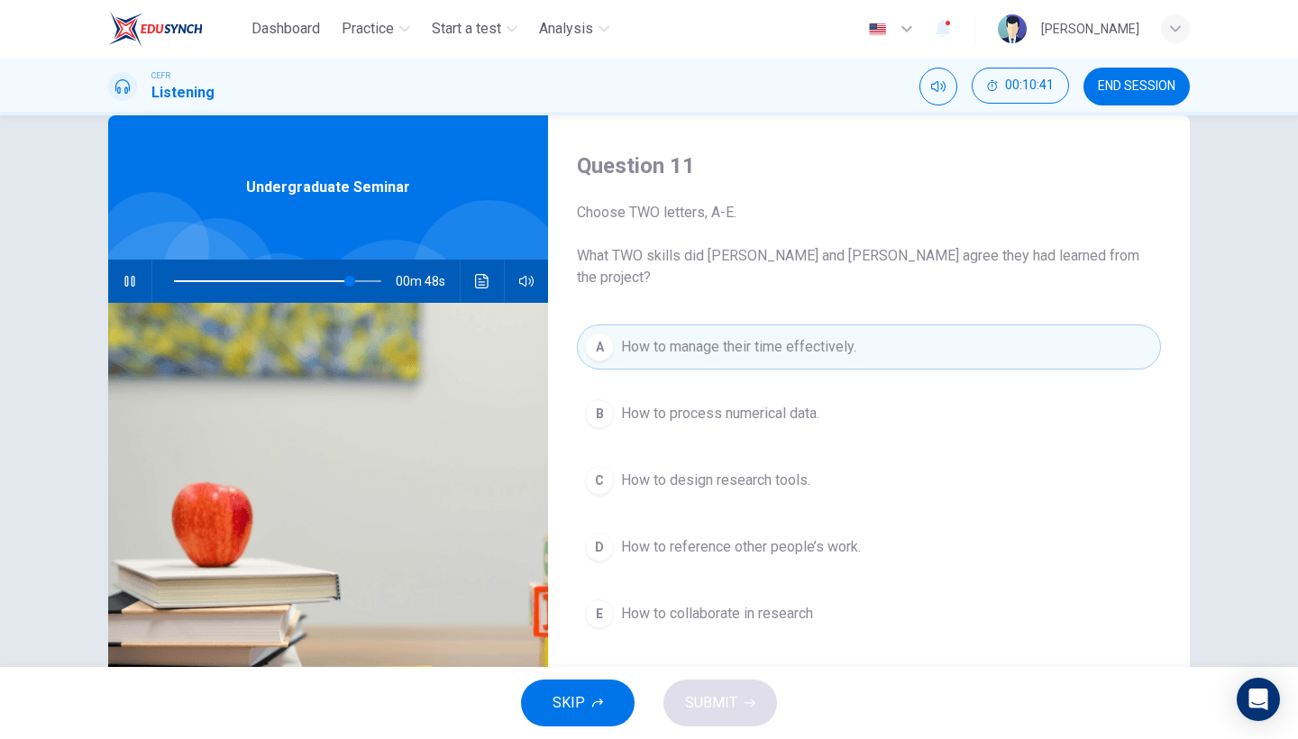
click at [130, 279] on icon "button" at bounding box center [129, 281] width 10 height 11
click at [127, 279] on icon "button" at bounding box center [130, 281] width 14 height 14
click at [350, 280] on span at bounding box center [352, 281] width 11 height 11
click at [344, 280] on span at bounding box center [346, 281] width 11 height 11
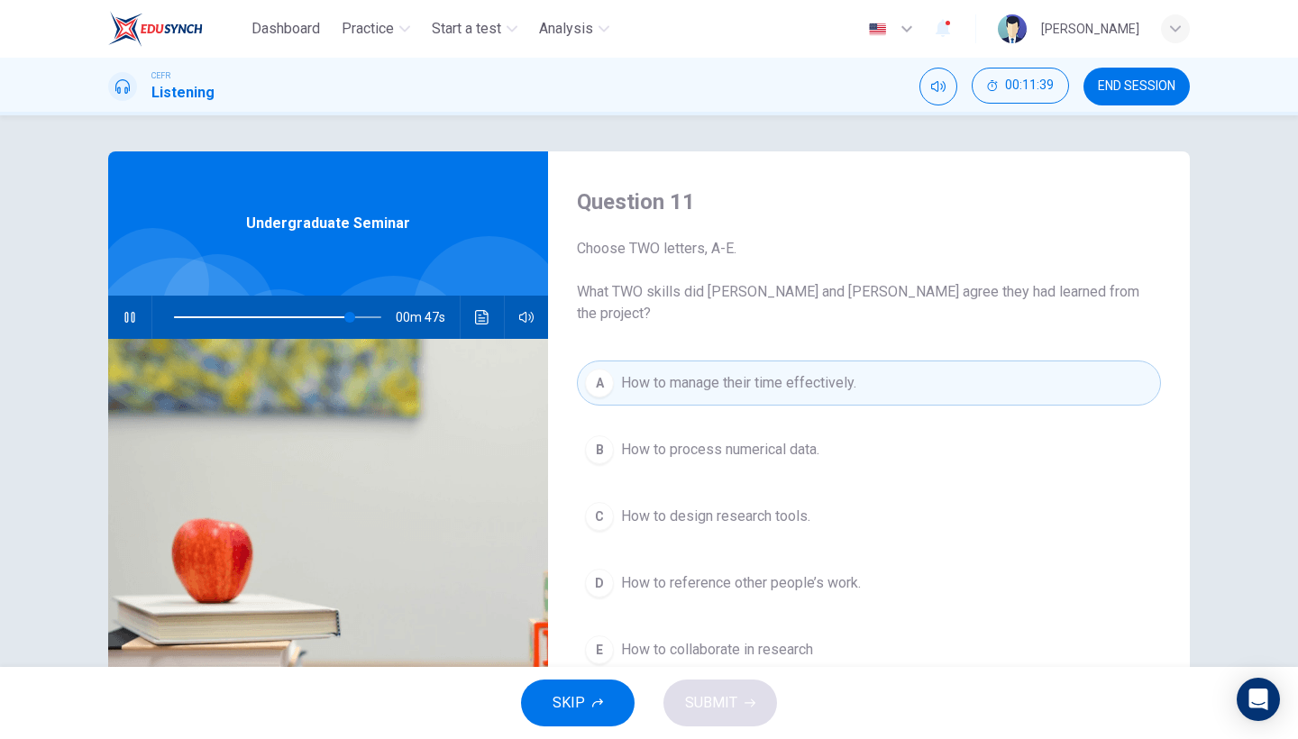
scroll to position [0, 0]
click at [124, 320] on icon "button" at bounding box center [129, 317] width 10 height 11
click at [138, 316] on button "button" at bounding box center [129, 317] width 29 height 43
click at [137, 313] on button "button" at bounding box center [129, 317] width 29 height 43
click at [124, 316] on icon "button" at bounding box center [130, 317] width 13 height 14
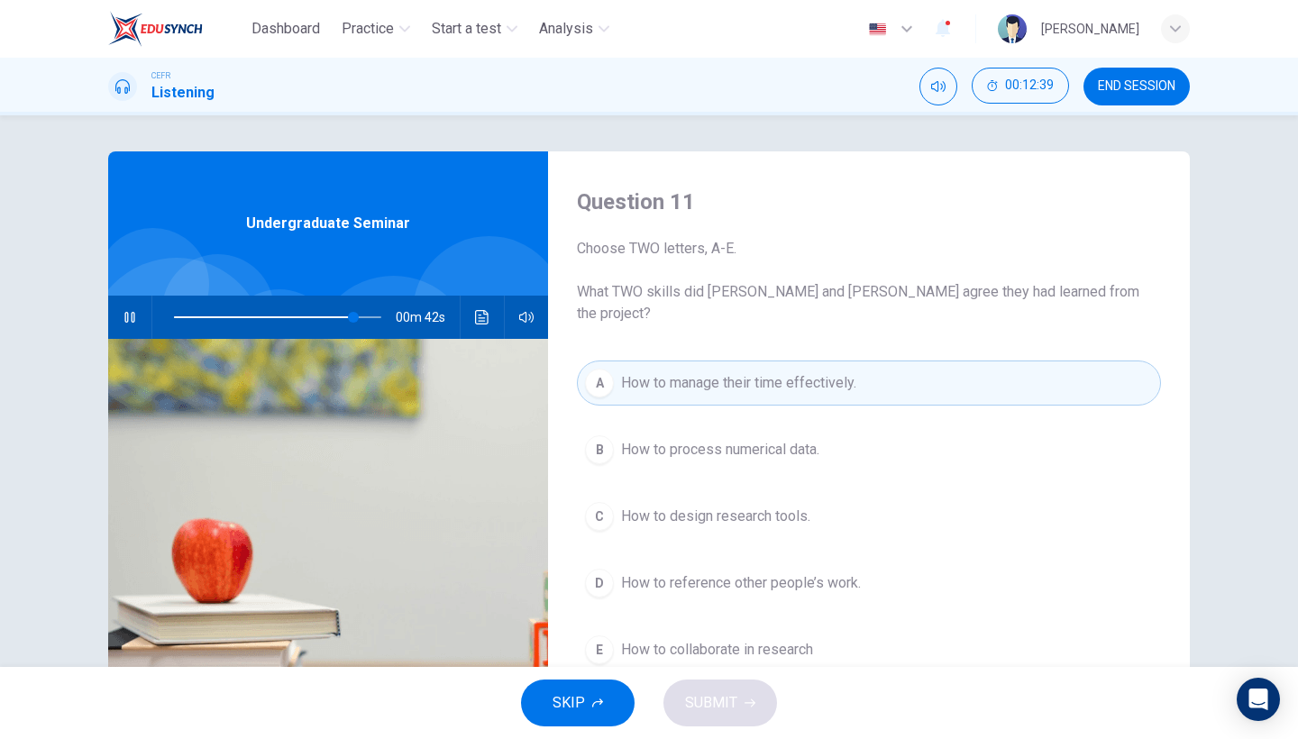
click at [142, 326] on div "00m 42s" at bounding box center [328, 317] width 440 height 43
click at [138, 326] on button "button" at bounding box center [129, 317] width 29 height 43
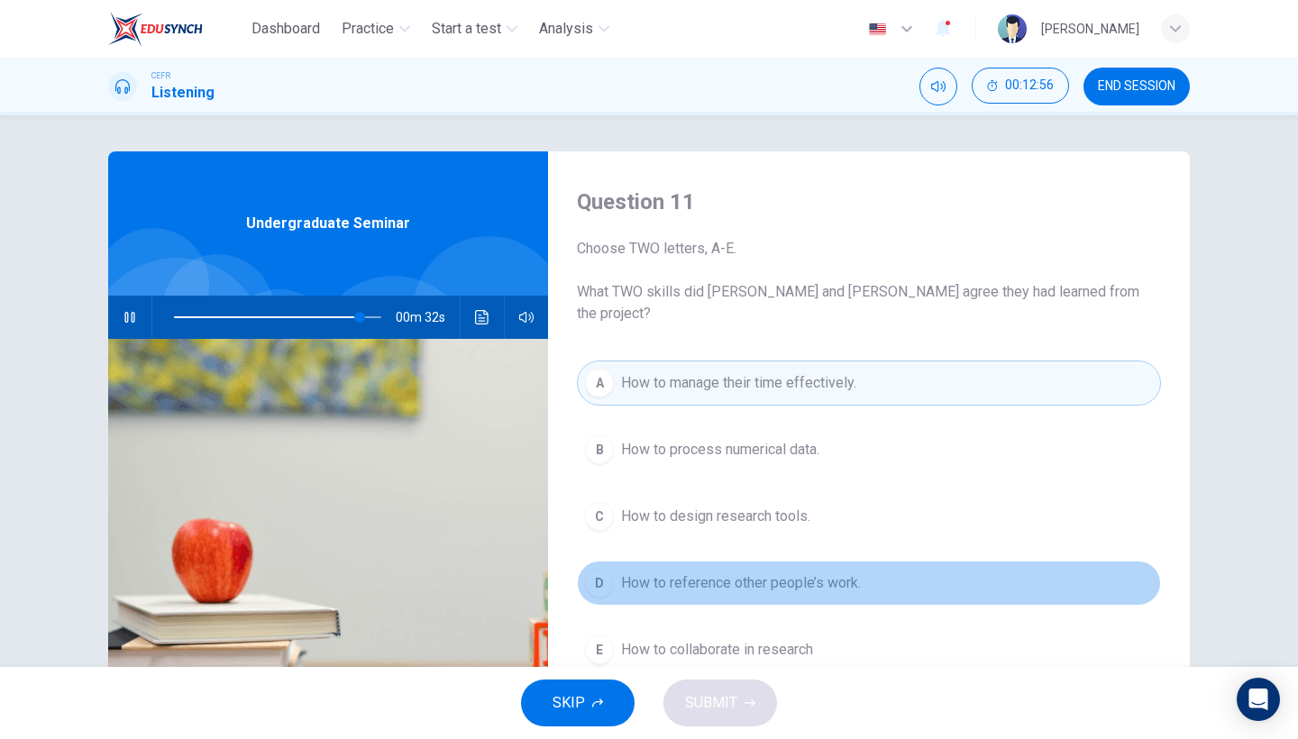
click at [594, 571] on div "D" at bounding box center [599, 583] width 29 height 29
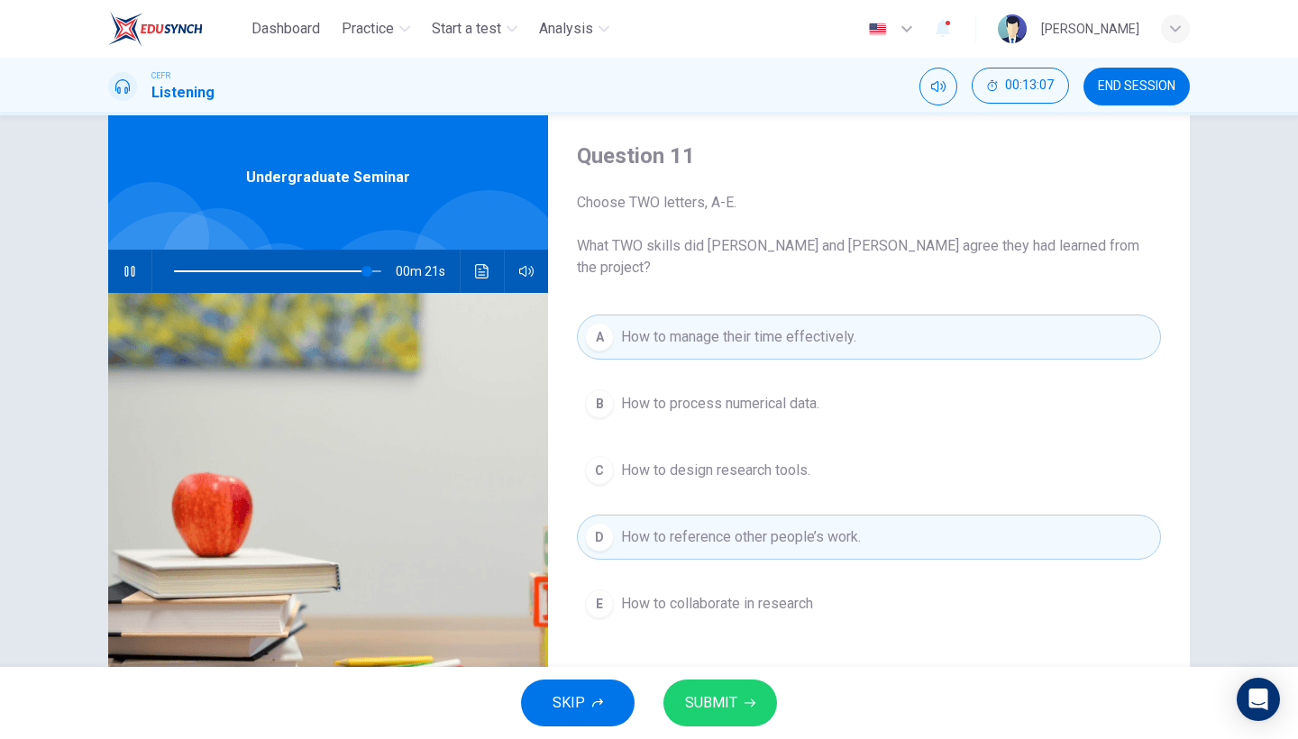
scroll to position [61, 0]
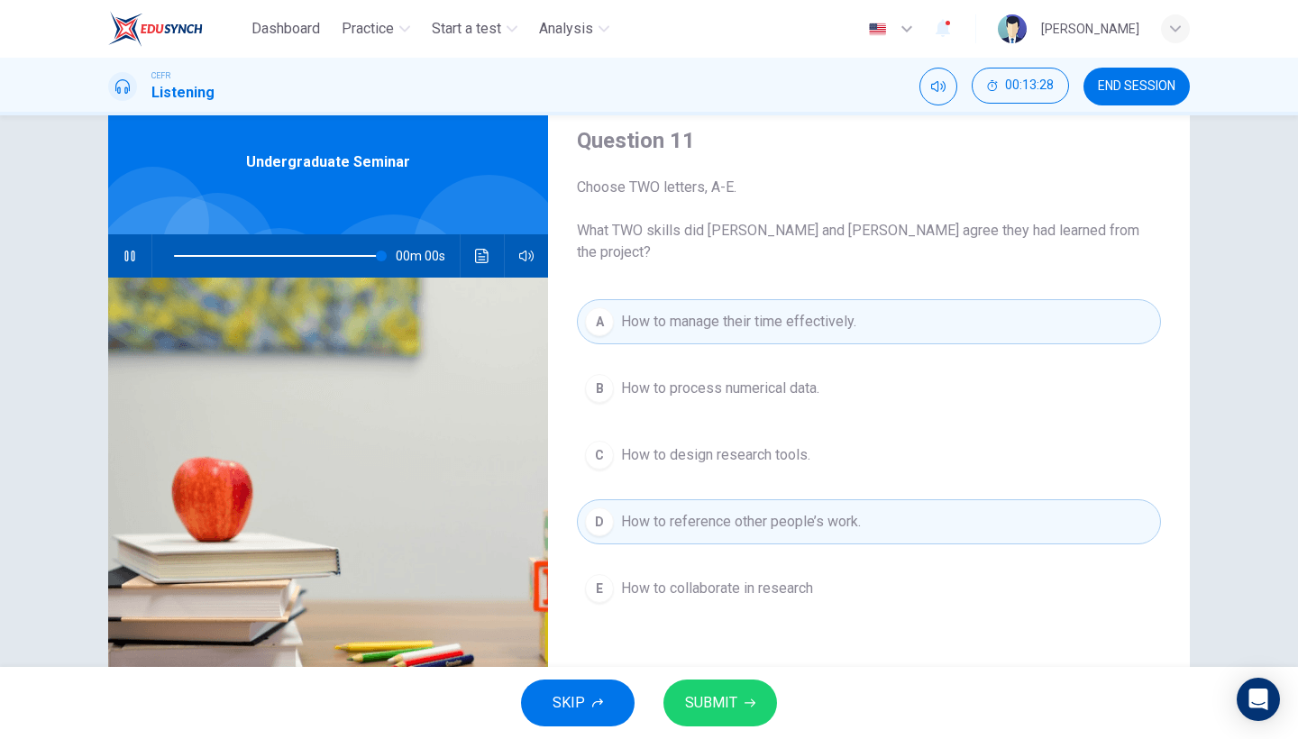
type input "0"
click at [725, 704] on span "SUBMIT" at bounding box center [711, 703] width 52 height 25
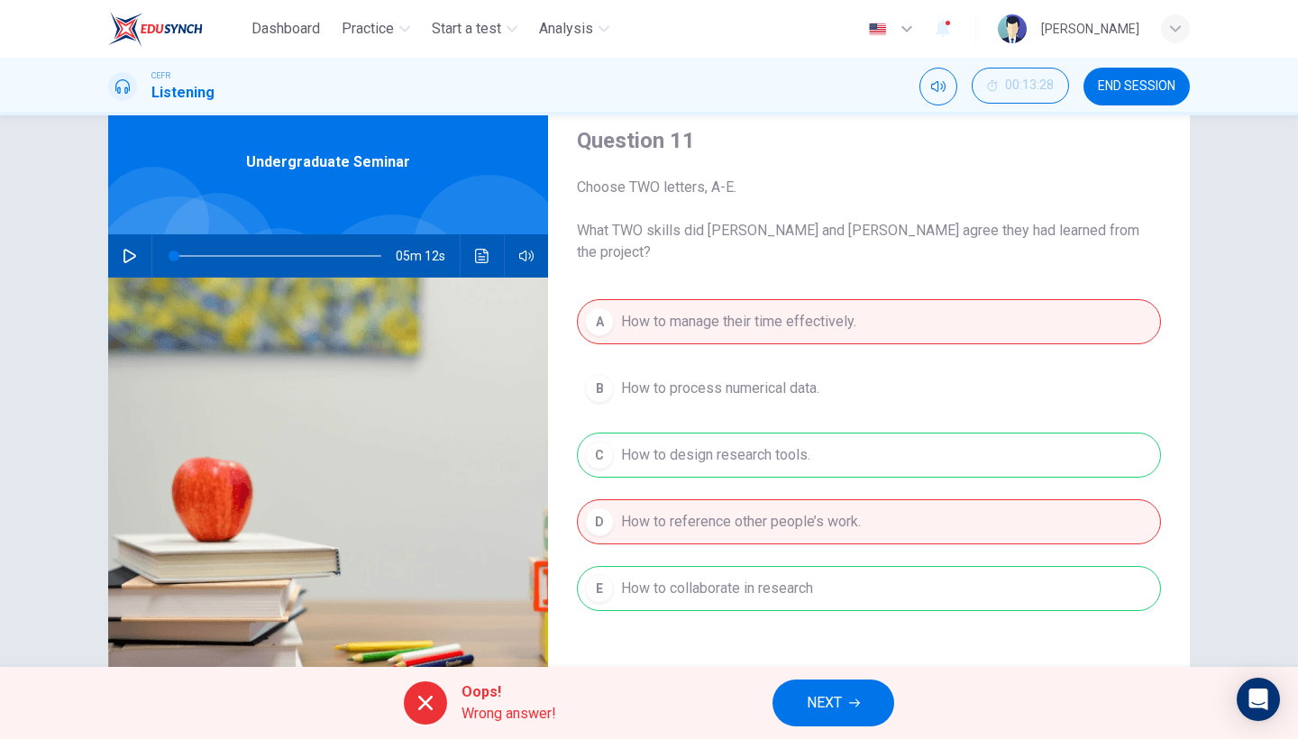
click at [837, 702] on span "NEXT" at bounding box center [824, 703] width 35 height 25
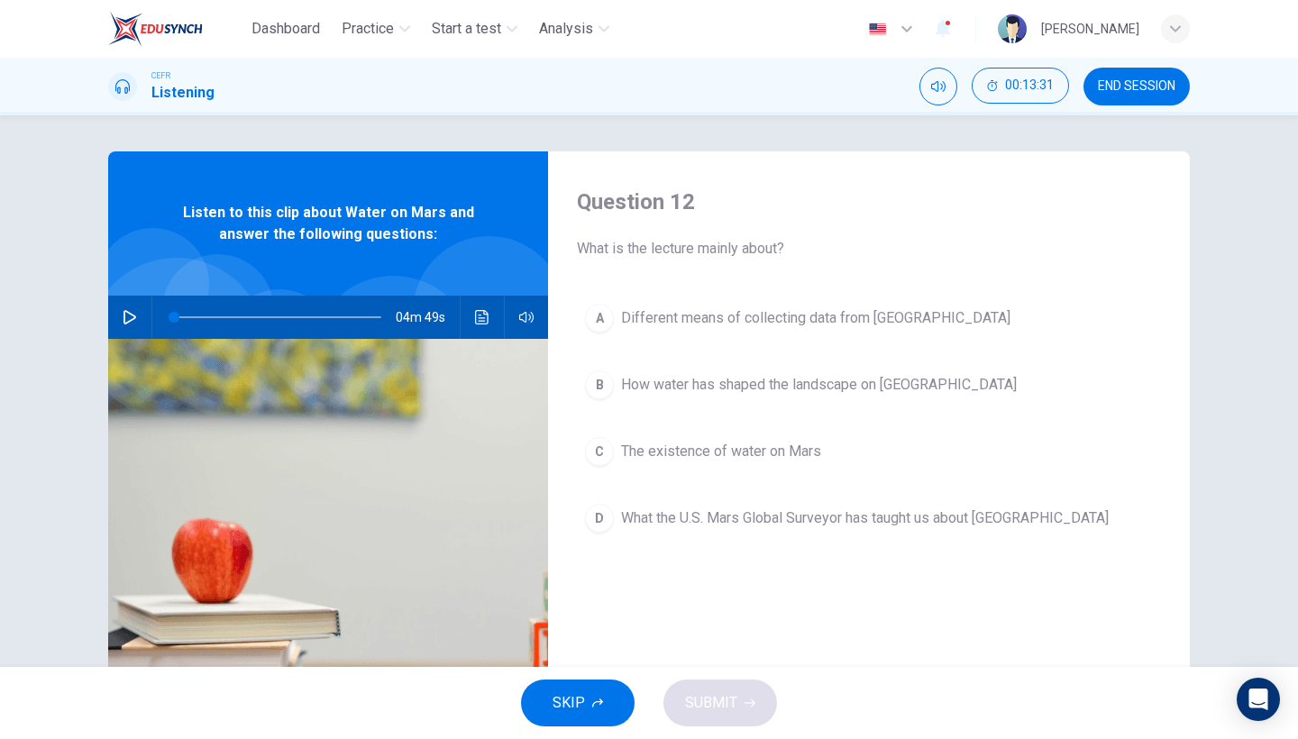
click at [132, 320] on icon "button" at bounding box center [130, 317] width 14 height 14
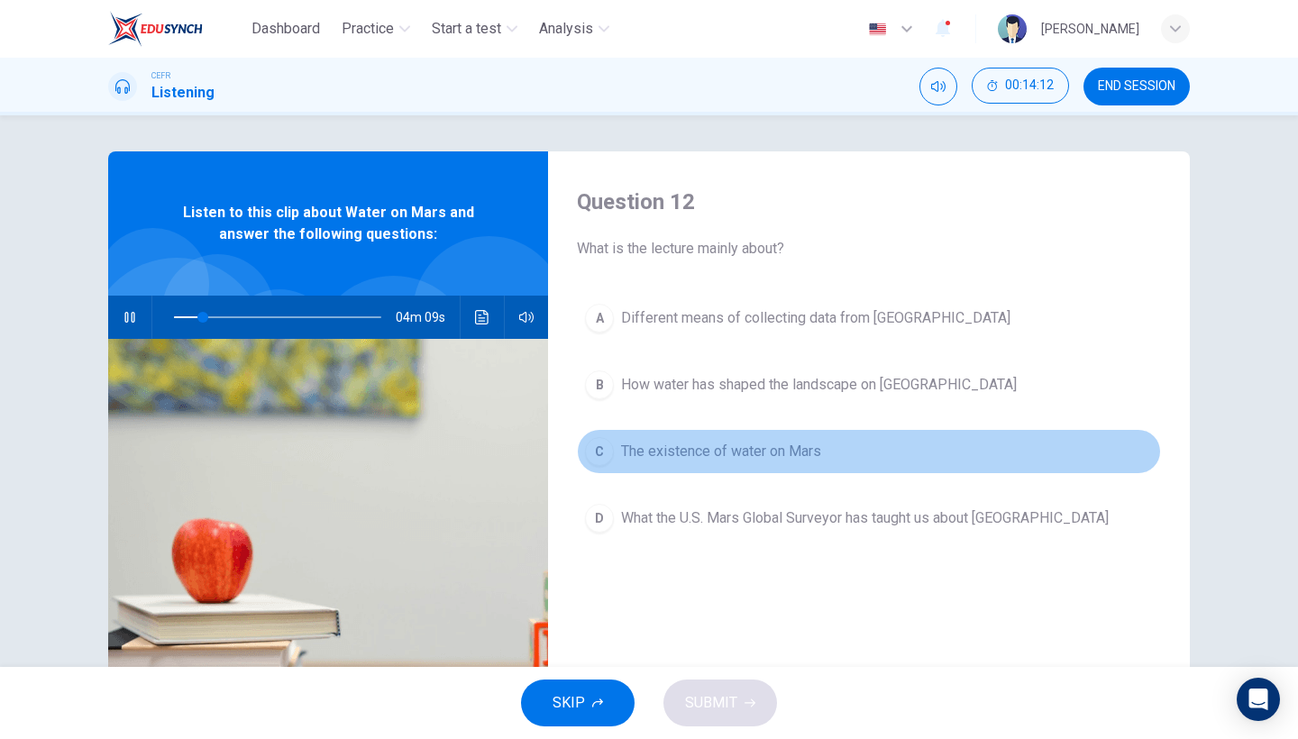
click at [698, 444] on span "The existence of water on Mars" at bounding box center [721, 452] width 200 height 22
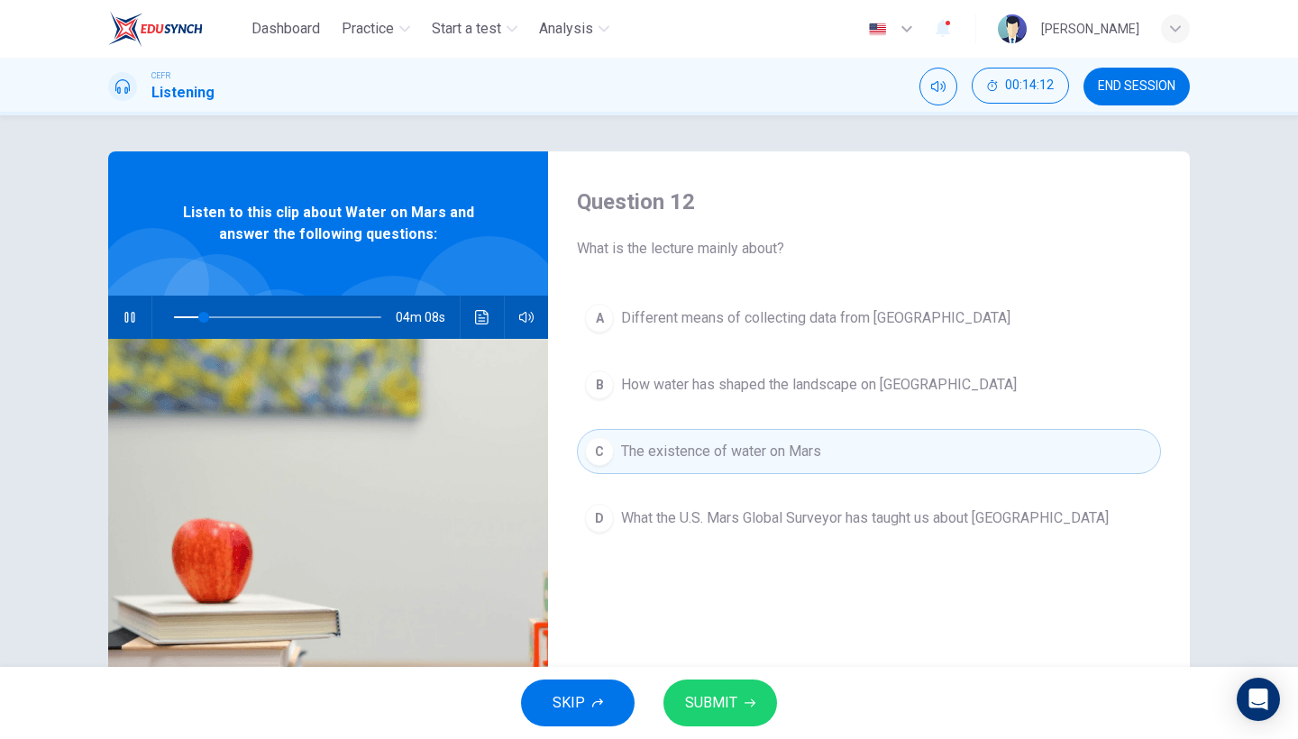
click at [706, 710] on span "SUBMIT" at bounding box center [711, 703] width 52 height 25
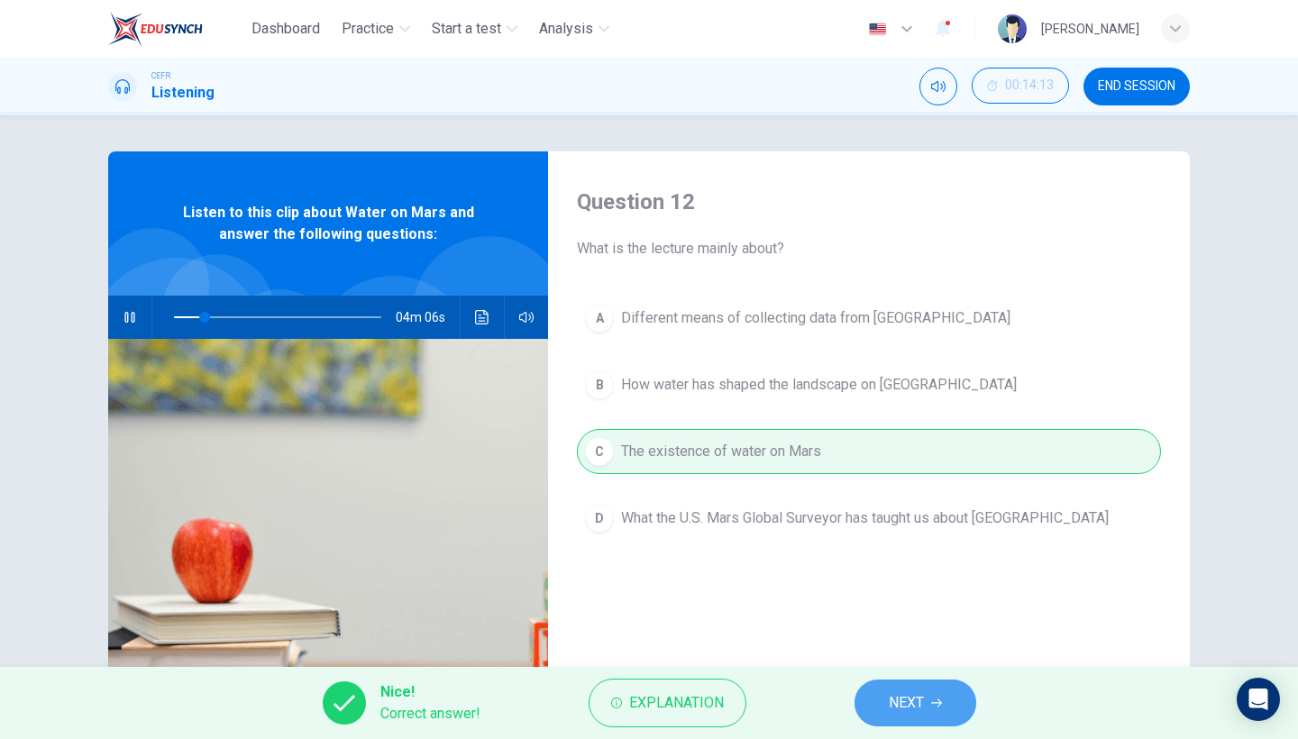
click at [942, 695] on button "NEXT" at bounding box center [916, 703] width 122 height 47
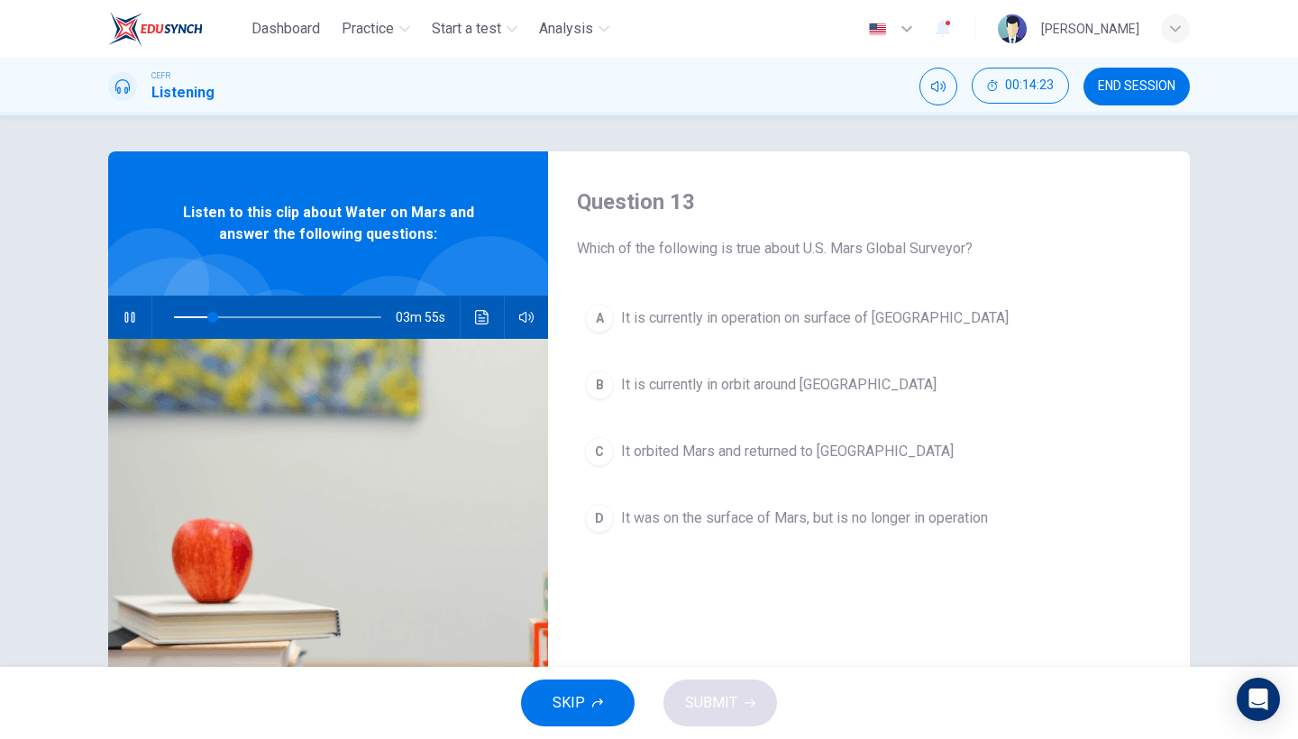
click at [138, 334] on div "03m 55s" at bounding box center [328, 317] width 440 height 43
click at [135, 329] on button "button" at bounding box center [129, 317] width 29 height 43
type input "19"
